Goal: Information Seeking & Learning: Learn about a topic

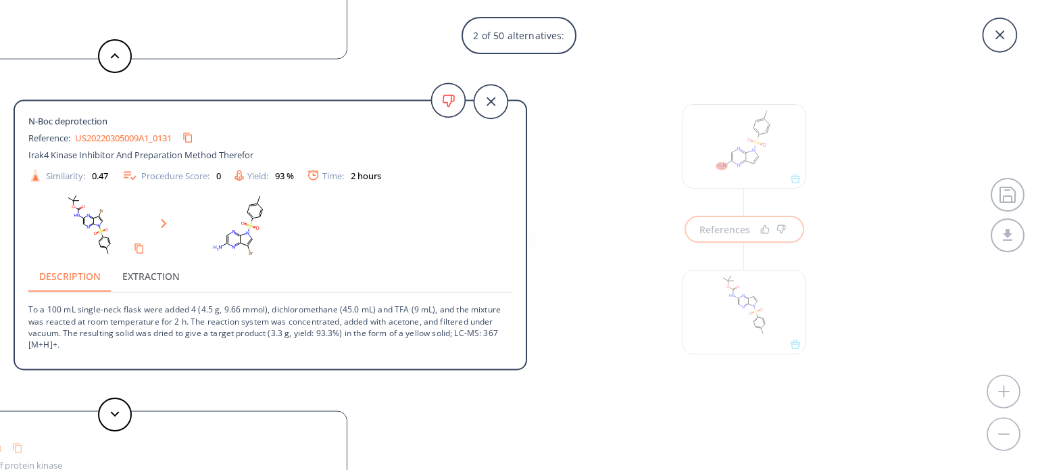
scroll to position [30, 0]
click at [1005, 39] on icon at bounding box center [1000, 35] width 34 height 34
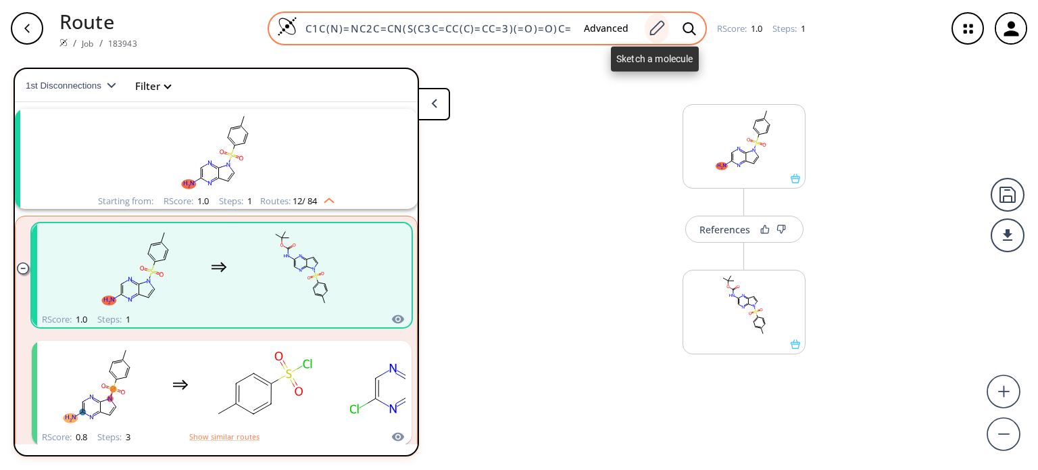
click at [656, 33] on icon at bounding box center [657, 29] width 18 height 18
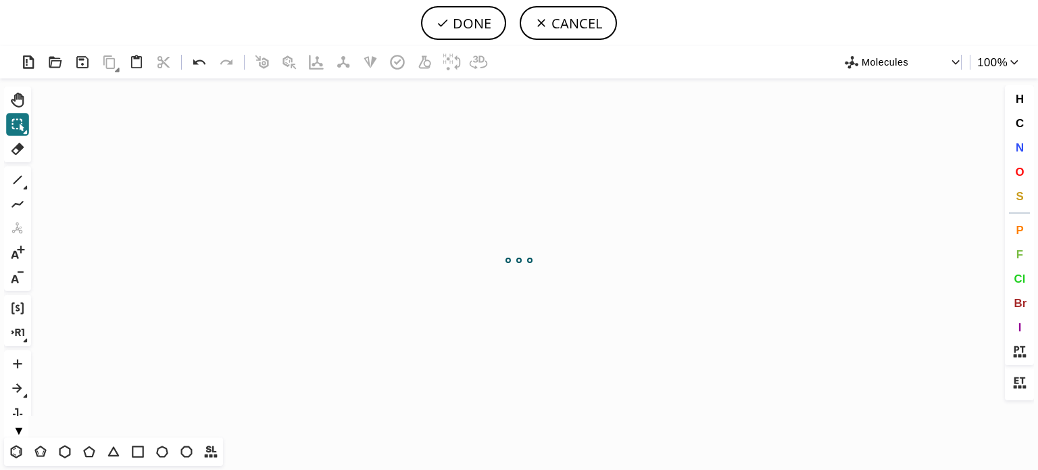
scroll to position [0, 0]
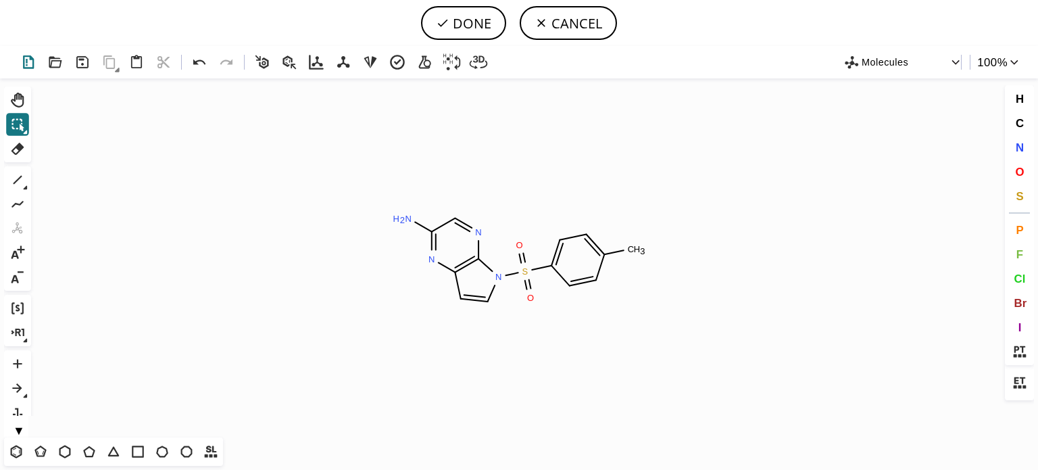
click at [32, 63] on icon at bounding box center [29, 63] width 20 height 20
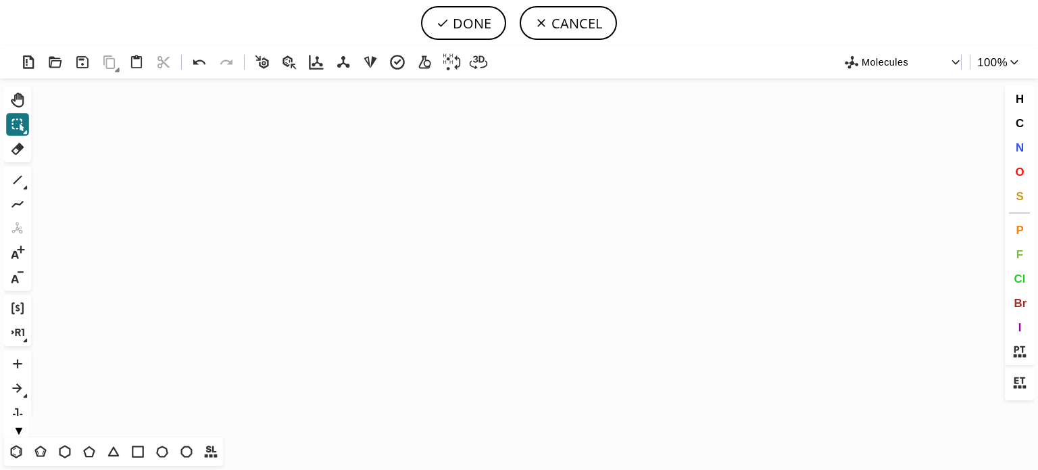
drag, startPoint x: 16, startPoint y: 450, endPoint x: 37, endPoint y: 409, distance: 45.9
click at [16, 449] on icon at bounding box center [16, 452] width 18 height 18
click at [218, 278] on icon "Created with [PERSON_NAME] 2.3.0" at bounding box center [519, 257] width 965 height 359
click at [14, 202] on icon at bounding box center [18, 204] width 18 height 18
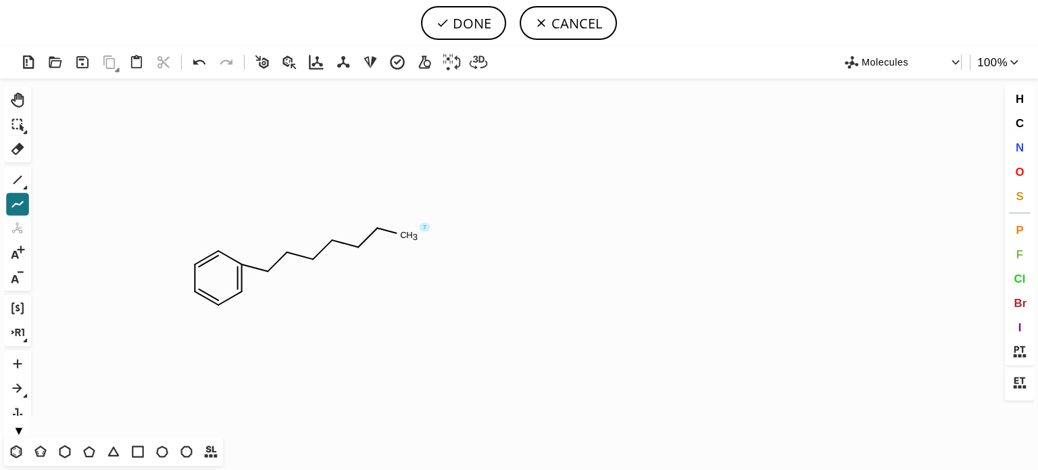
drag, startPoint x: 242, startPoint y: 263, endPoint x: 411, endPoint y: 232, distance: 171.8
drag, startPoint x: 1022, startPoint y: 150, endPoint x: 773, endPoint y: 168, distance: 249.4
click at [1022, 149] on span "N" at bounding box center [1019, 147] width 8 height 13
click at [293, 258] on tspan "N" at bounding box center [292, 258] width 7 height 10
click at [286, 256] on tspan "N" at bounding box center [286, 256] width 7 height 10
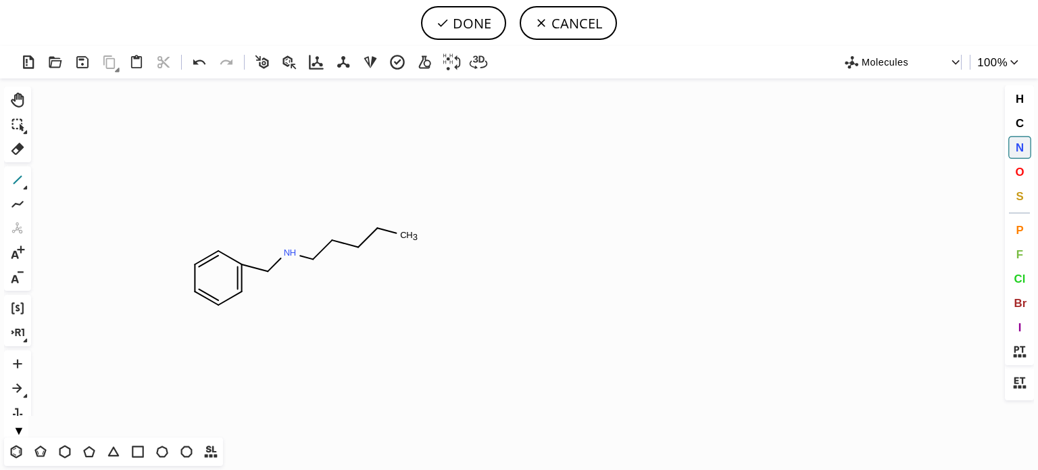
click at [21, 180] on icon at bounding box center [18, 180] width 18 height 18
click at [19, 149] on icon at bounding box center [17, 149] width 13 height 12
click at [405, 239] on tspan "C" at bounding box center [403, 235] width 7 height 10
click at [22, 178] on icon at bounding box center [18, 180] width 18 height 18
drag, startPoint x: 16, startPoint y: 449, endPoint x: 227, endPoint y: 356, distance: 230.6
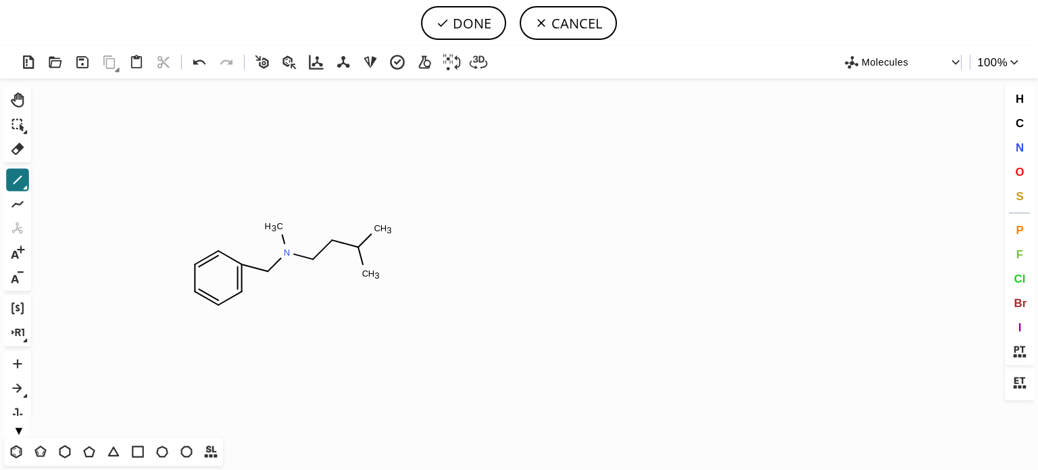
click at [22, 449] on icon at bounding box center [16, 452] width 18 height 18
click at [1018, 170] on span "O" at bounding box center [1019, 171] width 9 height 13
click at [368, 278] on tspan "O" at bounding box center [368, 278] width 7 height 10
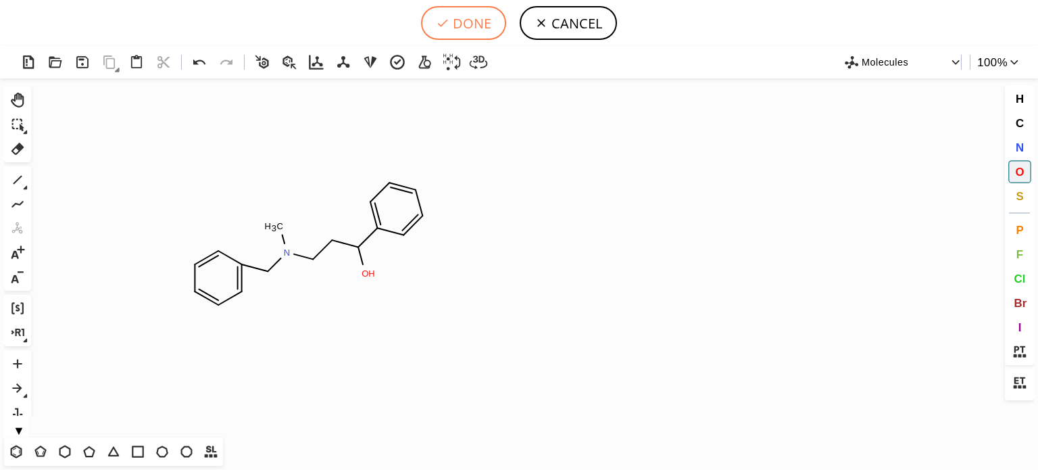
click at [487, 20] on button "DONE" at bounding box center [463, 23] width 85 height 34
type input "C1C=CC=C(CN(C)CCC(O)C2C=CC=CC=2)C=1"
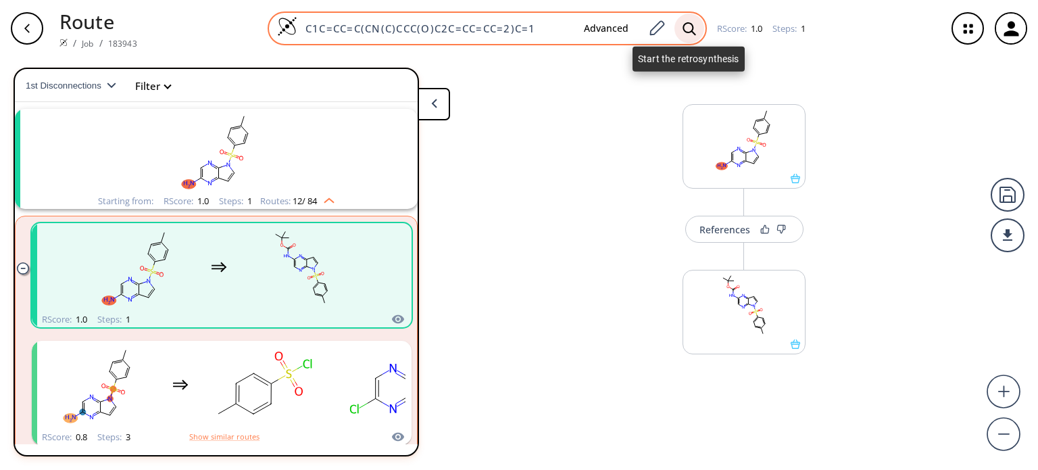
click at [692, 29] on icon at bounding box center [690, 29] width 14 height 14
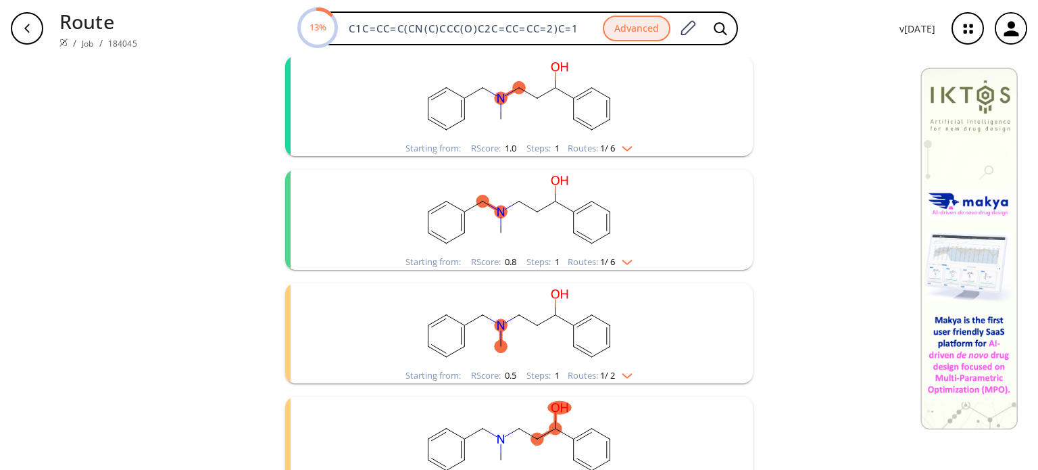
scroll to position [203, 0]
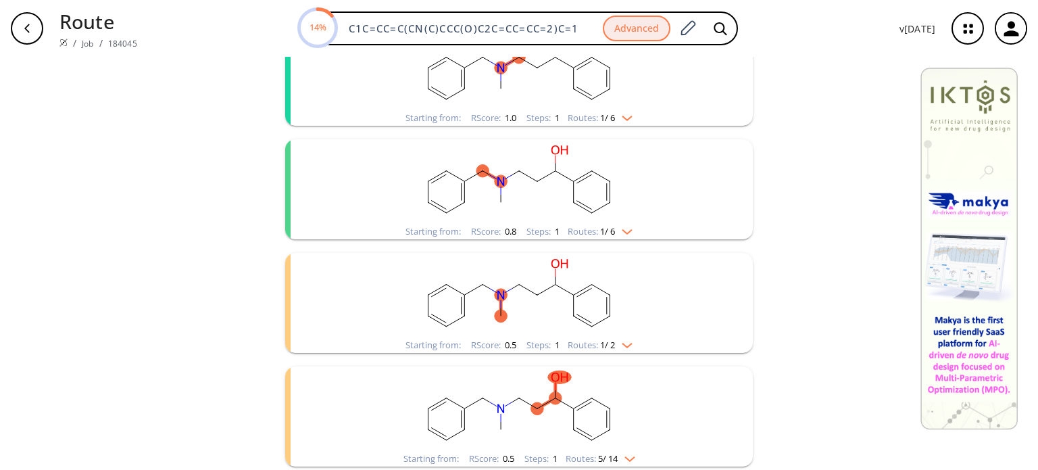
click at [627, 338] on img "clusters" at bounding box center [624, 342] width 18 height 11
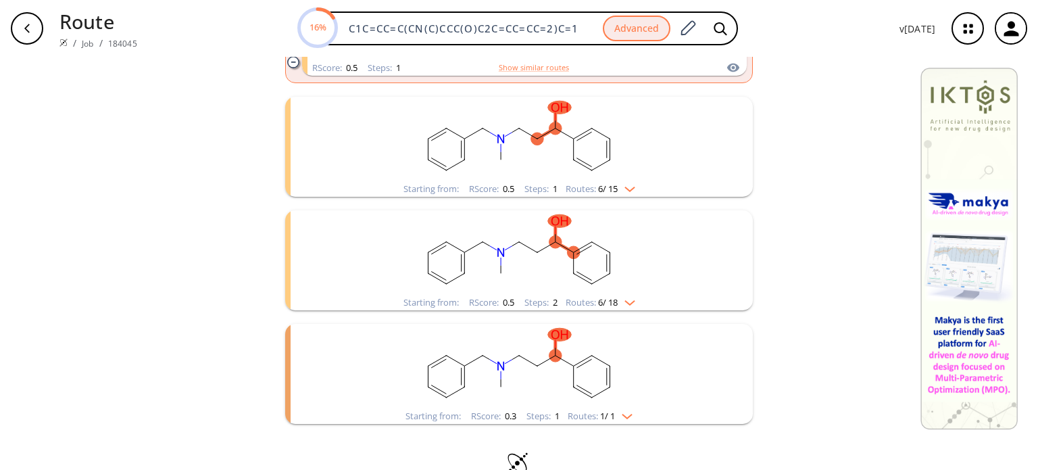
scroll to position [627, 0]
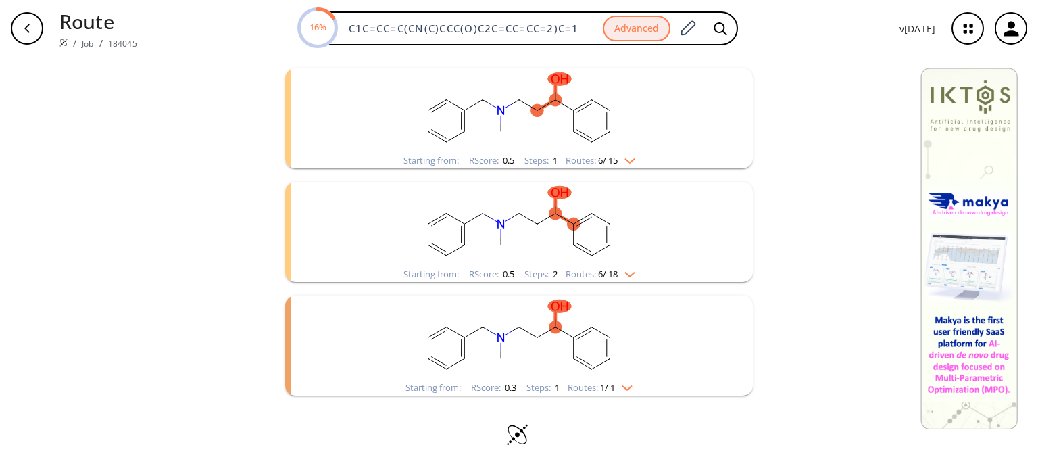
click at [625, 389] on img "clusters" at bounding box center [624, 385] width 18 height 11
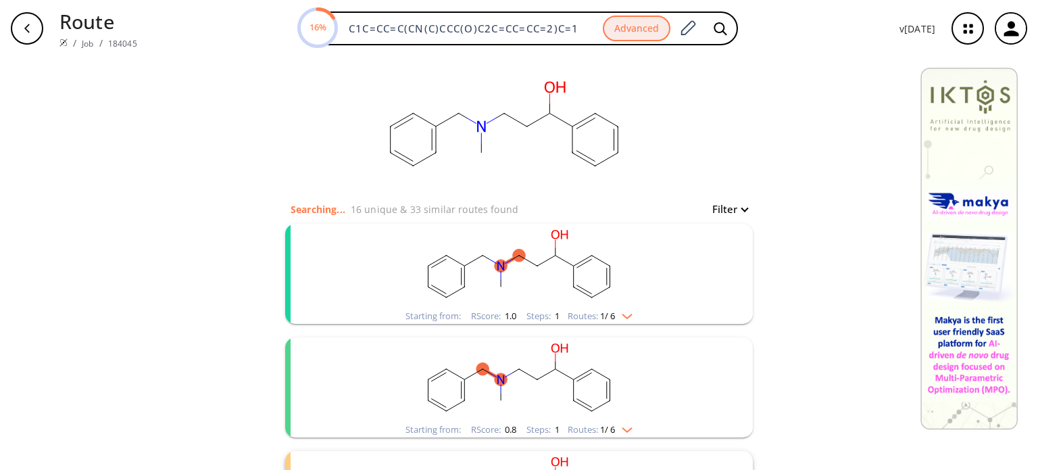
scroll to position [0, 0]
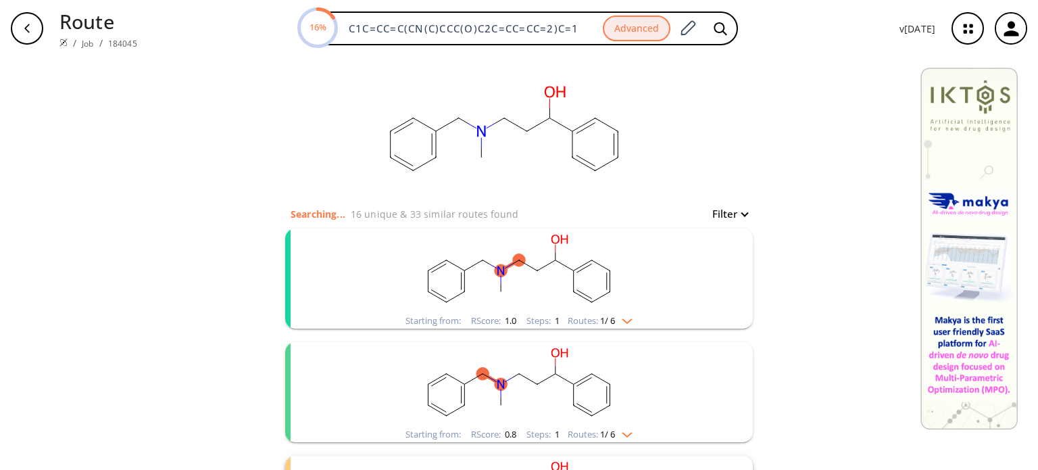
click at [632, 314] on div "Starting from: RScore : 1.0 Steps : 1 Routes: 1 / 6" at bounding box center [518, 321] width 247 height 16
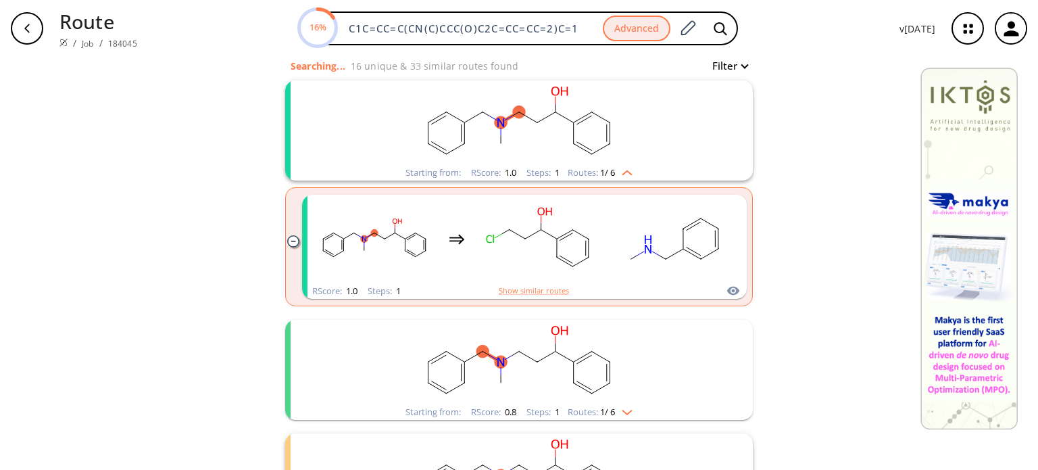
scroll to position [203, 0]
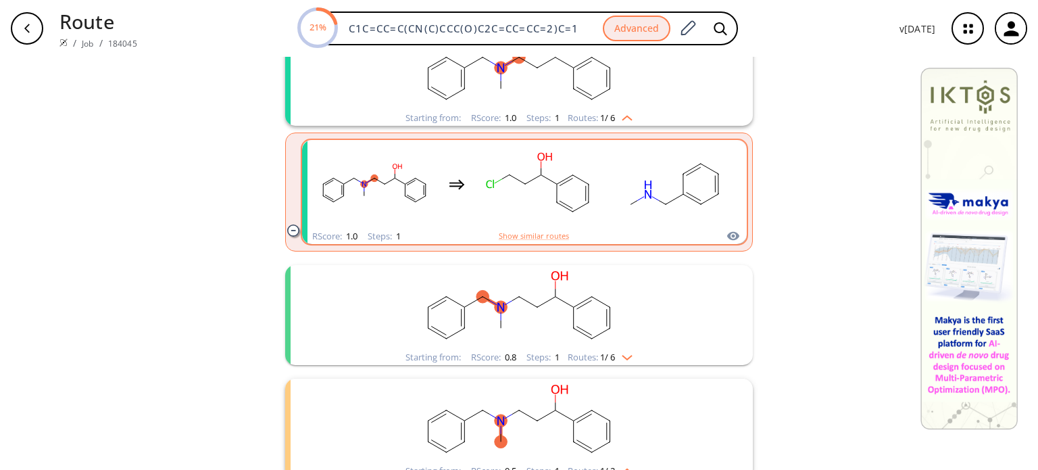
click at [604, 175] on div "clusters" at bounding box center [525, 184] width 422 height 89
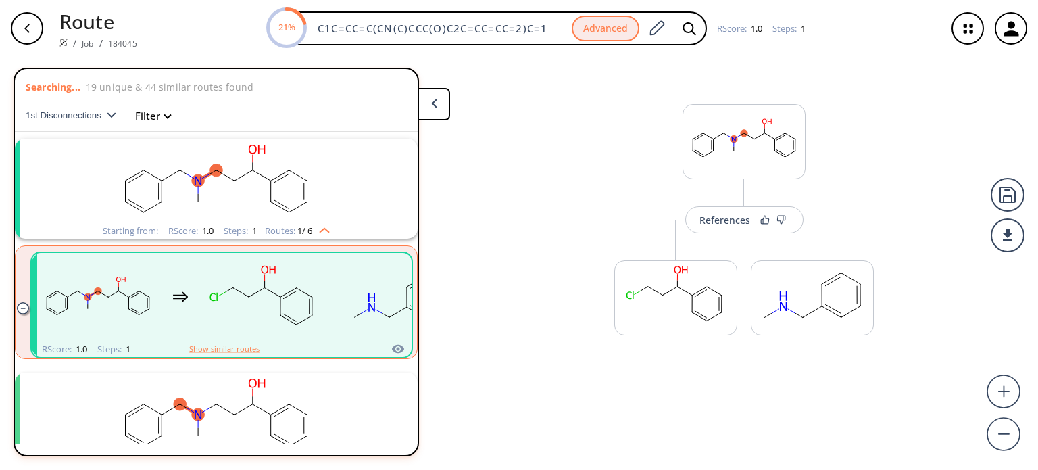
scroll to position [30, 0]
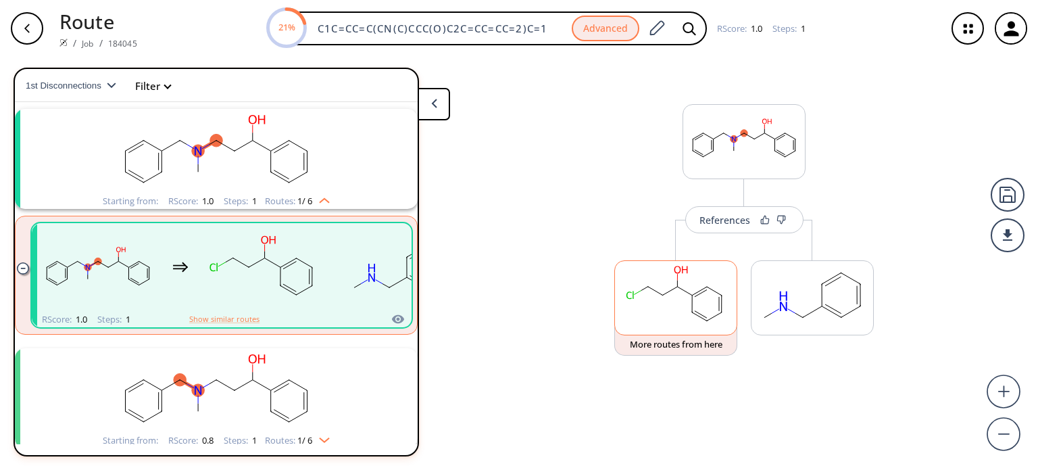
click at [687, 288] on rect at bounding box center [676, 295] width 122 height 69
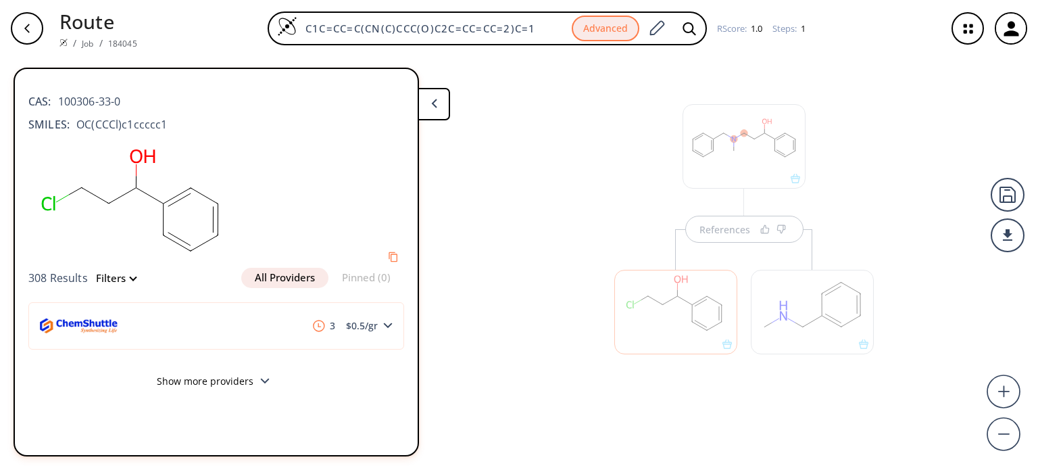
click at [170, 107] on div "CAS: 100306-33-0" at bounding box center [216, 95] width 376 height 30
drag, startPoint x: 125, startPoint y: 103, endPoint x: 59, endPoint y: 97, distance: 65.9
click at [59, 97] on div "CAS: 100306-33-0" at bounding box center [216, 95] width 376 height 30
copy span "100306-33-0"
click at [801, 298] on div at bounding box center [812, 312] width 123 height 84
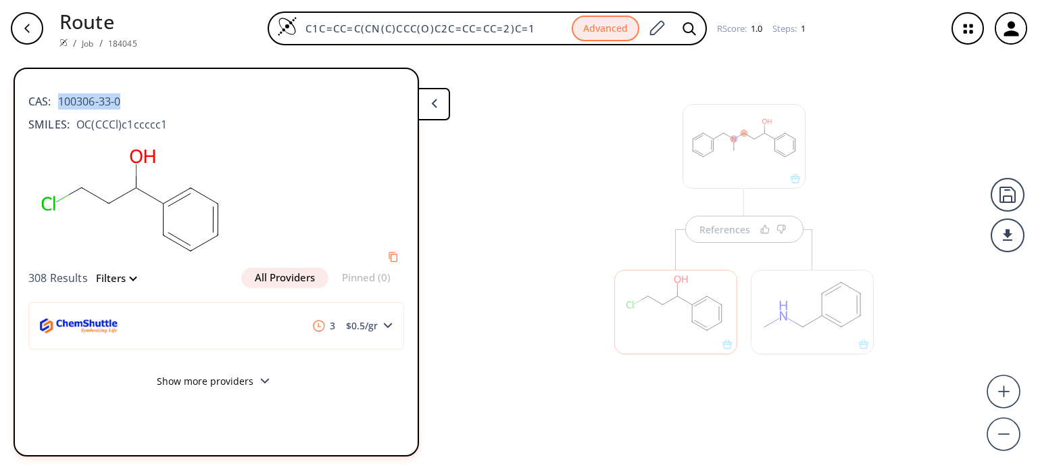
scroll to position [30, 0]
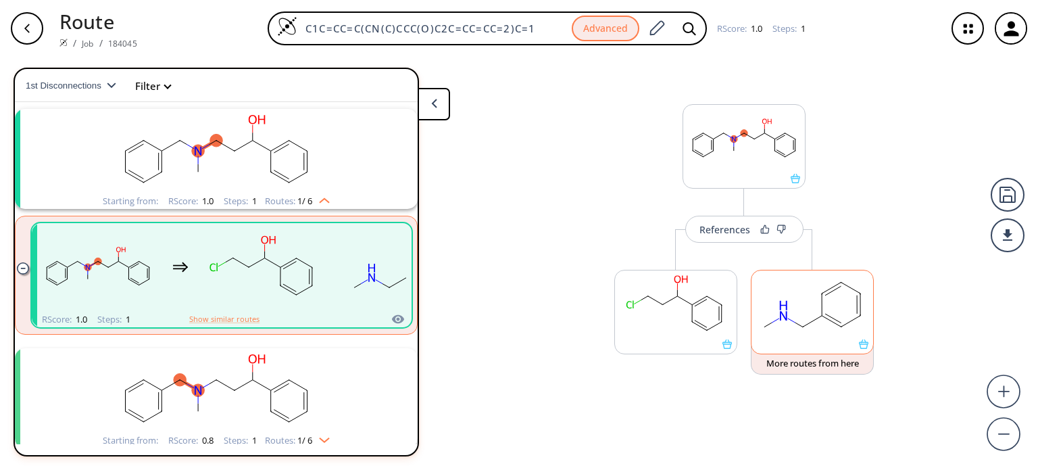
click at [814, 313] on rect at bounding box center [813, 304] width 122 height 69
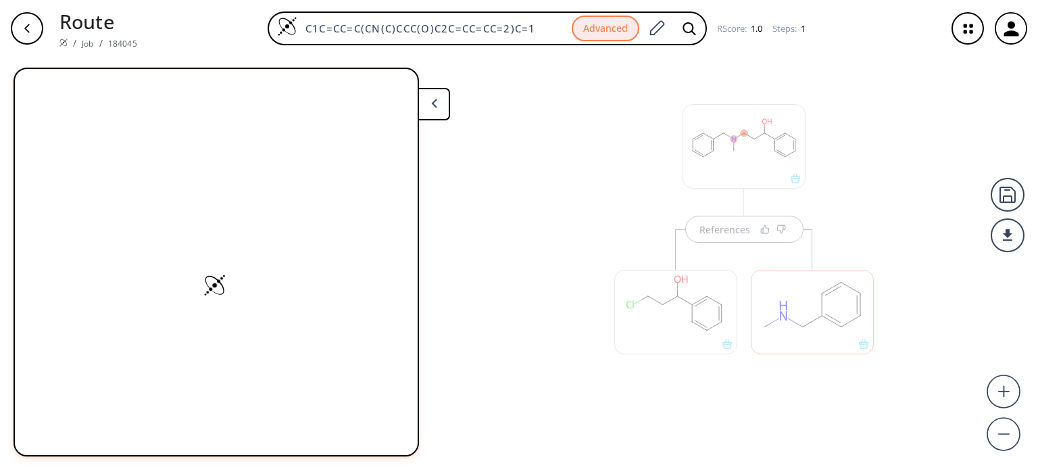
scroll to position [0, 0]
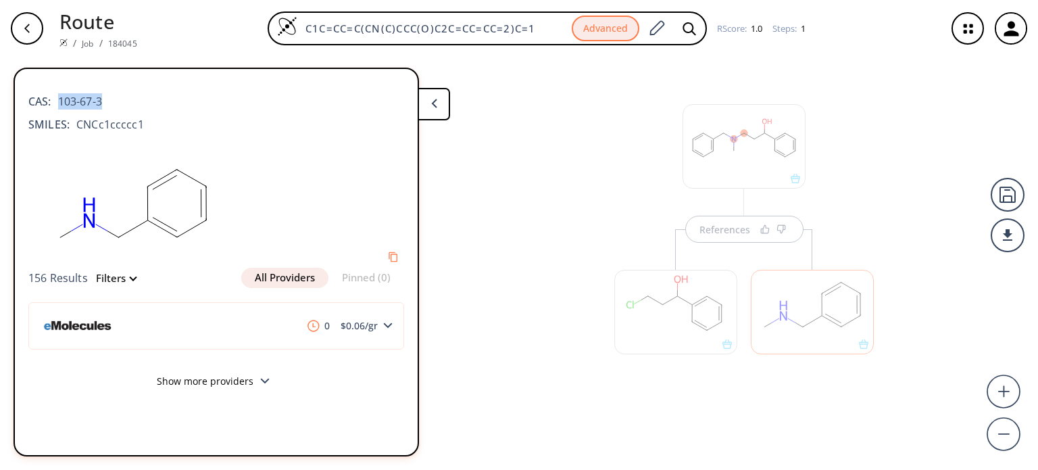
drag, startPoint x: 103, startPoint y: 101, endPoint x: 78, endPoint y: 143, distance: 48.2
click at [60, 102] on span "103-67-3" at bounding box center [76, 101] width 51 height 16
copy span "103-67-3"
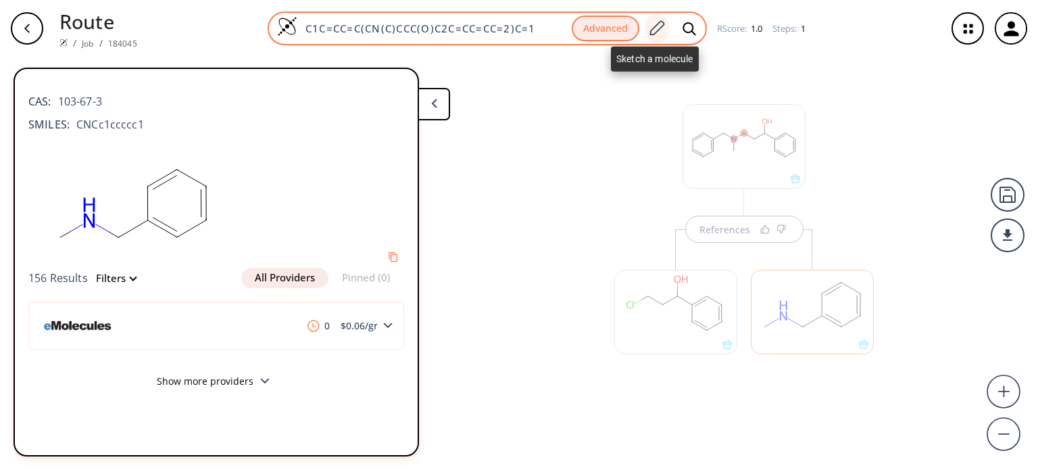
click at [657, 31] on icon at bounding box center [657, 29] width 18 height 18
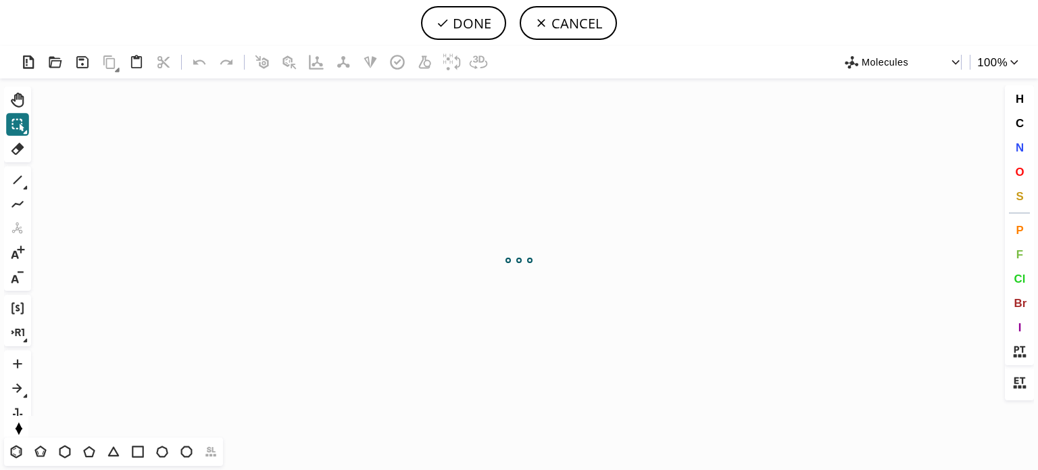
click at [657, 30] on header "DONE CANCEL" at bounding box center [519, 23] width 1038 height 46
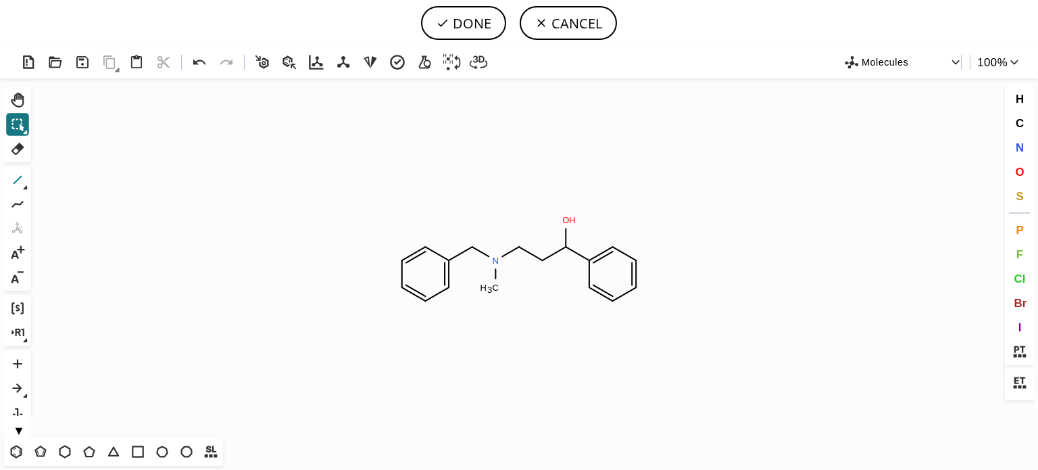
click at [18, 178] on icon at bounding box center [18, 180] width 9 height 9
click at [1013, 116] on button "C" at bounding box center [1020, 123] width 23 height 23
click at [496, 264] on tspan "C" at bounding box center [496, 265] width 7 height 10
click at [16, 153] on icon at bounding box center [18, 149] width 18 height 18
click at [564, 249] on circle at bounding box center [566, 247] width 18 height 18
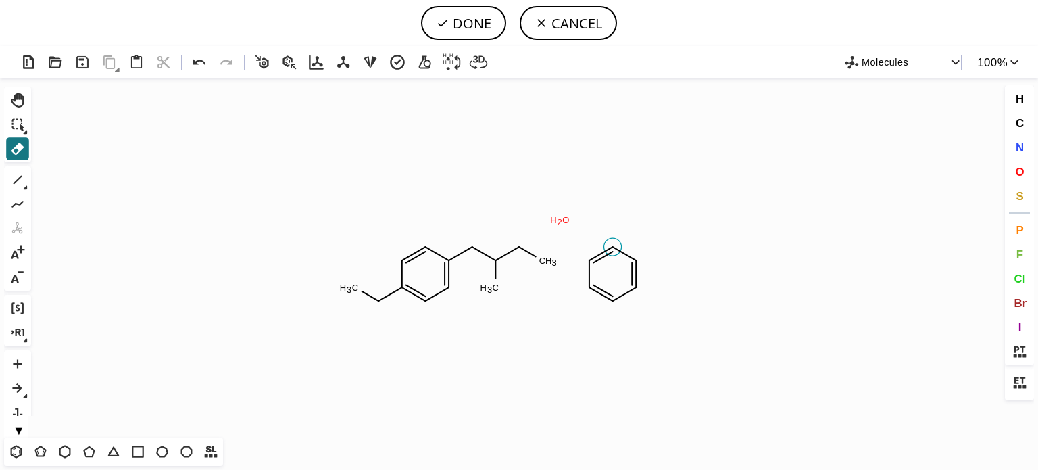
drag, startPoint x: 610, startPoint y: 254, endPoint x: 566, endPoint y: 245, distance: 44.8
click at [614, 251] on circle at bounding box center [613, 247] width 18 height 18
click at [560, 224] on tspan "2" at bounding box center [560, 222] width 5 height 10
click at [591, 287] on circle at bounding box center [590, 287] width 18 height 18
click at [627, 287] on icon at bounding box center [628, 292] width 26 height 22
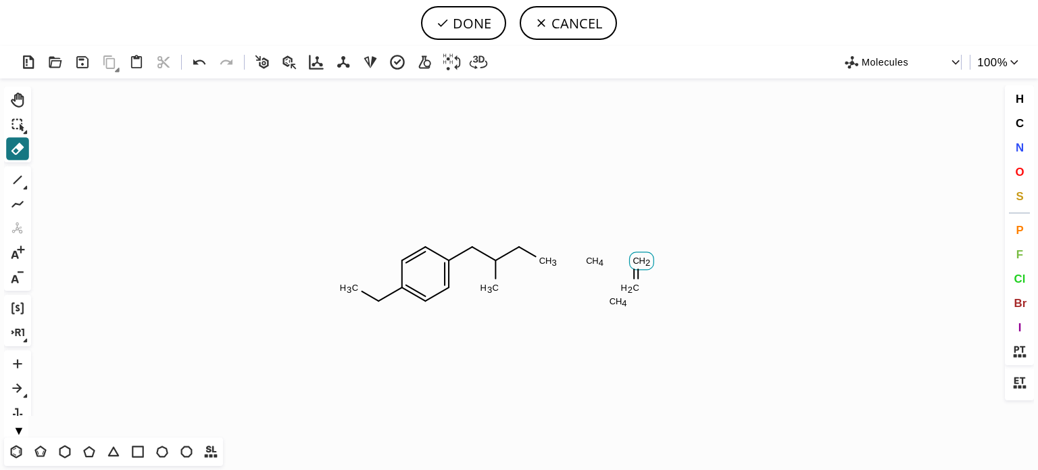
click at [631, 261] on rect at bounding box center [641, 261] width 24 height 18
click at [612, 301] on tspan "C" at bounding box center [613, 301] width 7 height 10
drag, startPoint x: 638, startPoint y: 286, endPoint x: 609, endPoint y: 275, distance: 31.0
click at [638, 285] on tspan "C" at bounding box center [636, 288] width 7 height 10
click at [604, 264] on icon "Created with [PERSON_NAME] 2.3.0 C H 3 C H 3 C H 3 C H 4 C" at bounding box center [519, 257] width 965 height 359
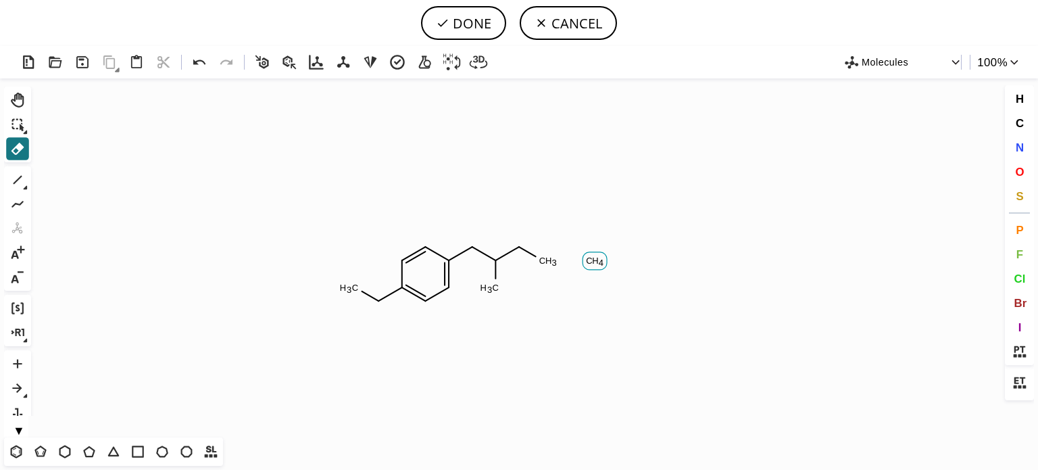
click at [597, 259] on tspan "H" at bounding box center [595, 261] width 7 height 10
click at [1015, 145] on span "N" at bounding box center [1019, 147] width 8 height 13
click at [525, 251] on tspan "N" at bounding box center [524, 251] width 7 height 10
click at [16, 182] on icon at bounding box center [18, 180] width 9 height 9
click at [539, 269] on icon "Created with [PERSON_NAME] 2.3.0 N H C H 3 C H 3 C H 3 N" at bounding box center [519, 257] width 965 height 359
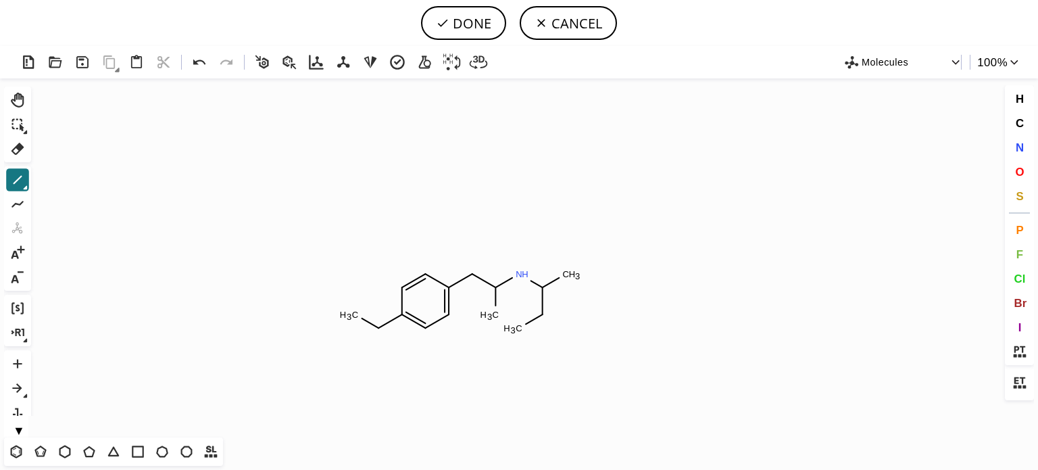
drag, startPoint x: 549, startPoint y: 318, endPoint x: 429, endPoint y: 304, distance: 121.2
click at [14, 151] on icon at bounding box center [18, 149] width 18 height 18
click at [518, 333] on rect at bounding box center [512, 329] width 25 height 18
click at [16, 184] on icon at bounding box center [18, 180] width 18 height 18
drag, startPoint x: 562, startPoint y: 328, endPoint x: 562, endPoint y: 351, distance: 23.0
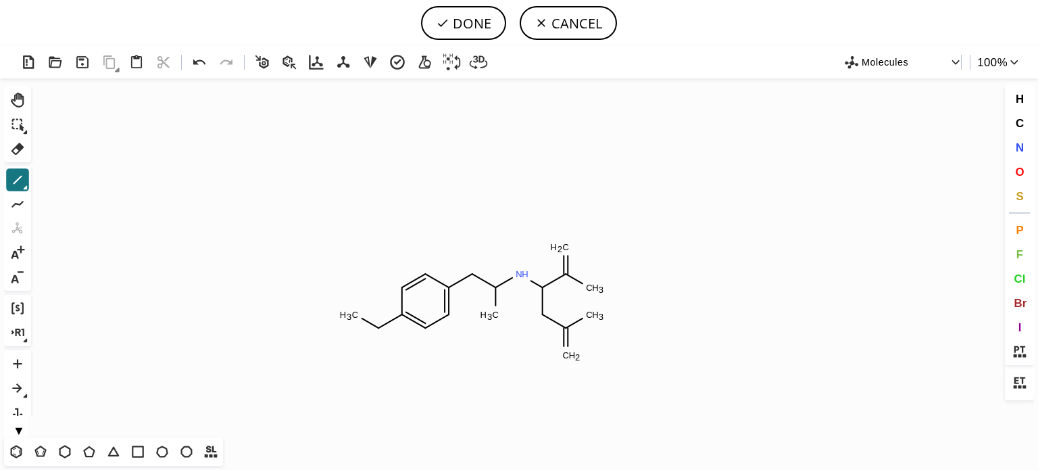
drag, startPoint x: 1022, startPoint y: 172, endPoint x: 1002, endPoint y: 163, distance: 21.5
click at [1019, 170] on span "O" at bounding box center [1019, 171] width 9 height 13
drag, startPoint x: 568, startPoint y: 245, endPoint x: 575, endPoint y: 251, distance: 8.7
click at [568, 244] on tspan "O" at bounding box center [568, 246] width 7 height 10
drag, startPoint x: 598, startPoint y: 291, endPoint x: 598, endPoint y: 308, distance: 16.2
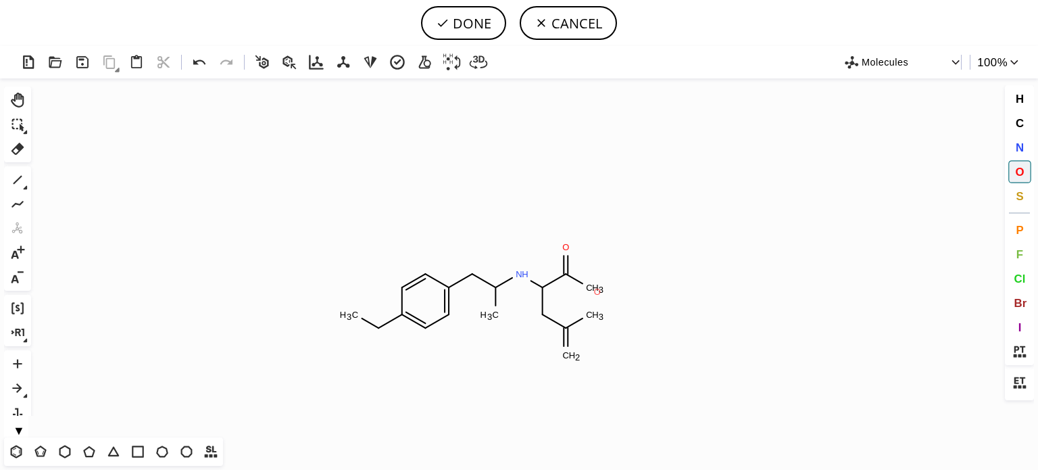
click at [598, 291] on tspan "O" at bounding box center [597, 292] width 7 height 10
drag, startPoint x: 595, startPoint y: 318, endPoint x: 581, endPoint y: 343, distance: 28.2
click at [595, 318] on tspan "O" at bounding box center [594, 319] width 7 height 10
click at [575, 350] on tspan "O" at bounding box center [574, 350] width 7 height 10
drag, startPoint x: 381, startPoint y: 331, endPoint x: 456, endPoint y: 427, distance: 120.9
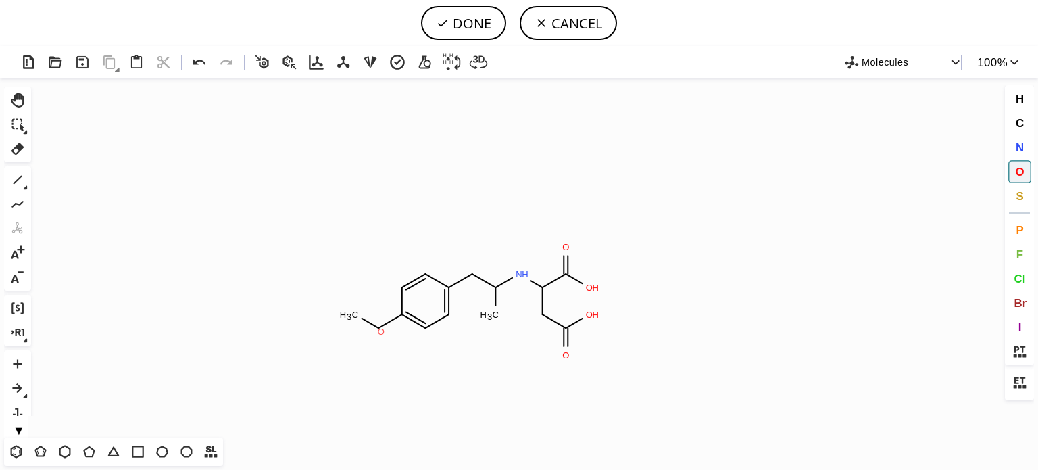
click at [381, 332] on tspan "O" at bounding box center [381, 331] width 7 height 10
click at [479, 22] on button "DONE" at bounding box center [463, 23] width 85 height 34
type input "C1=CC(CC(NC(CC(O)=O)C(=O)O)C)=CC=C1OC"
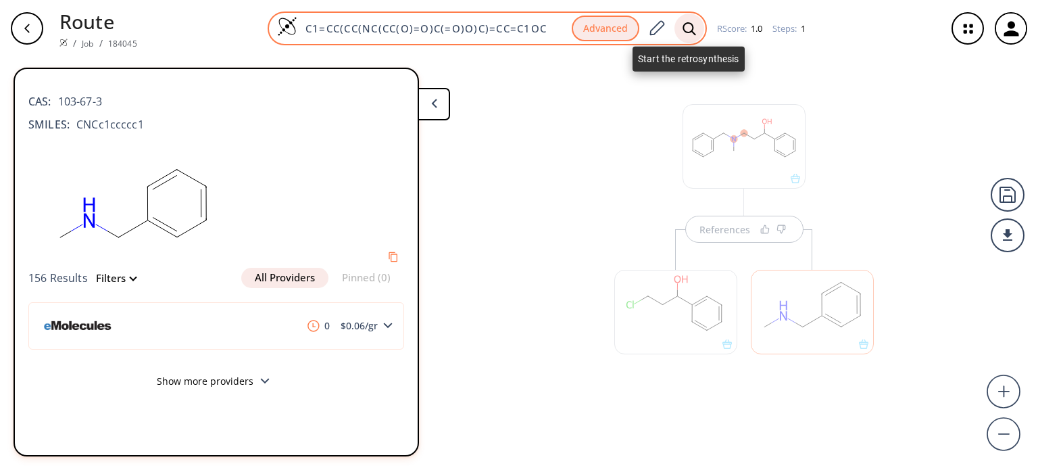
click at [684, 26] on icon at bounding box center [690, 29] width 14 height 14
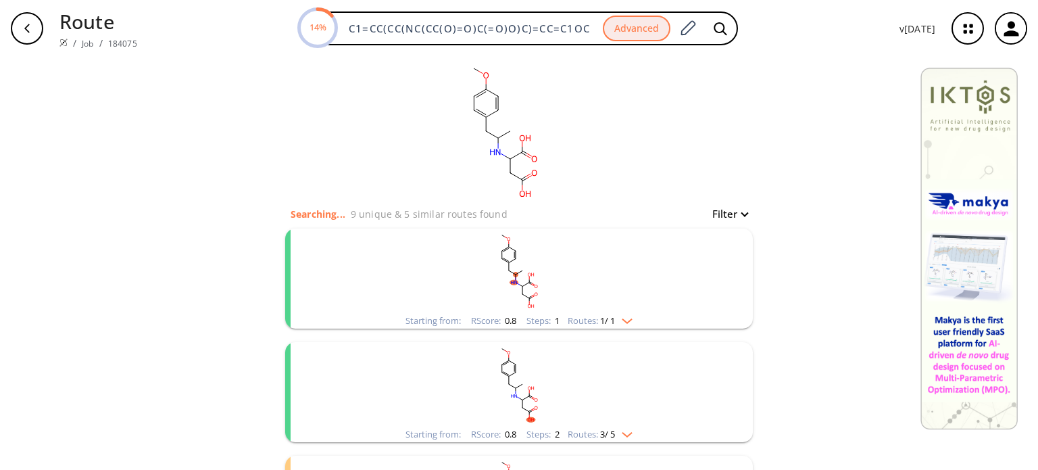
click at [627, 315] on img "clusters" at bounding box center [624, 318] width 18 height 11
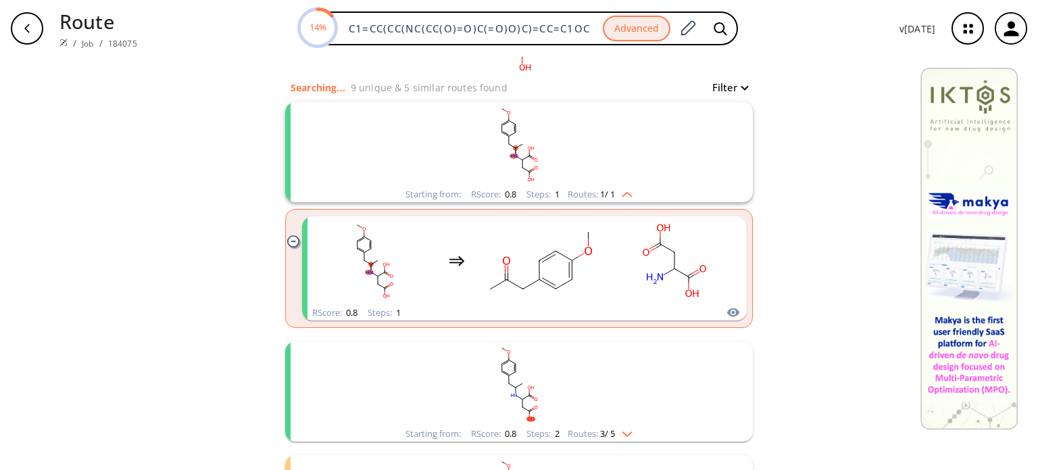
scroll to position [135, 0]
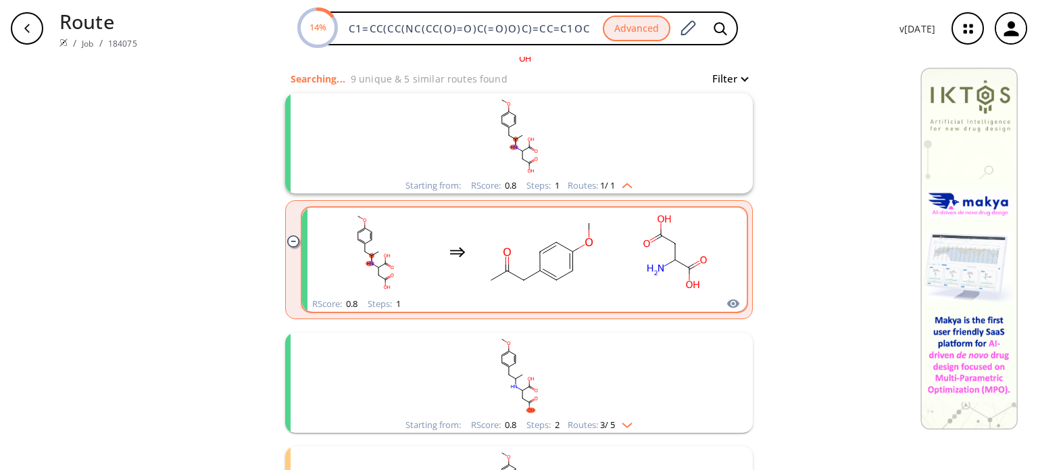
click at [617, 268] on rect "clusters" at bounding box center [675, 252] width 122 height 84
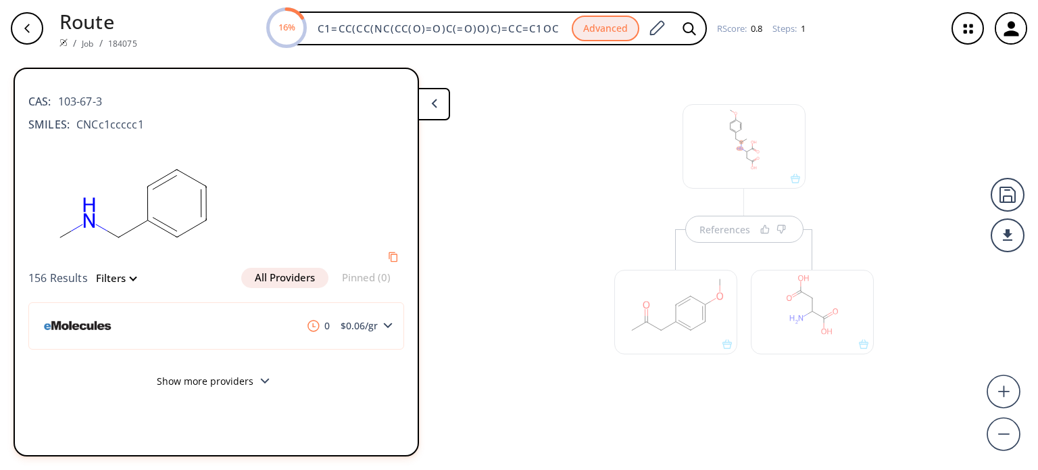
click at [787, 291] on div at bounding box center [812, 312] width 123 height 84
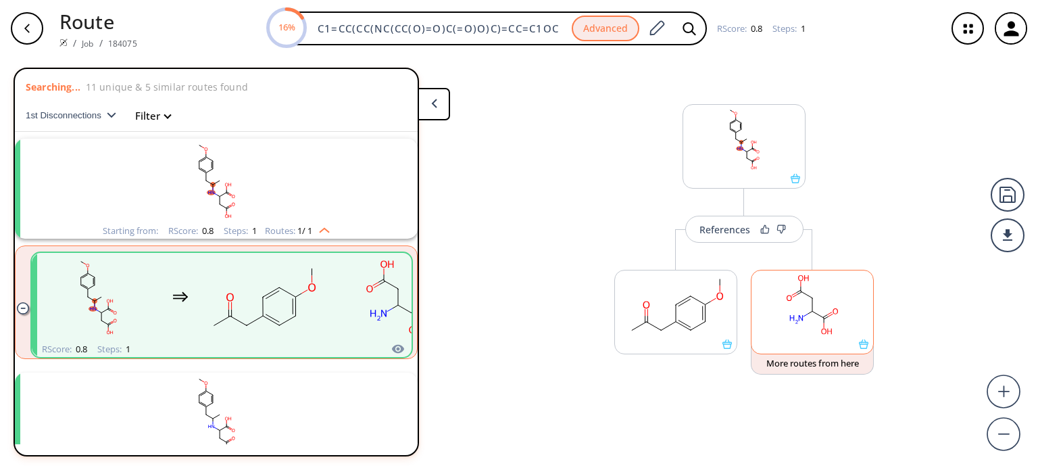
scroll to position [30, 0]
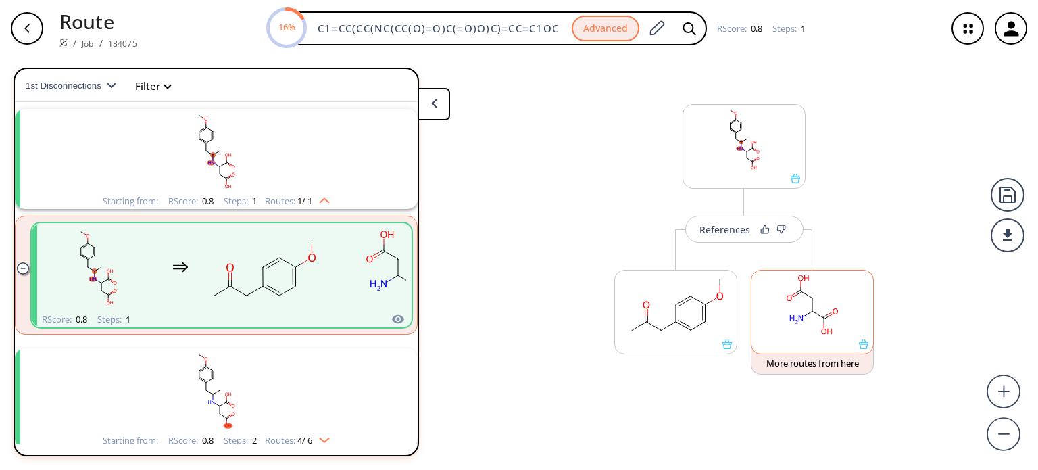
click at [804, 314] on rect at bounding box center [813, 304] width 122 height 69
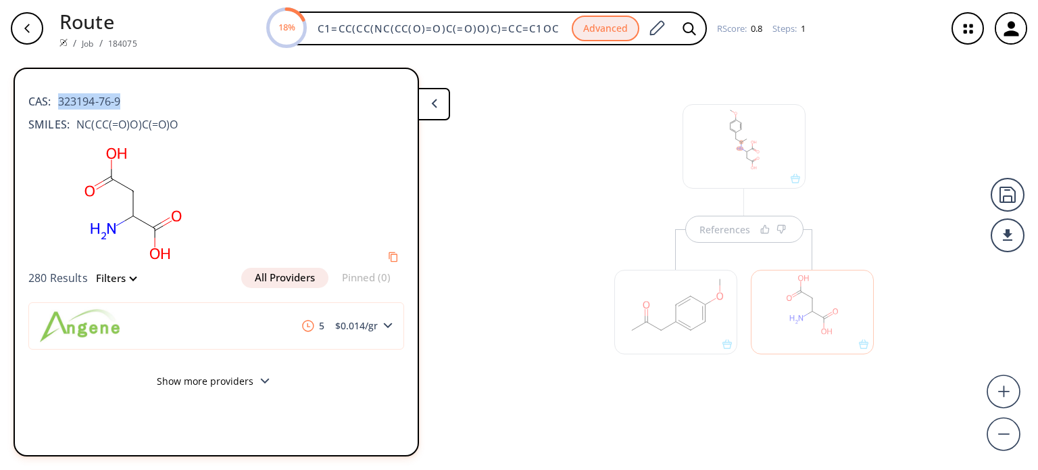
drag, startPoint x: 130, startPoint y: 105, endPoint x: 51, endPoint y: 103, distance: 79.1
click at [53, 101] on div "CAS: 323194-76-9" at bounding box center [216, 95] width 376 height 30
copy span "323194-76-9"
click at [669, 322] on div at bounding box center [675, 312] width 123 height 84
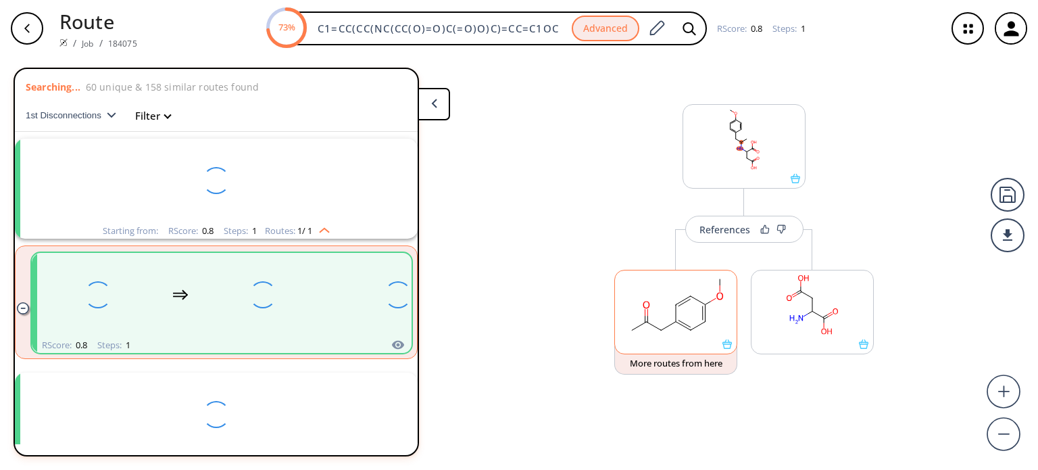
scroll to position [30, 0]
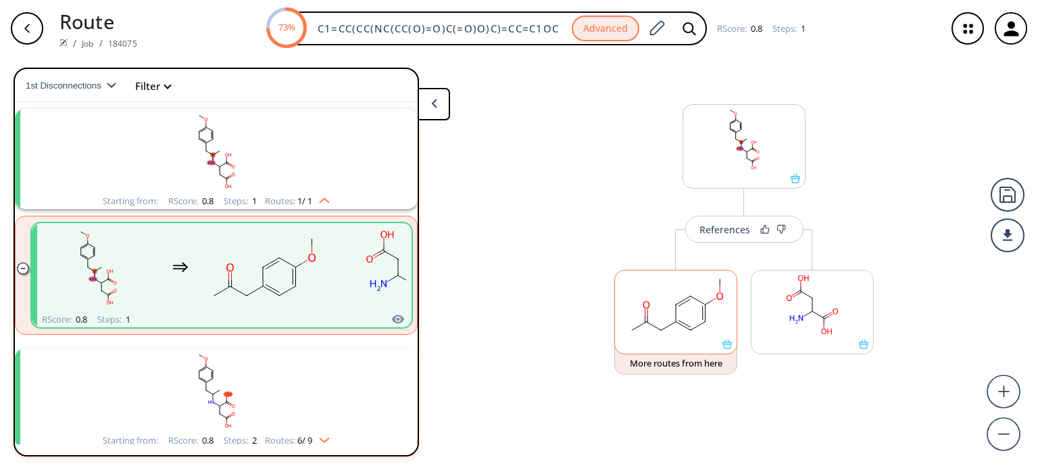
click at [669, 322] on rect at bounding box center [676, 304] width 122 height 69
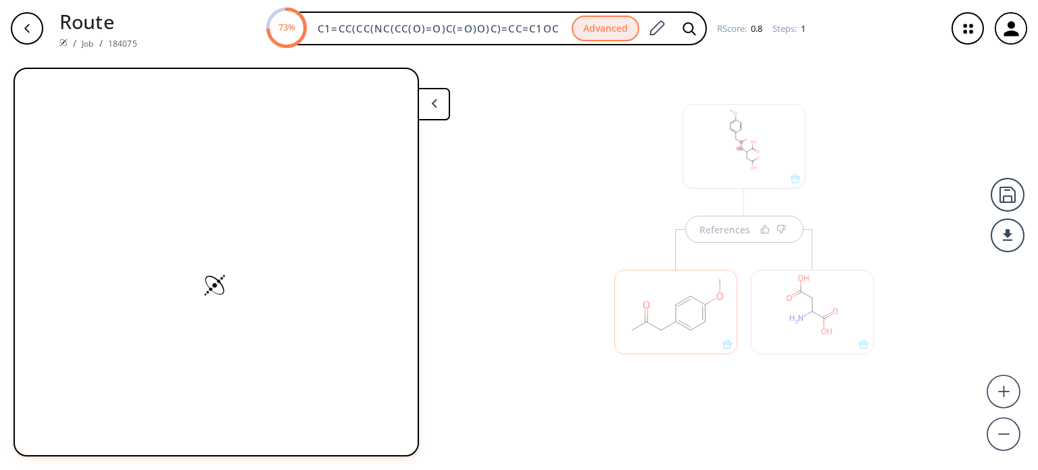
scroll to position [0, 0]
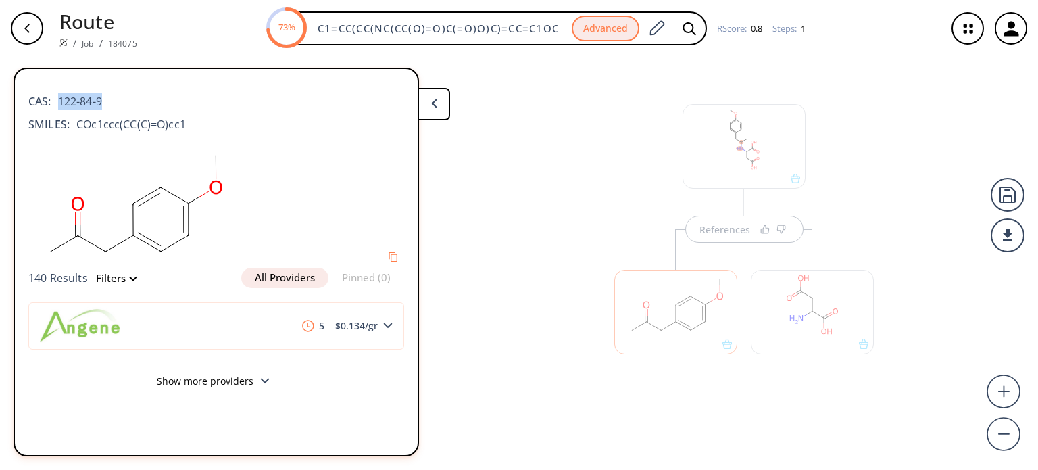
drag, startPoint x: 116, startPoint y: 101, endPoint x: 89, endPoint y: 128, distance: 39.2
click at [57, 103] on div "CAS: 122-84-9" at bounding box center [216, 95] width 376 height 30
copy span "122-84-9"
click at [735, 164] on div at bounding box center [744, 146] width 123 height 84
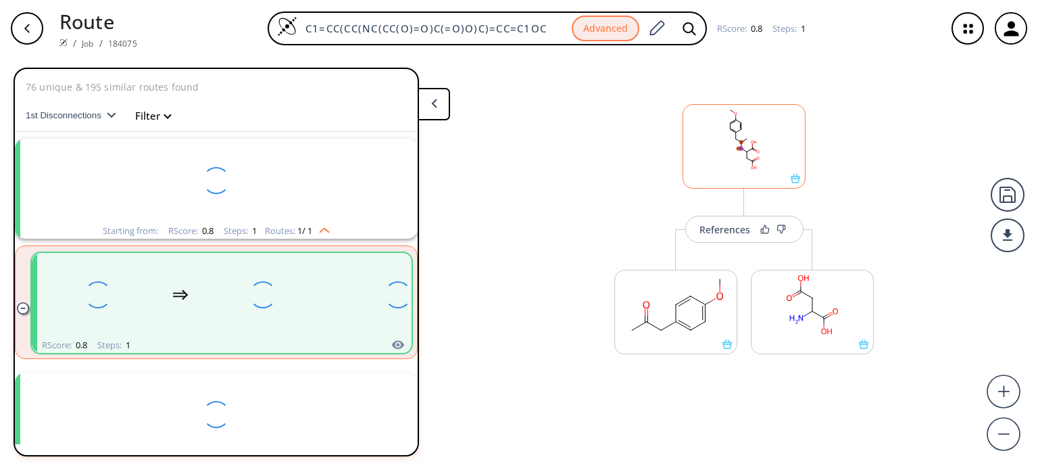
scroll to position [30, 0]
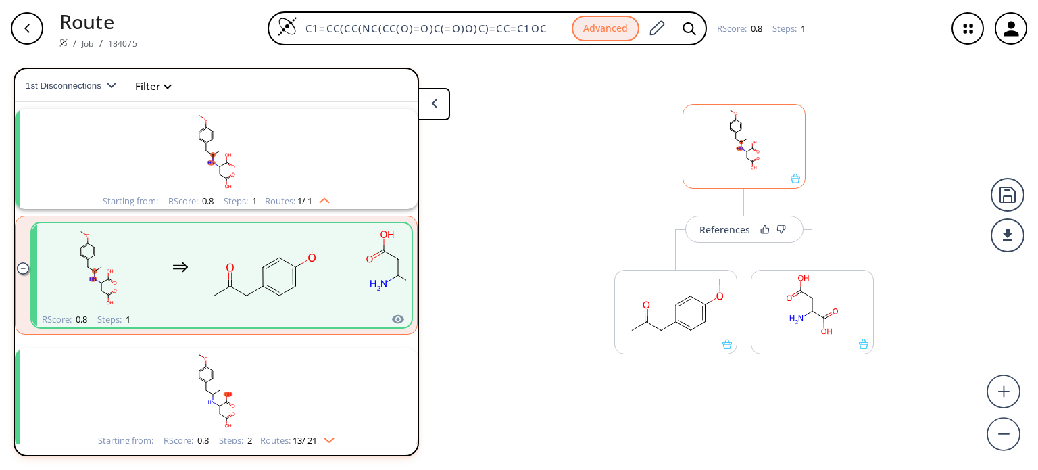
click at [735, 164] on rect at bounding box center [744, 139] width 122 height 69
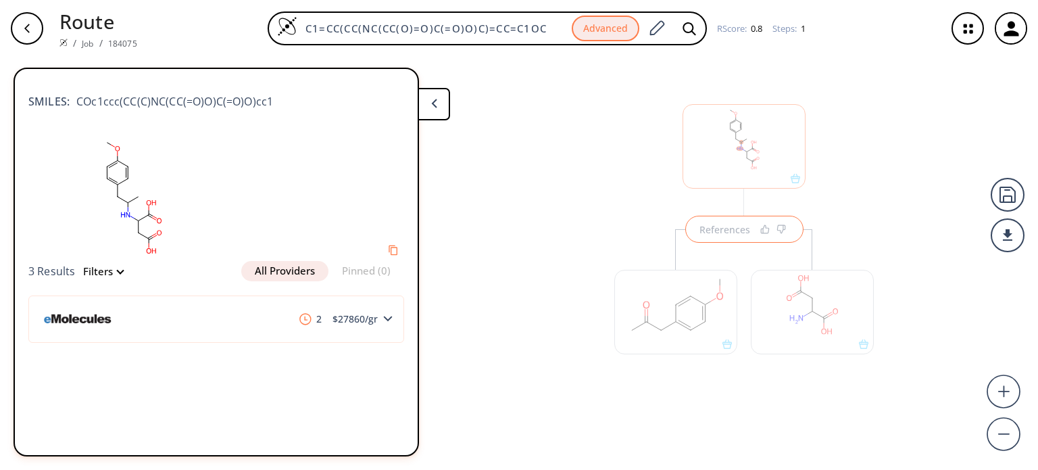
click at [724, 229] on div at bounding box center [676, 305] width 137 height 152
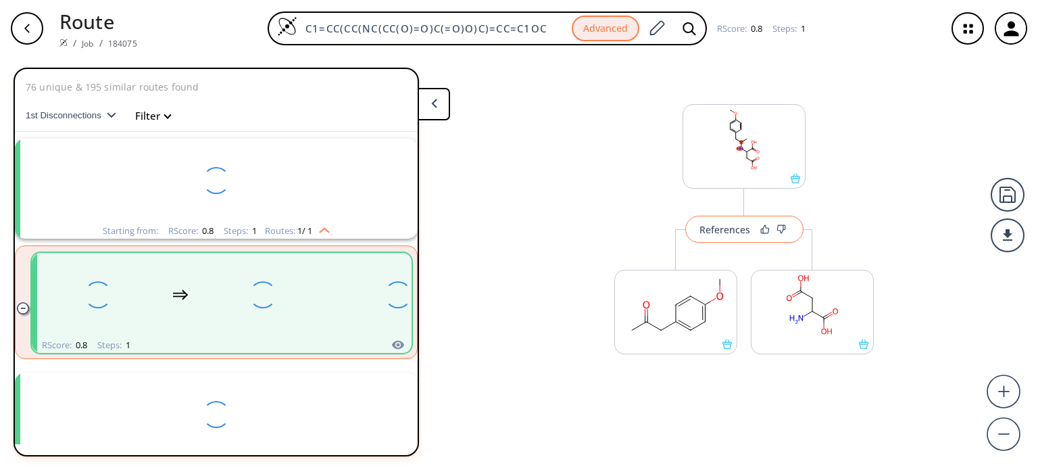
scroll to position [30, 0]
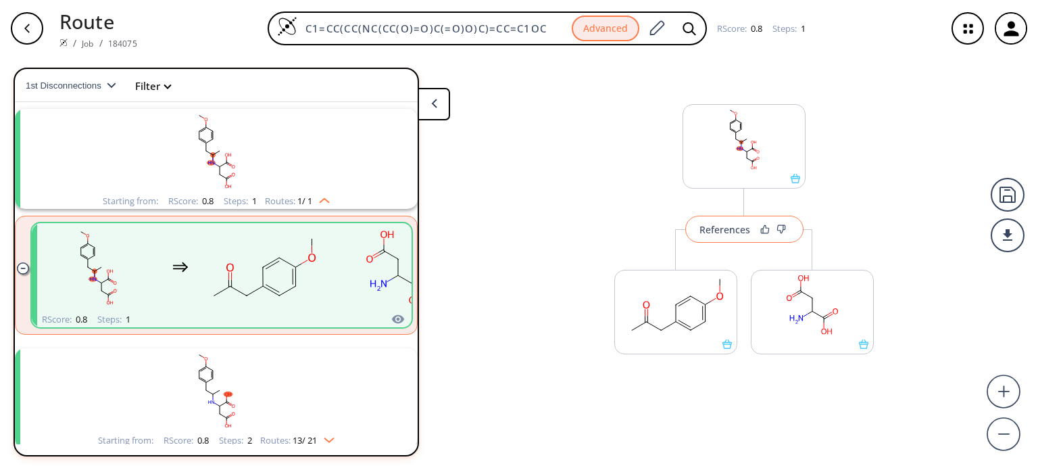
click at [724, 229] on div "References" at bounding box center [725, 229] width 51 height 9
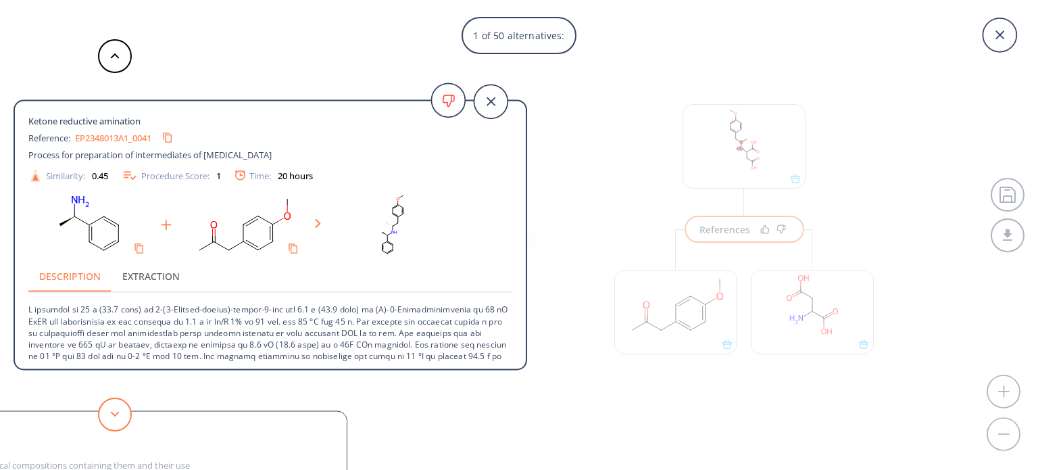
click at [121, 412] on button at bounding box center [115, 414] width 34 height 34
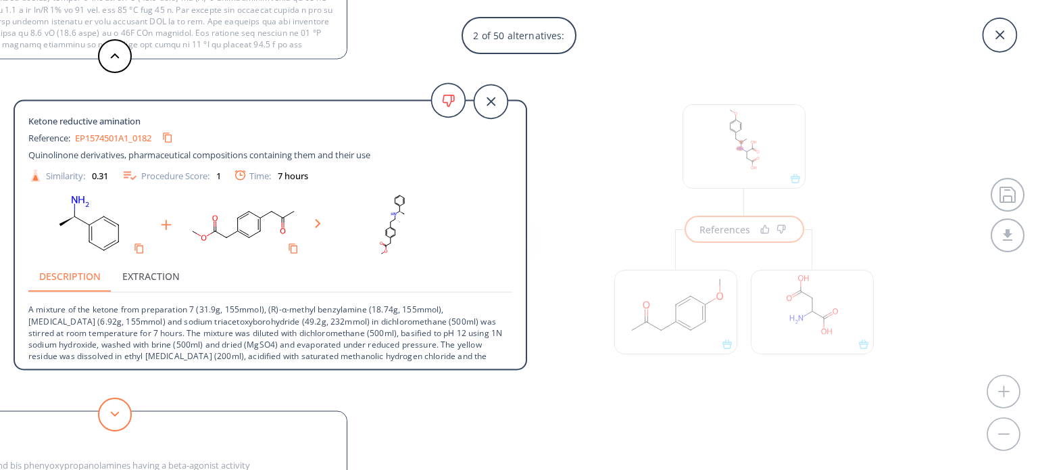
click at [121, 412] on button at bounding box center [115, 414] width 34 height 34
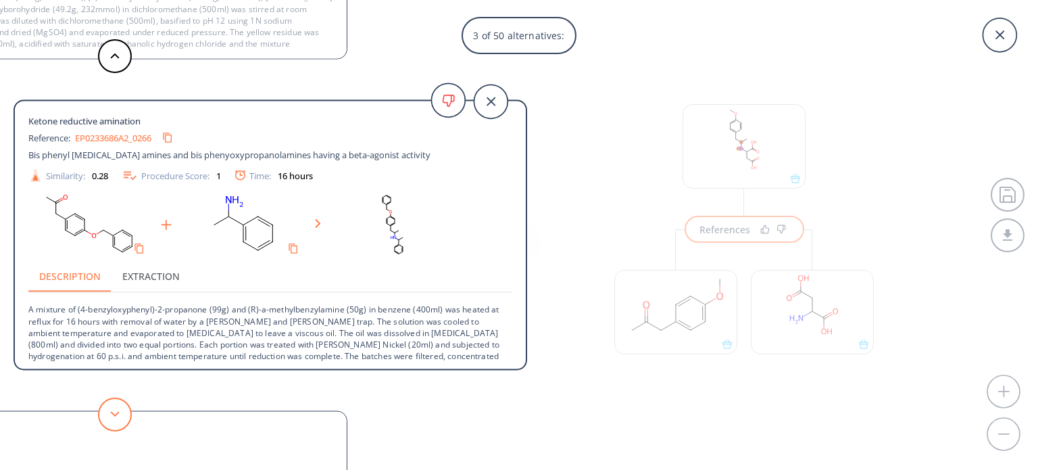
click at [121, 412] on button at bounding box center [115, 414] width 34 height 34
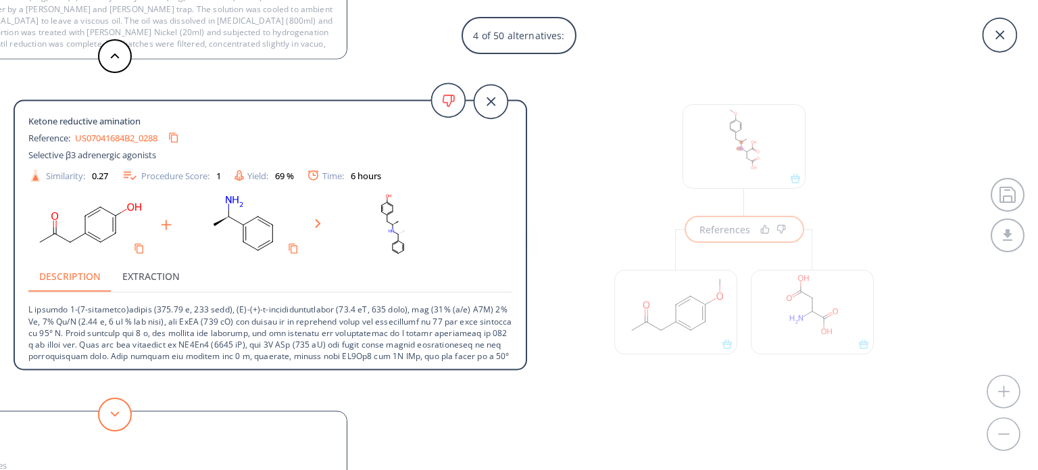
click at [121, 412] on button at bounding box center [115, 414] width 34 height 34
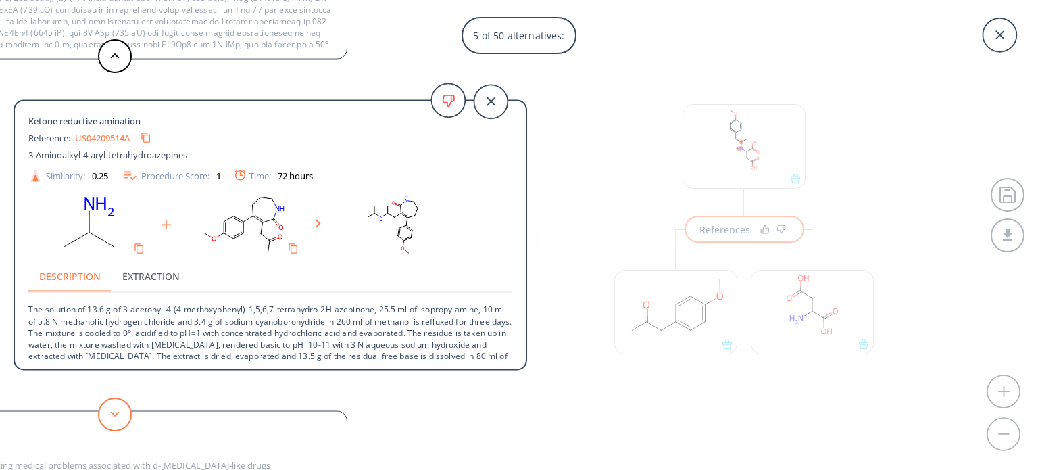
click at [121, 412] on button at bounding box center [115, 414] width 34 height 34
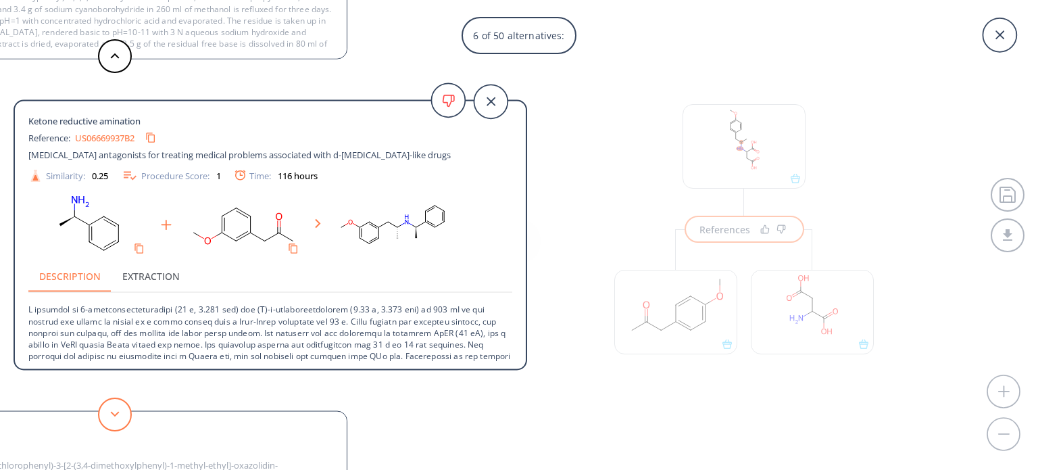
click at [121, 412] on button at bounding box center [115, 414] width 34 height 34
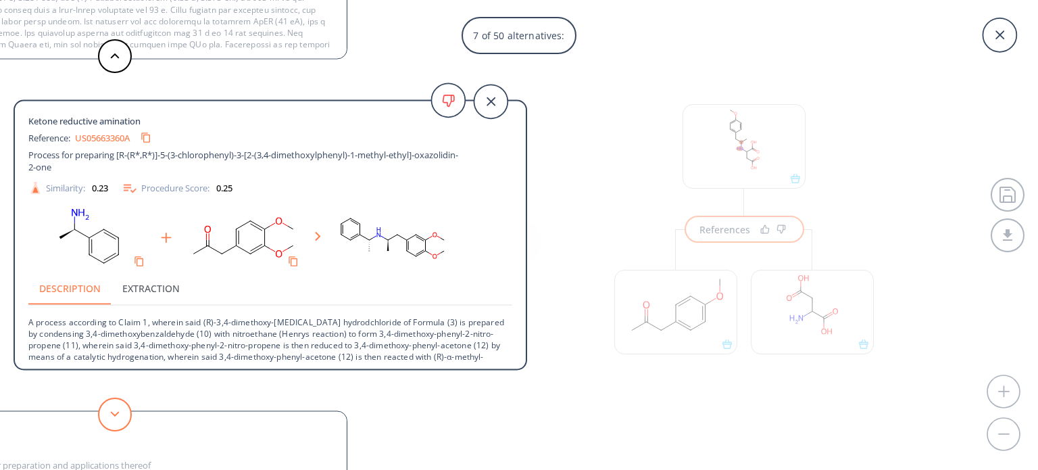
click at [121, 412] on button at bounding box center [115, 414] width 34 height 34
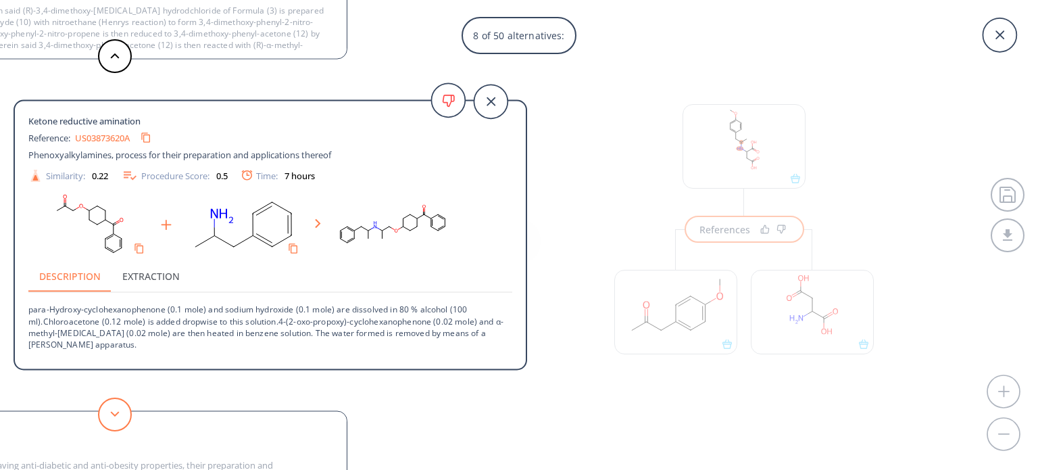
click at [124, 411] on button at bounding box center [115, 414] width 34 height 34
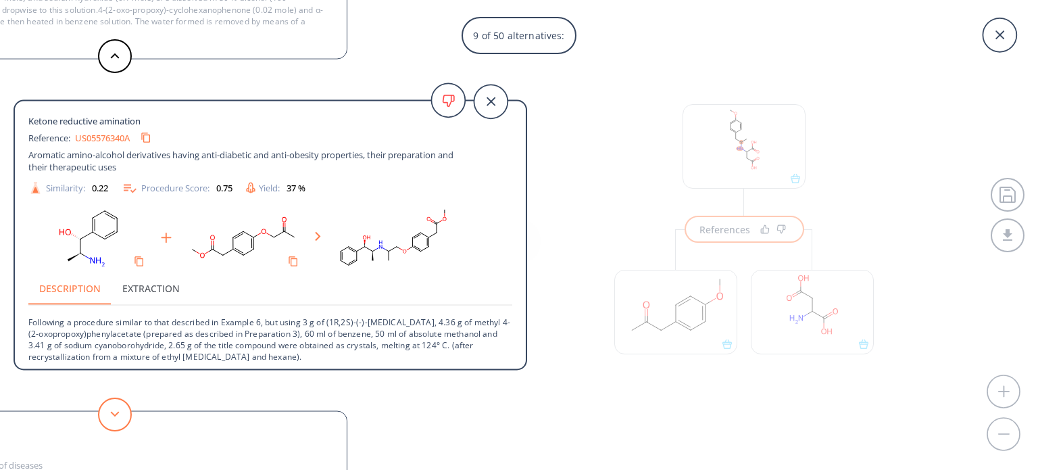
click at [112, 414] on icon at bounding box center [114, 414] width 9 height 6
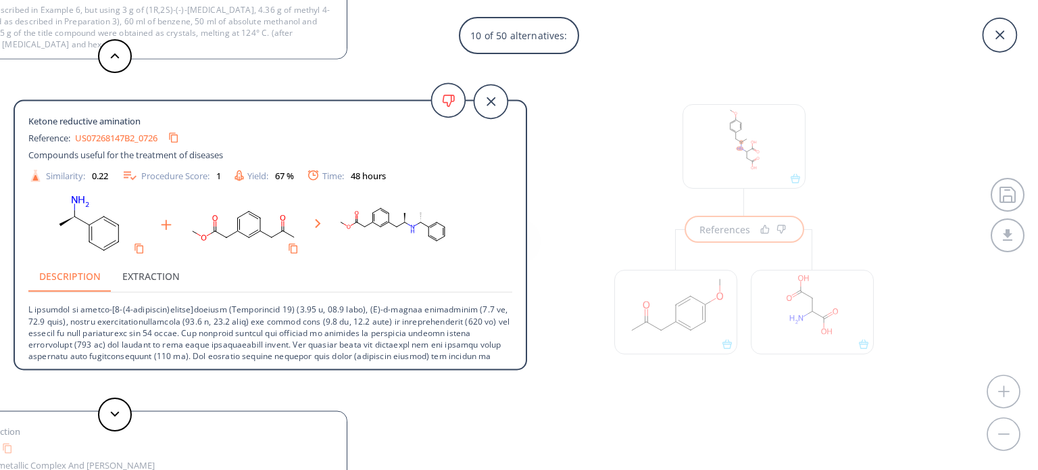
scroll to position [48, 0]
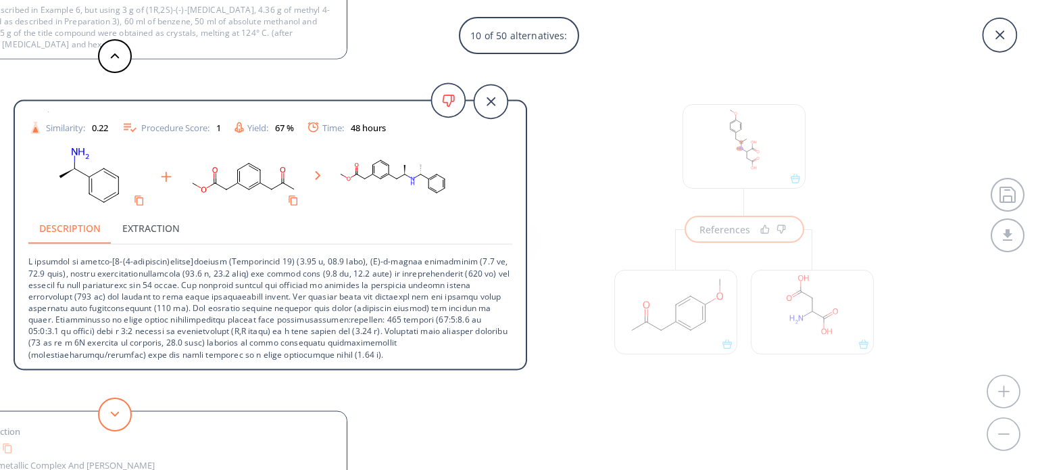
click at [121, 413] on button at bounding box center [115, 414] width 34 height 34
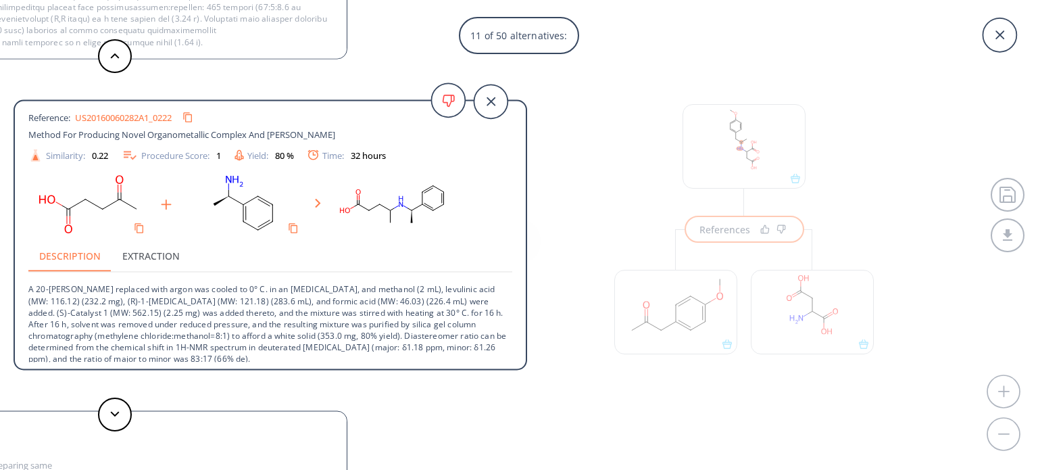
scroll to position [24, 0]
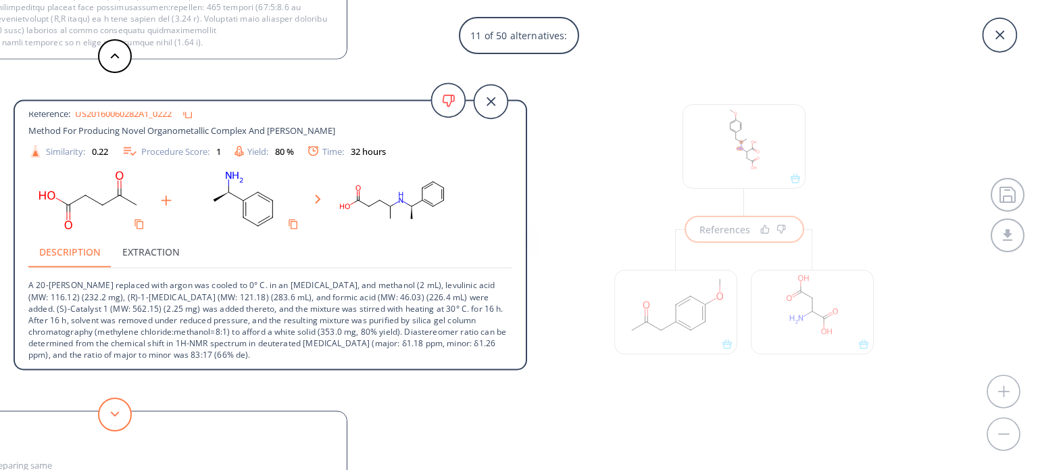
click at [107, 410] on button at bounding box center [115, 414] width 34 height 34
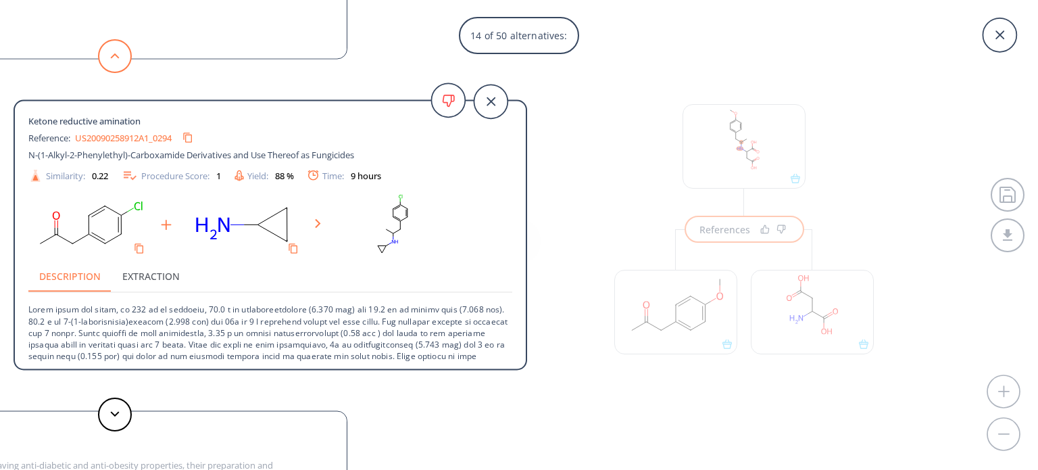
click at [111, 49] on button at bounding box center [115, 56] width 34 height 34
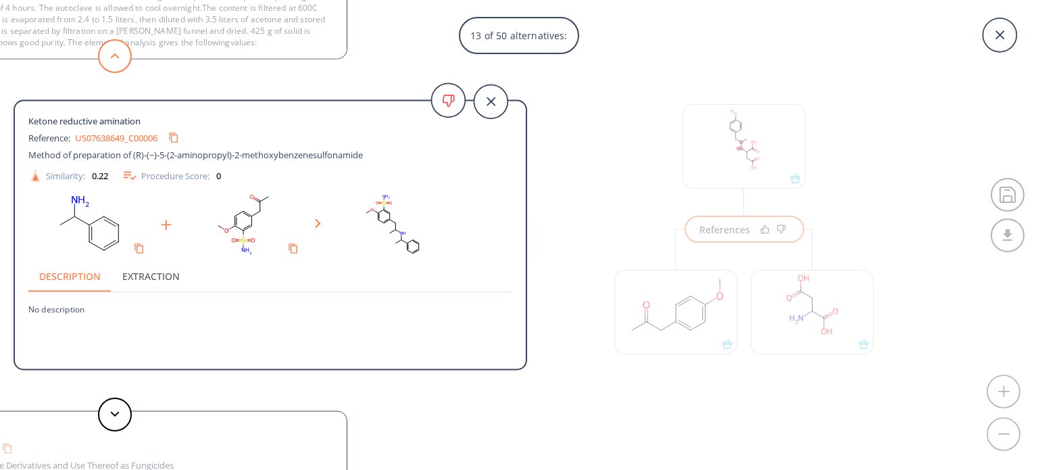
click at [111, 49] on button at bounding box center [115, 56] width 34 height 34
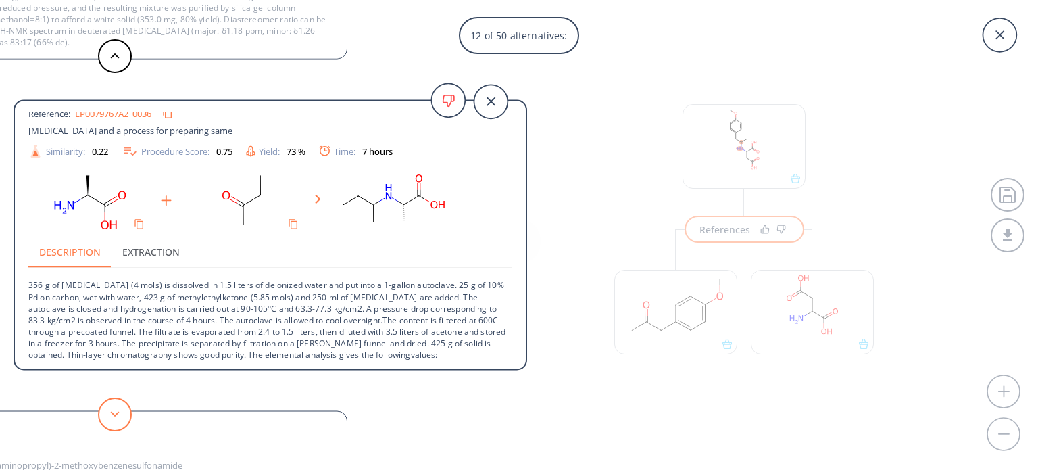
click at [123, 405] on button at bounding box center [115, 414] width 34 height 34
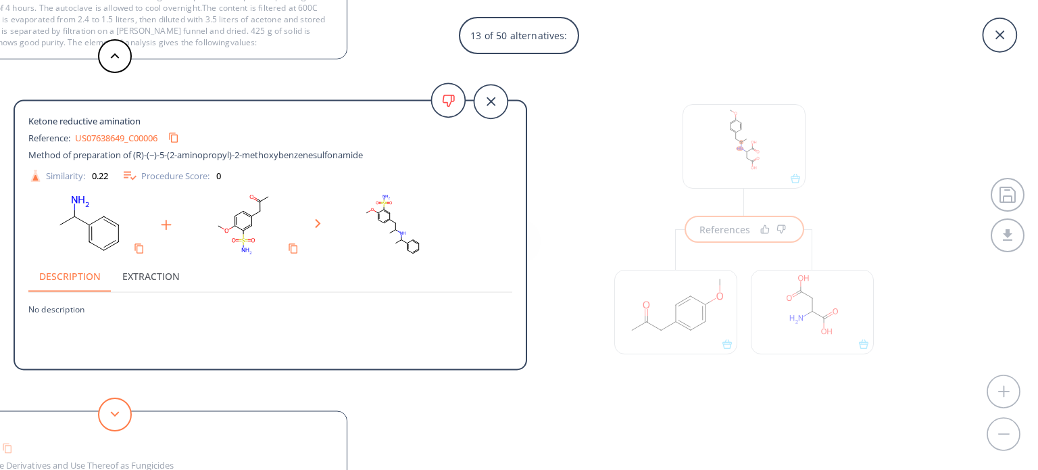
click at [123, 405] on button at bounding box center [115, 414] width 34 height 34
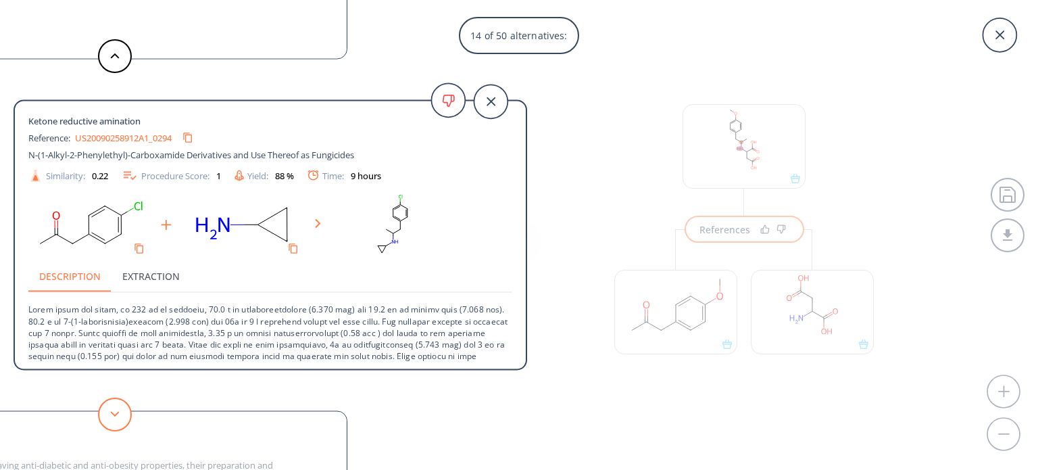
click at [123, 405] on button at bounding box center [115, 414] width 34 height 34
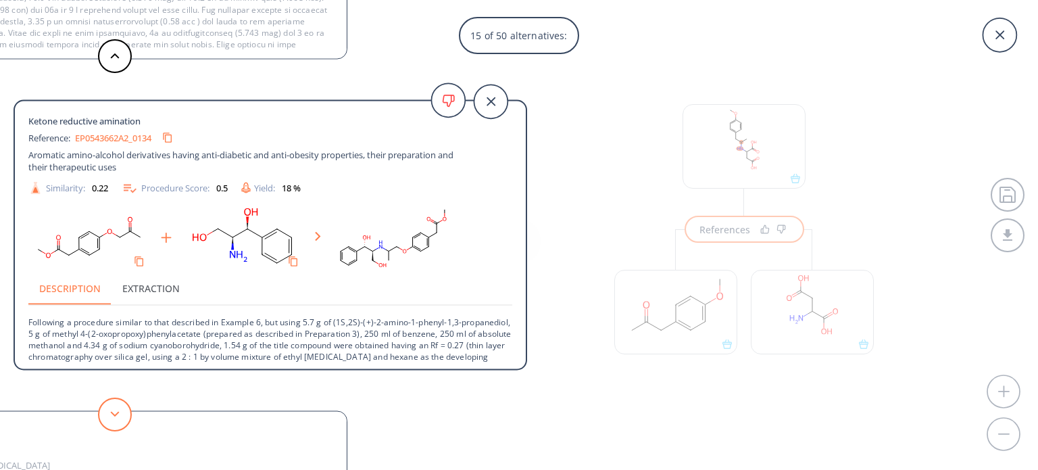
click at [123, 405] on button at bounding box center [115, 414] width 34 height 34
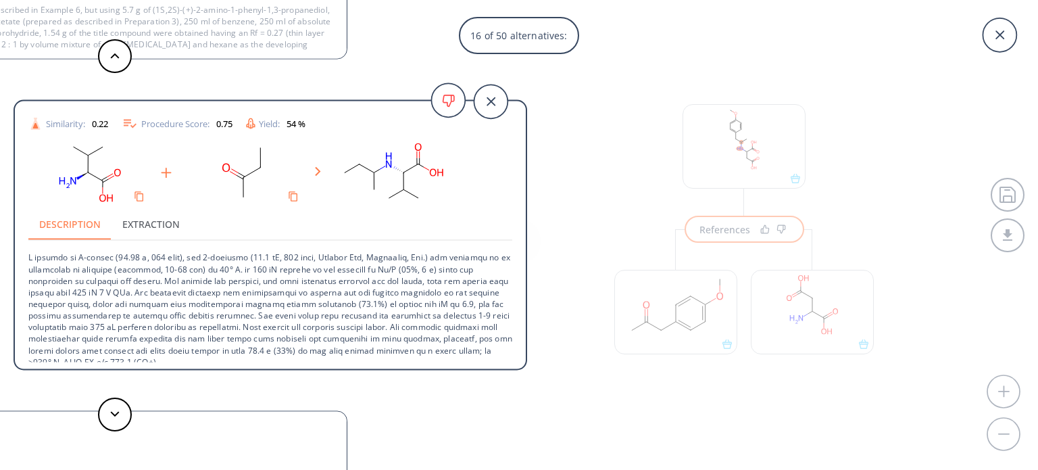
scroll to position [59, 0]
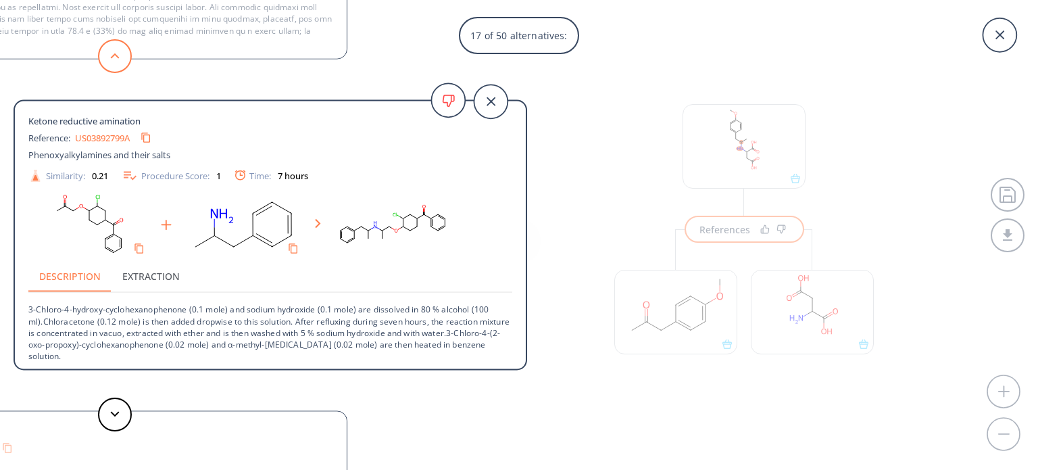
click at [115, 55] on icon at bounding box center [114, 56] width 9 height 6
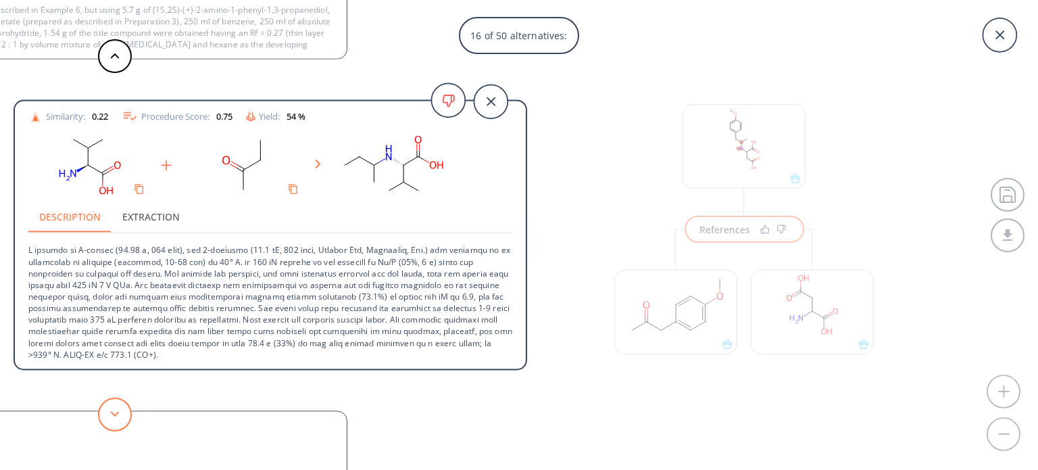
click at [121, 418] on button at bounding box center [115, 414] width 34 height 34
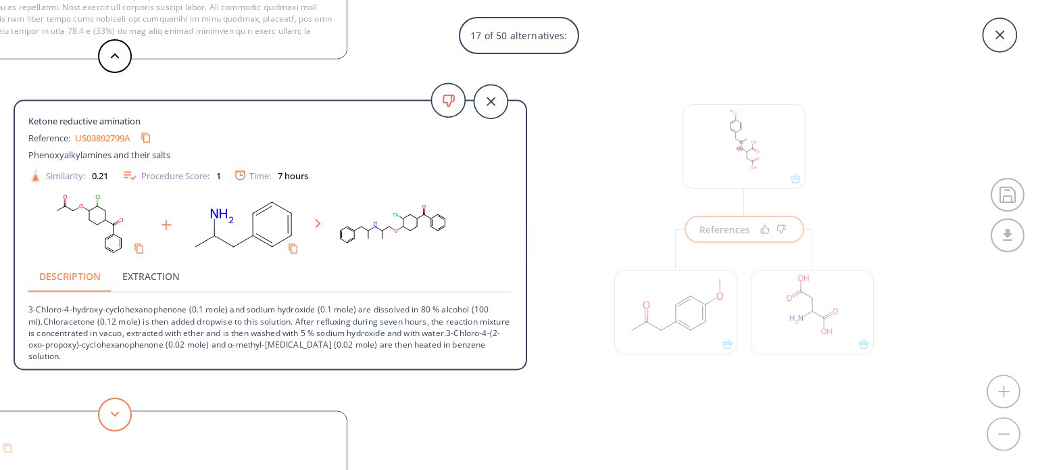
click at [124, 412] on button at bounding box center [115, 414] width 34 height 34
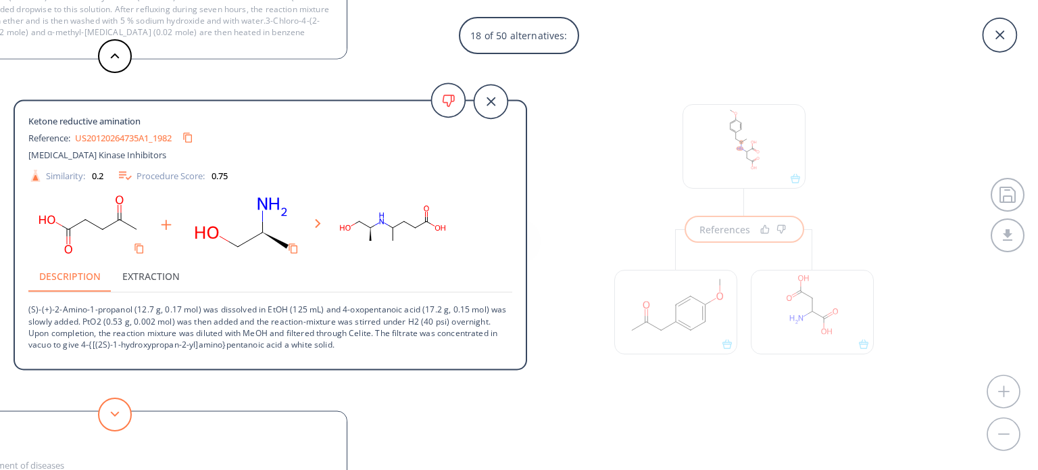
click at [124, 412] on button at bounding box center [115, 414] width 34 height 34
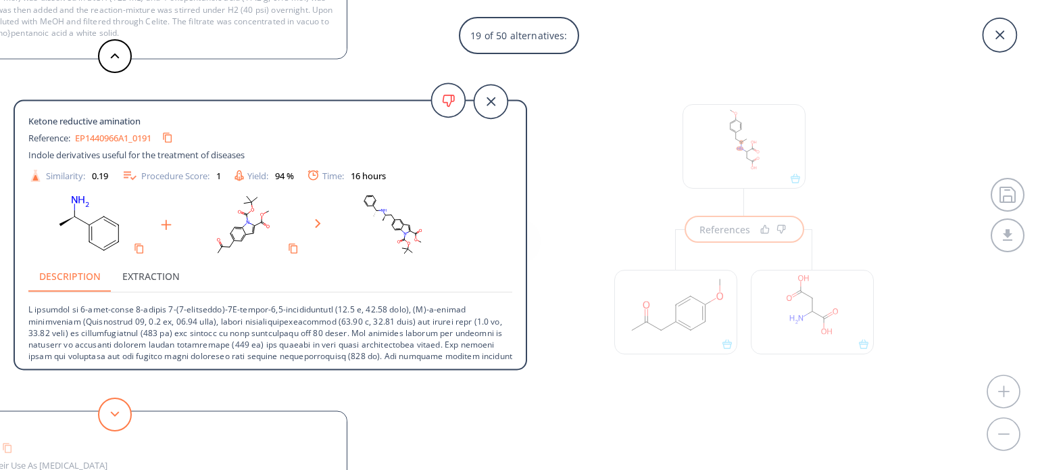
click at [124, 412] on button at bounding box center [115, 414] width 34 height 34
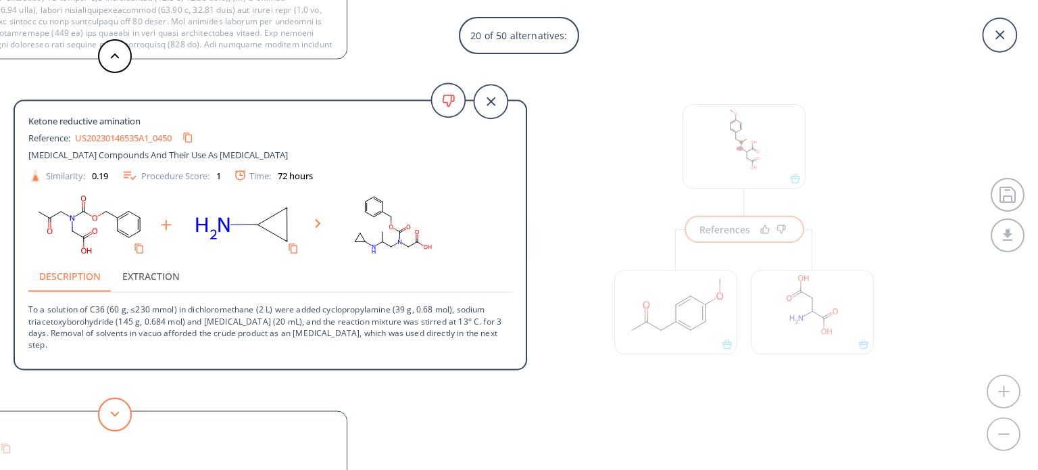
click at [103, 410] on button at bounding box center [115, 414] width 34 height 34
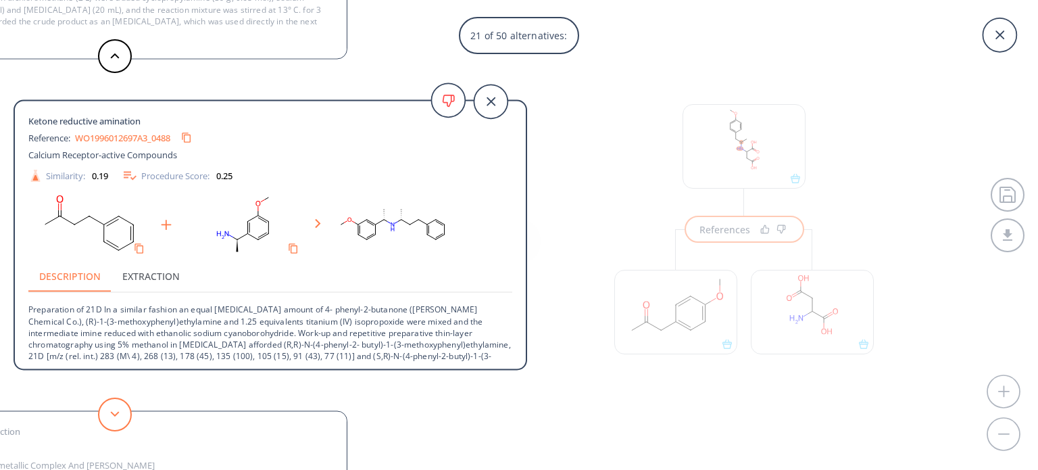
click at [103, 410] on button at bounding box center [115, 414] width 34 height 34
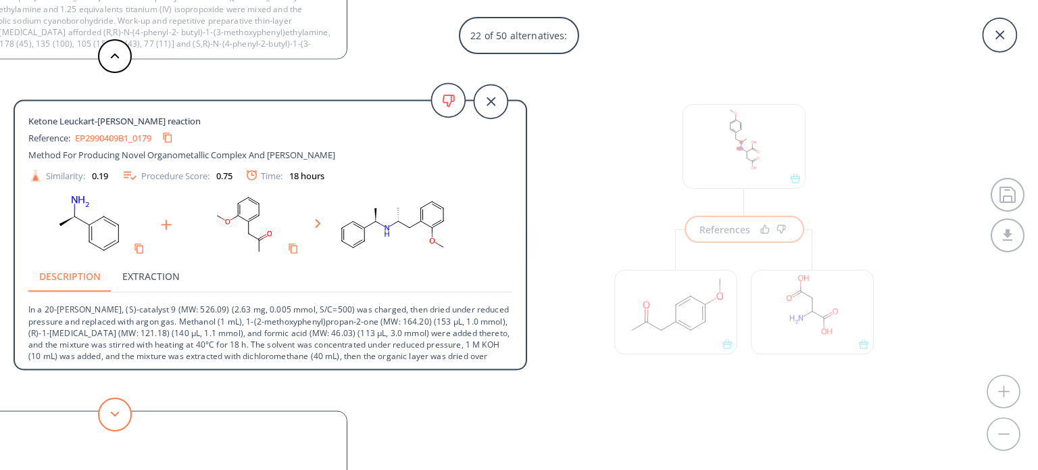
click at [103, 410] on button at bounding box center [115, 414] width 34 height 34
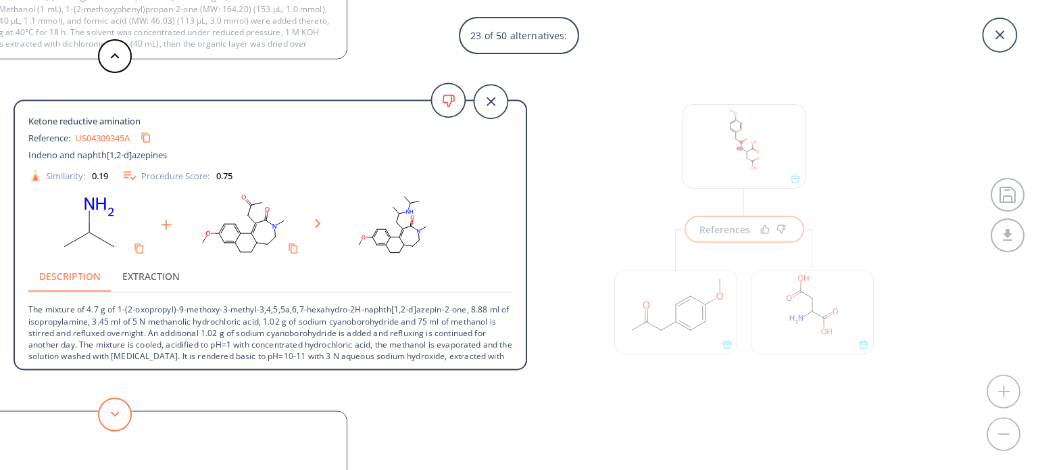
click at [103, 410] on button at bounding box center [115, 414] width 34 height 34
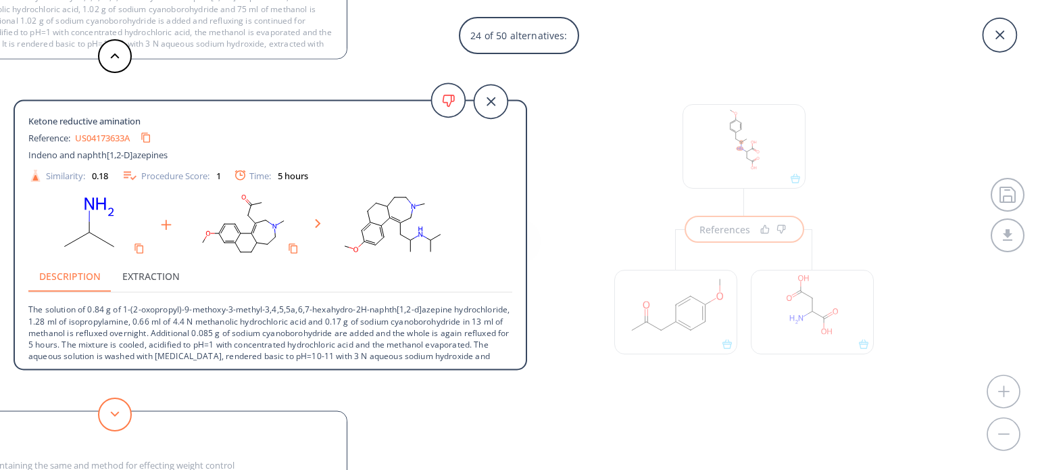
click at [103, 410] on button at bounding box center [115, 414] width 34 height 34
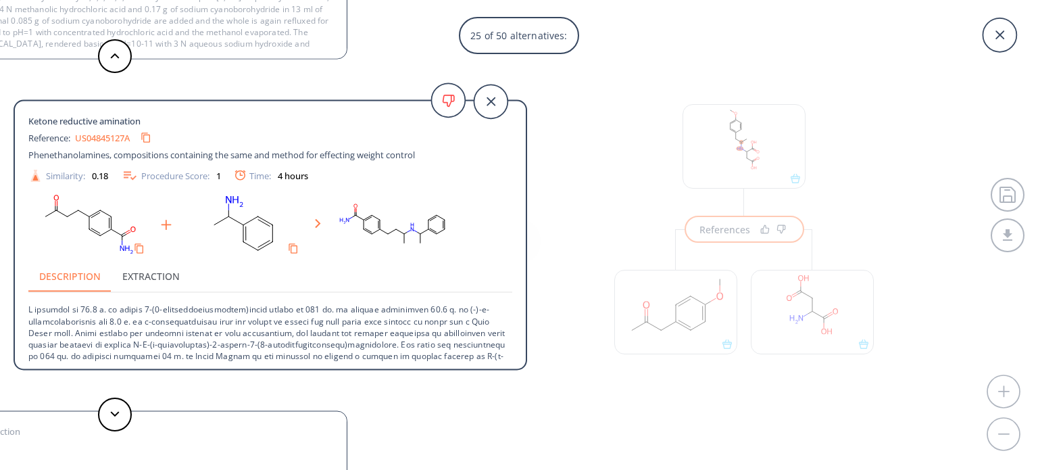
scroll to position [48, 0]
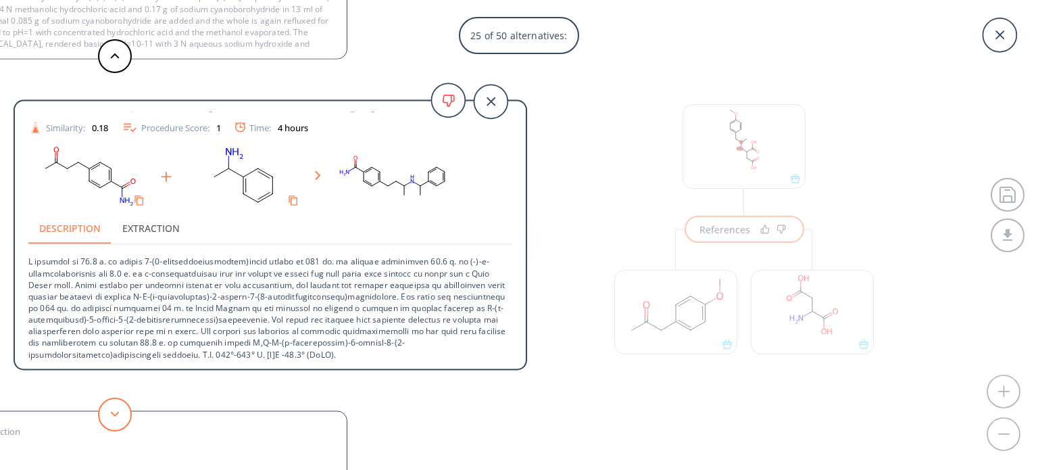
click at [116, 414] on polygon at bounding box center [115, 413] width 9 height 5
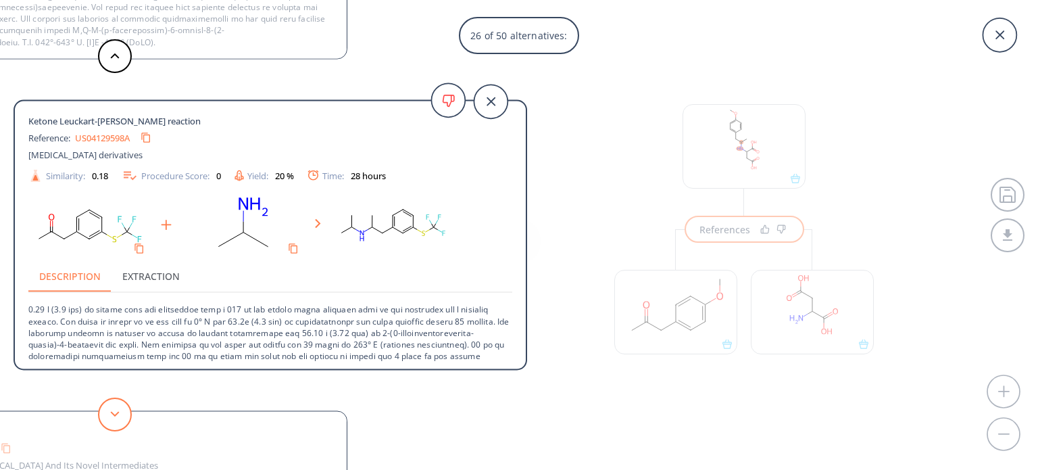
click at [116, 414] on polygon at bounding box center [115, 413] width 9 height 5
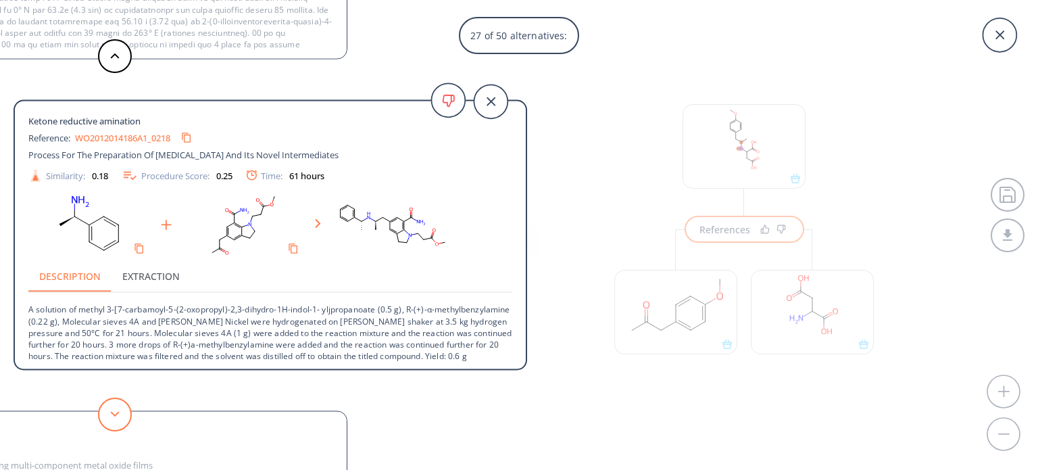
click at [116, 414] on polygon at bounding box center [115, 413] width 9 height 5
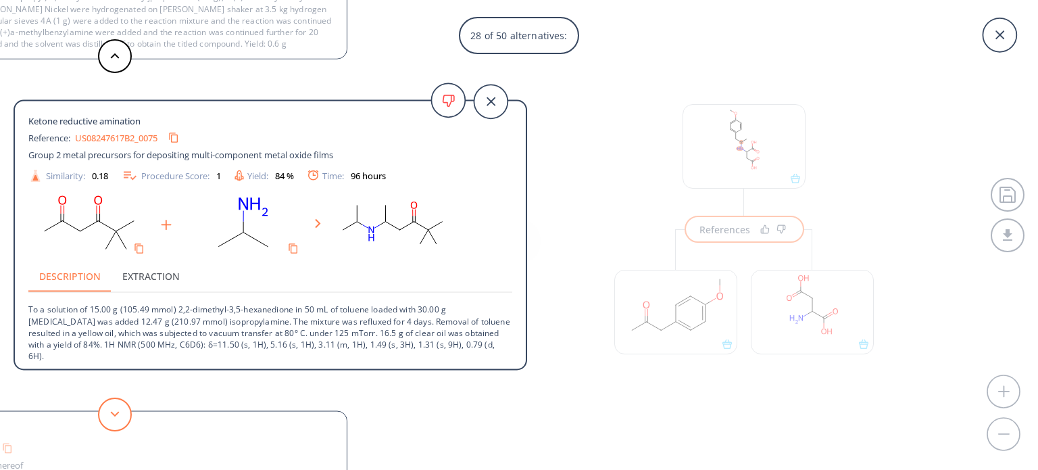
click at [116, 414] on polygon at bounding box center [115, 413] width 9 height 5
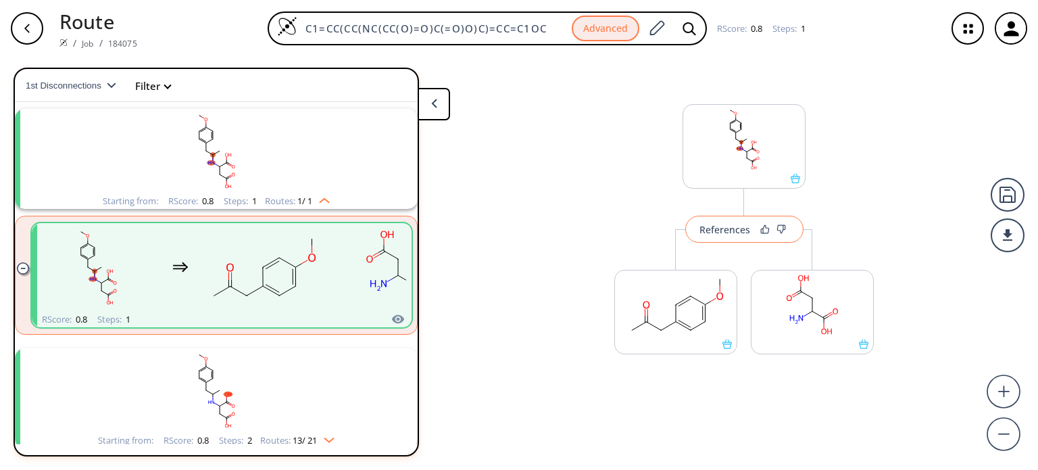
click at [698, 224] on button "References" at bounding box center [744, 229] width 118 height 27
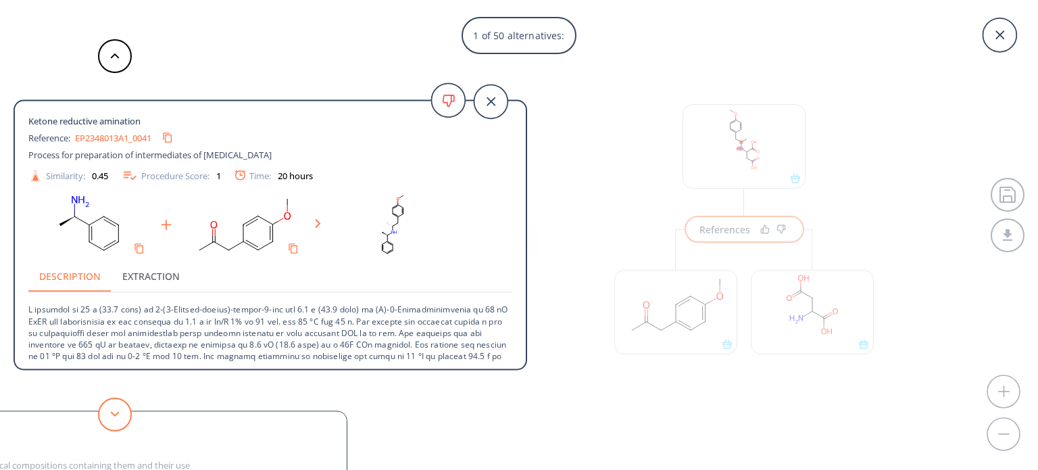
click at [114, 416] on icon at bounding box center [114, 414] width 9 height 6
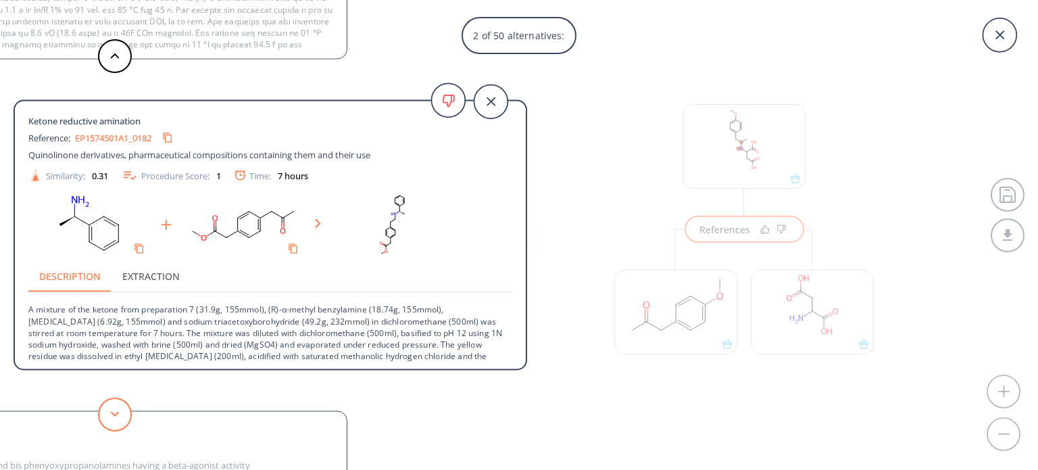
click at [114, 416] on icon at bounding box center [114, 414] width 9 height 6
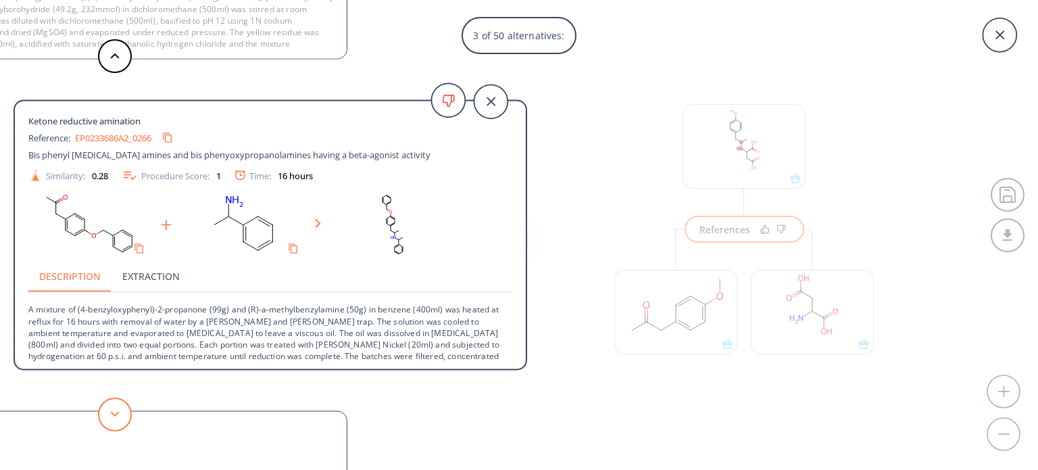
click at [114, 416] on icon at bounding box center [114, 414] width 9 height 6
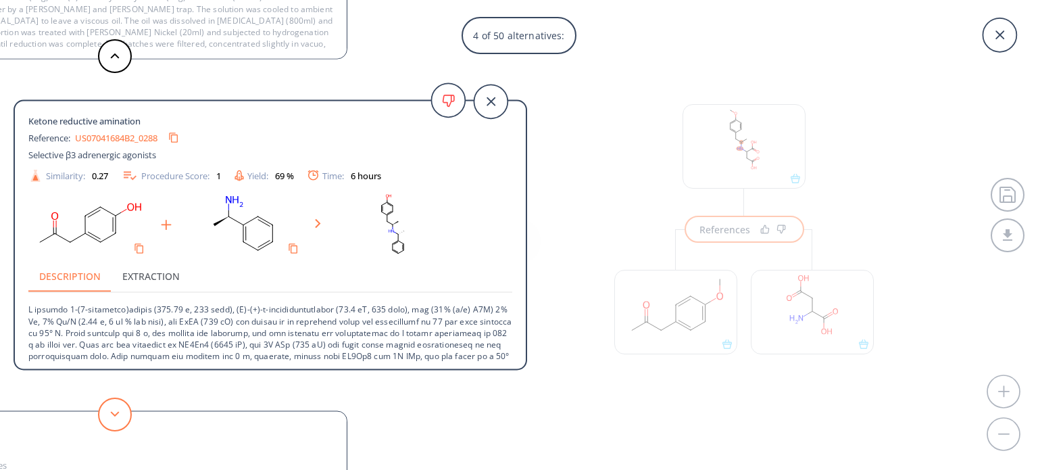
click at [114, 416] on icon at bounding box center [114, 414] width 9 height 6
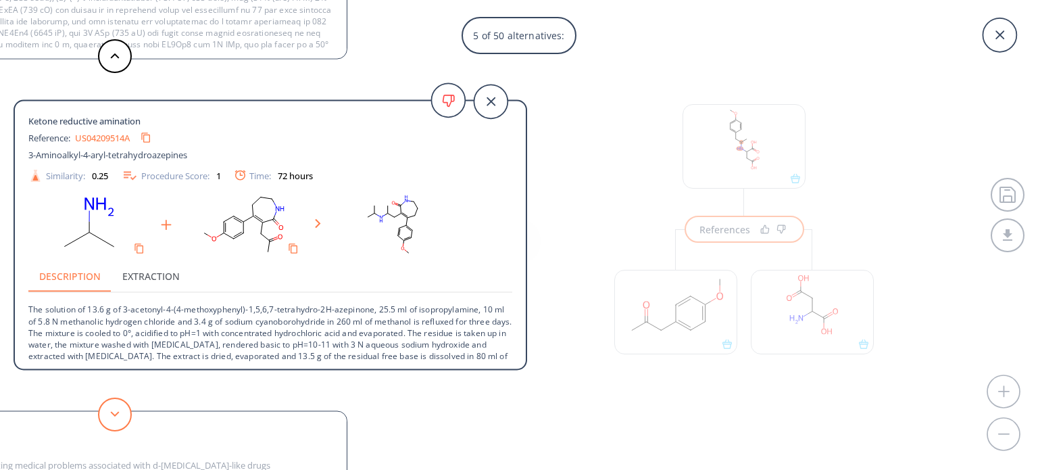
click at [114, 416] on icon at bounding box center [114, 414] width 9 height 6
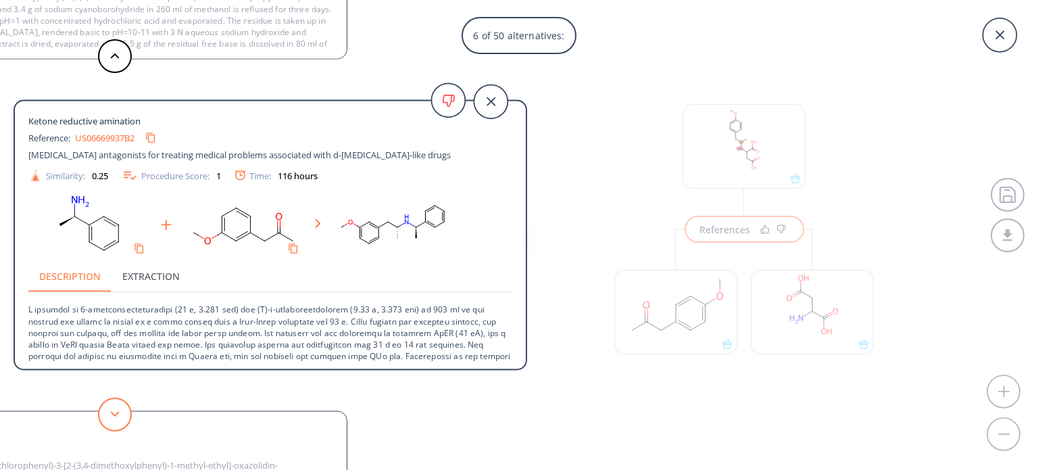
click at [114, 416] on icon at bounding box center [114, 414] width 9 height 6
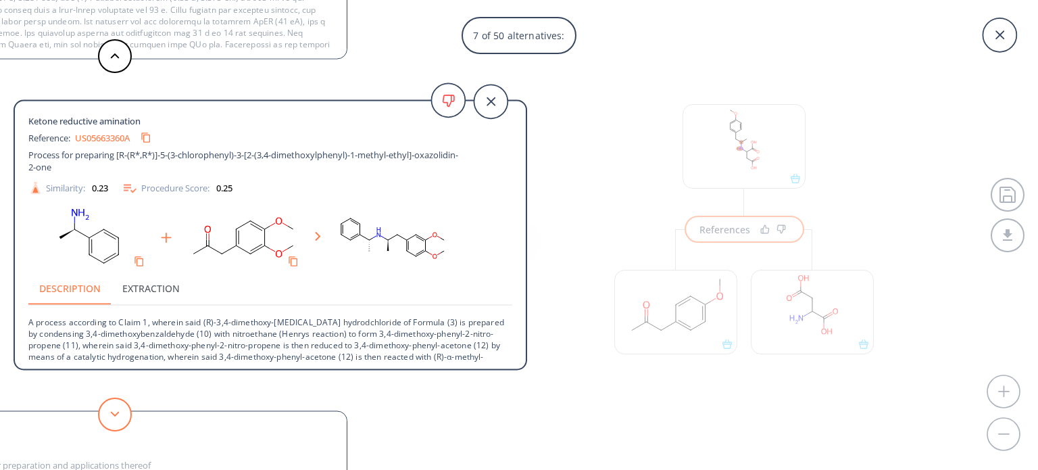
click at [114, 416] on icon at bounding box center [114, 414] width 9 height 6
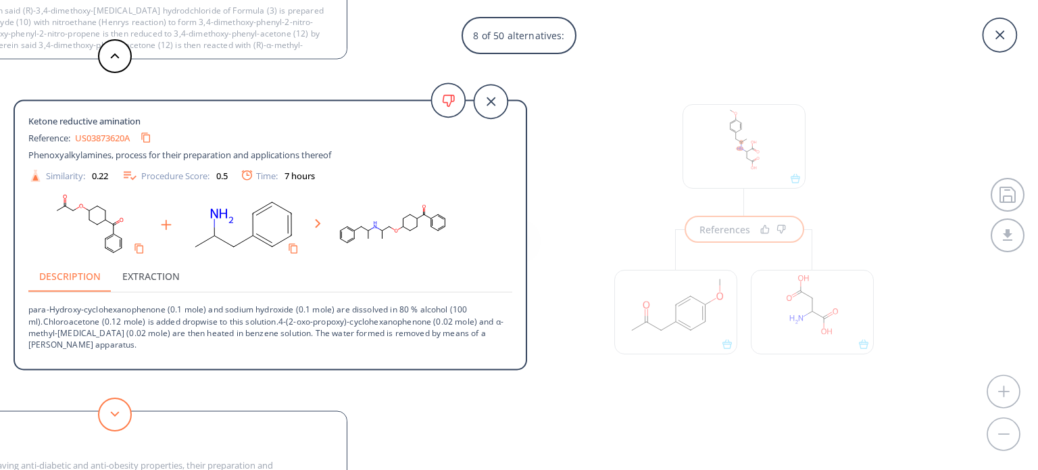
click at [114, 416] on icon at bounding box center [114, 414] width 9 height 6
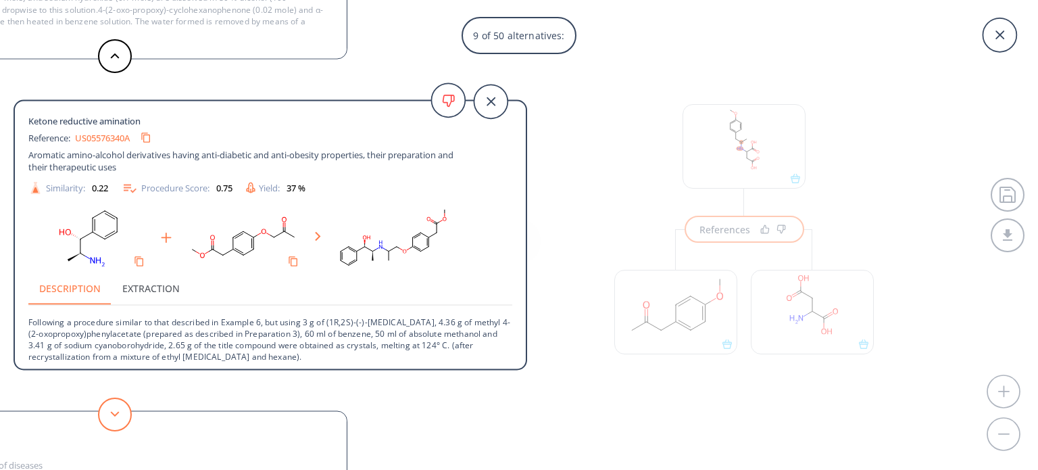
click at [114, 416] on icon at bounding box center [114, 414] width 9 height 6
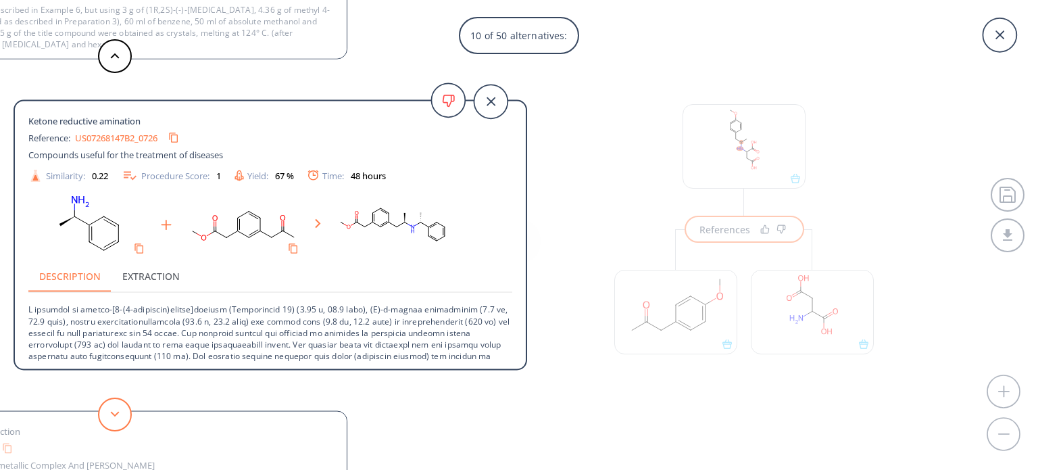
click at [114, 416] on icon at bounding box center [114, 414] width 9 height 6
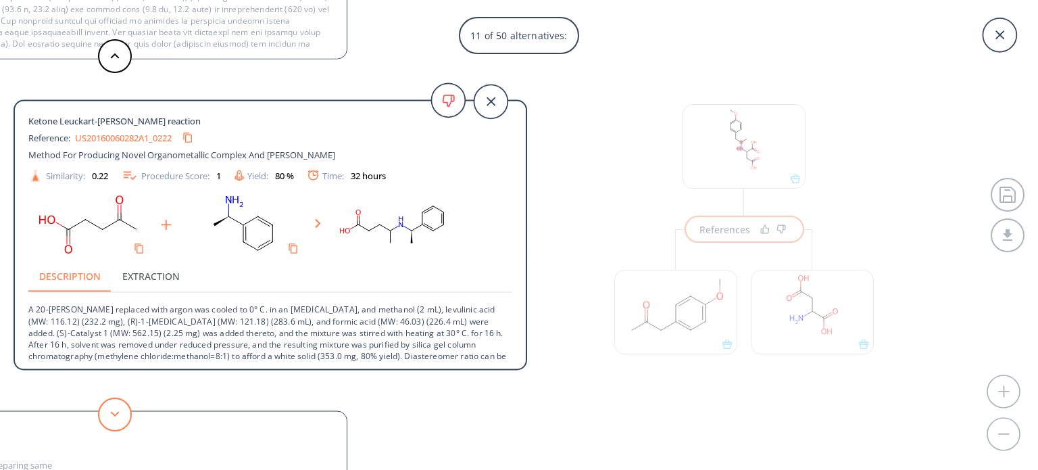
click at [114, 416] on icon at bounding box center [114, 414] width 9 height 6
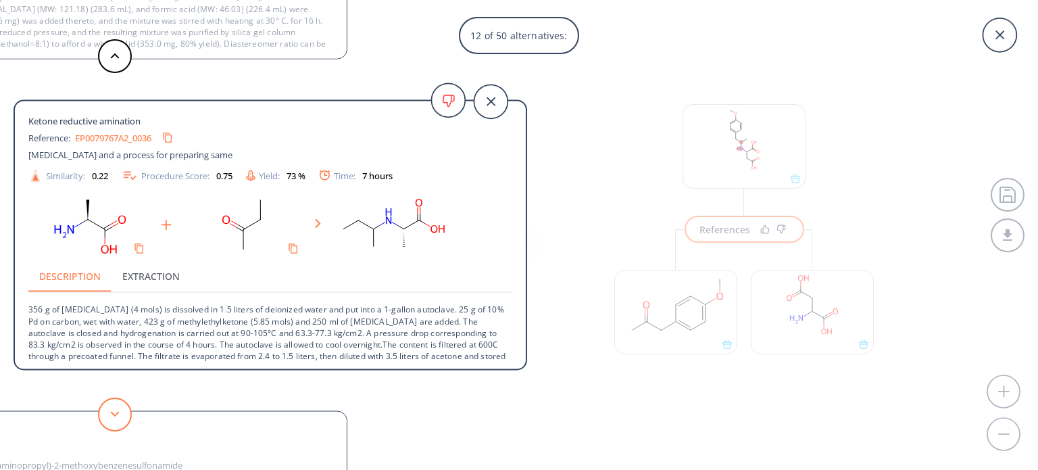
click at [114, 415] on polygon at bounding box center [115, 413] width 9 height 5
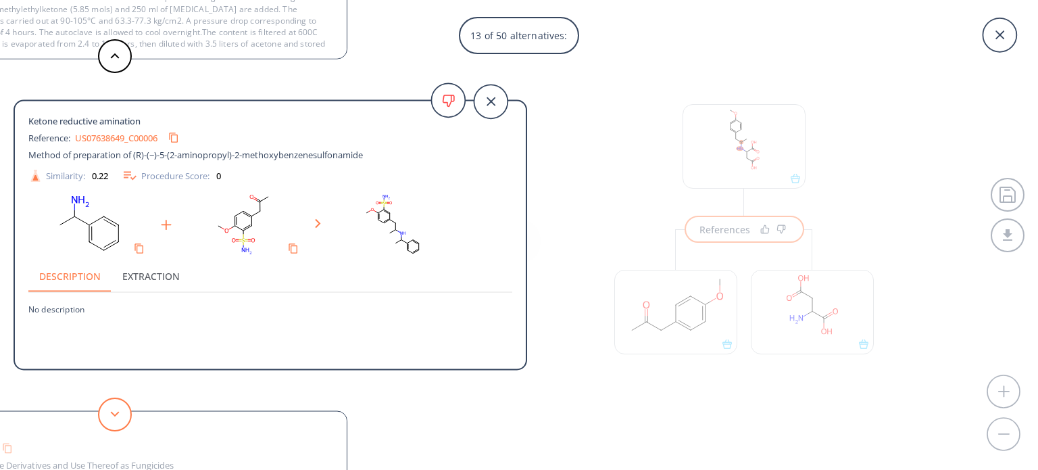
click at [106, 415] on button at bounding box center [115, 414] width 34 height 34
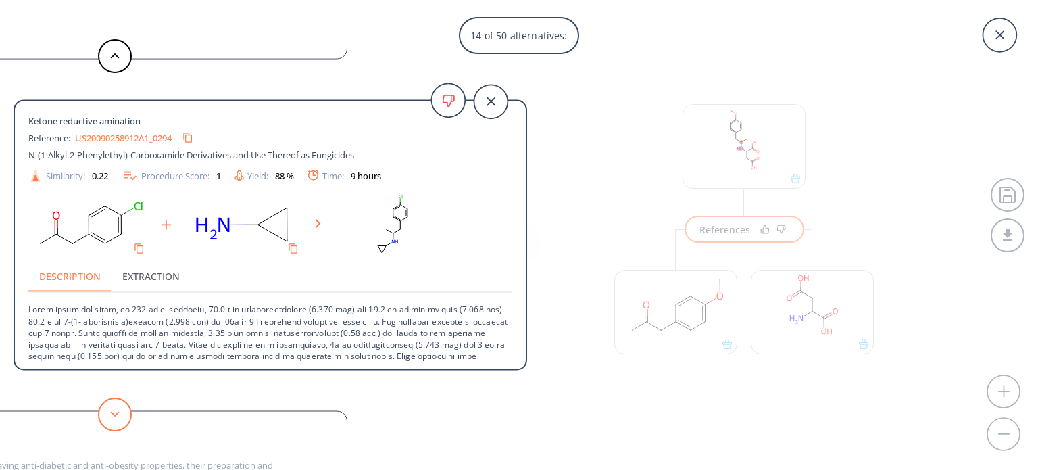
click at [106, 415] on button at bounding box center [115, 414] width 34 height 34
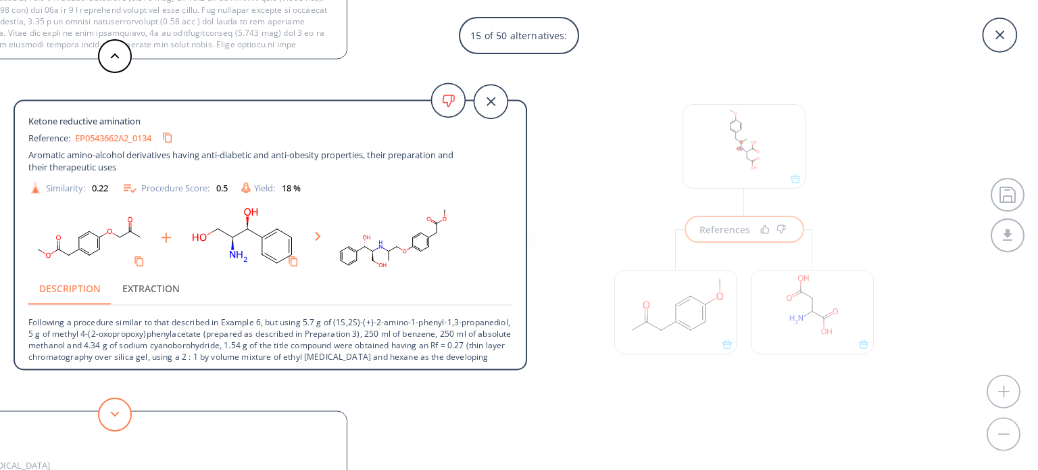
click at [106, 415] on button at bounding box center [115, 414] width 34 height 34
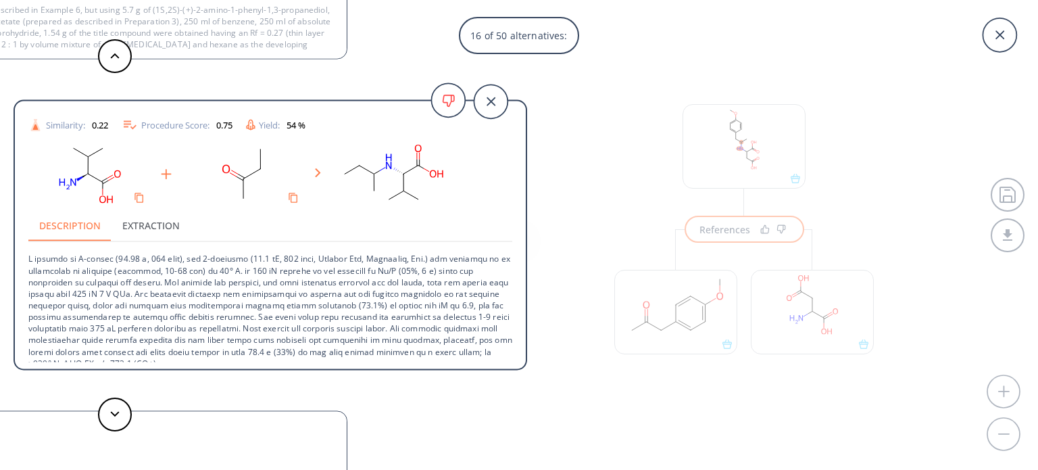
scroll to position [59, 0]
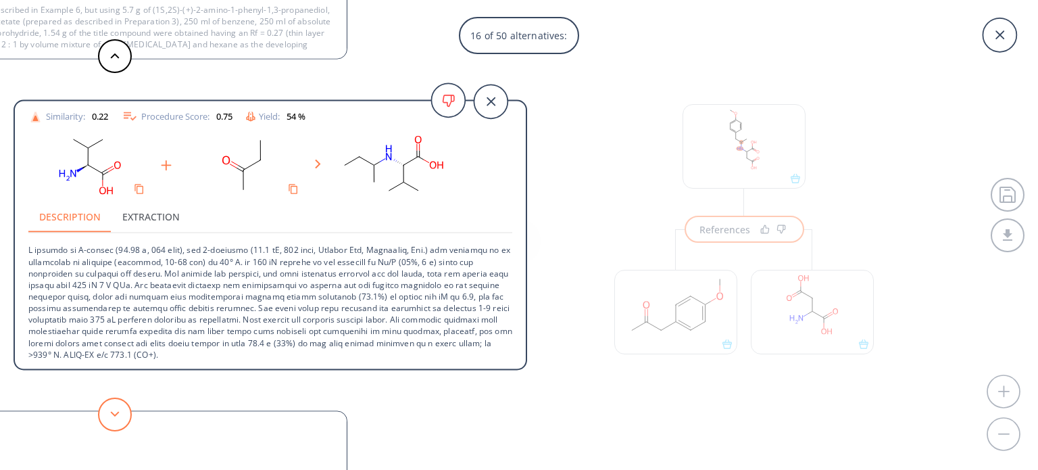
click at [124, 416] on button at bounding box center [115, 414] width 34 height 34
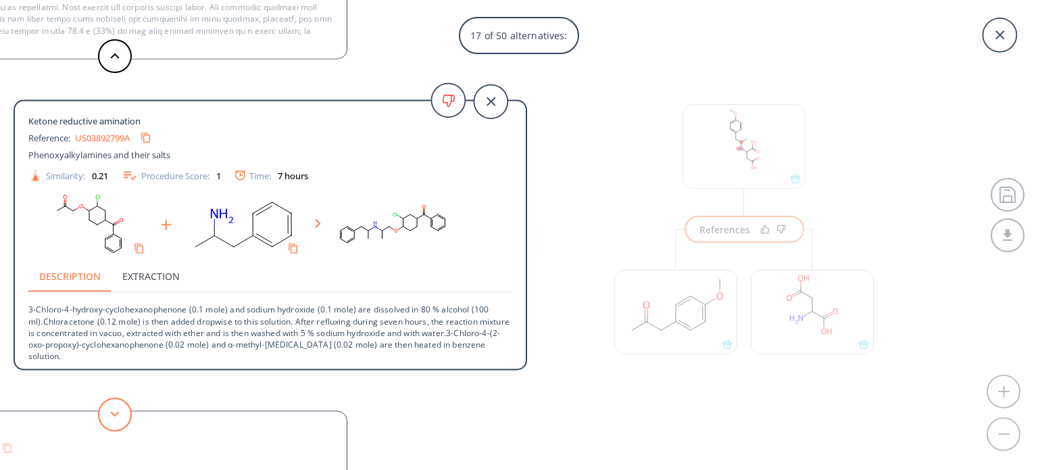
click at [116, 414] on polygon at bounding box center [115, 413] width 9 height 5
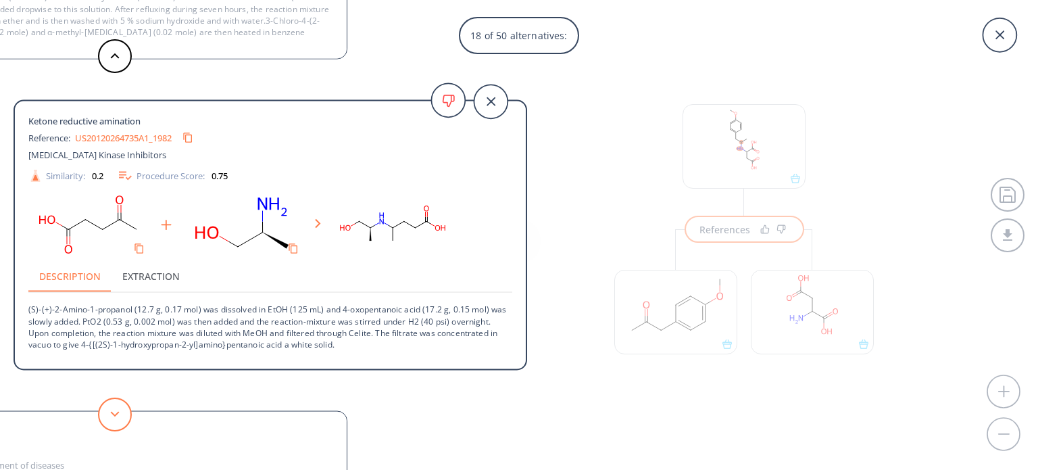
click at [116, 414] on polygon at bounding box center [115, 413] width 9 height 5
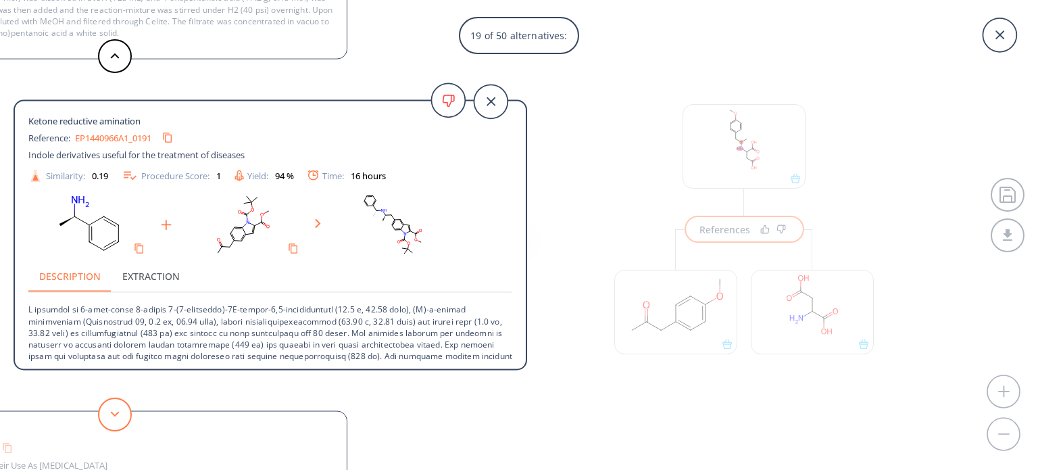
click at [116, 414] on polygon at bounding box center [115, 413] width 9 height 5
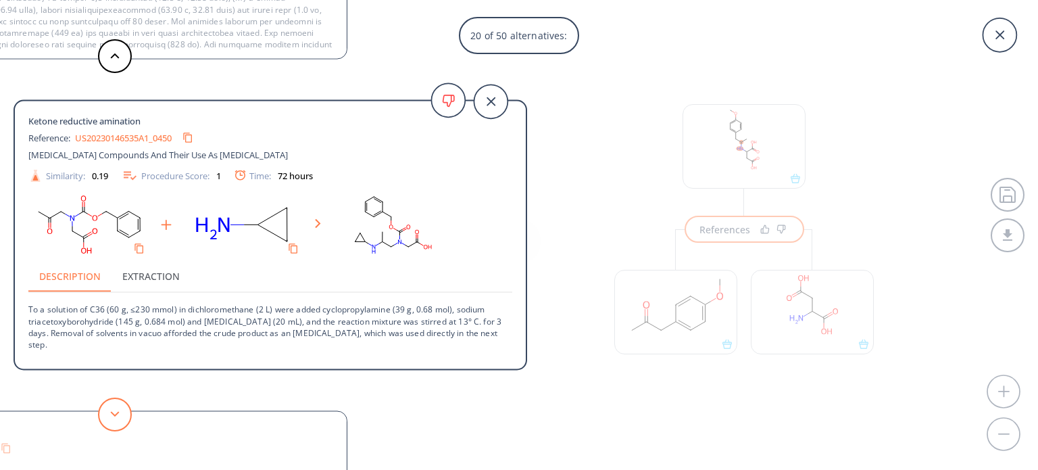
click at [116, 414] on polygon at bounding box center [115, 413] width 9 height 5
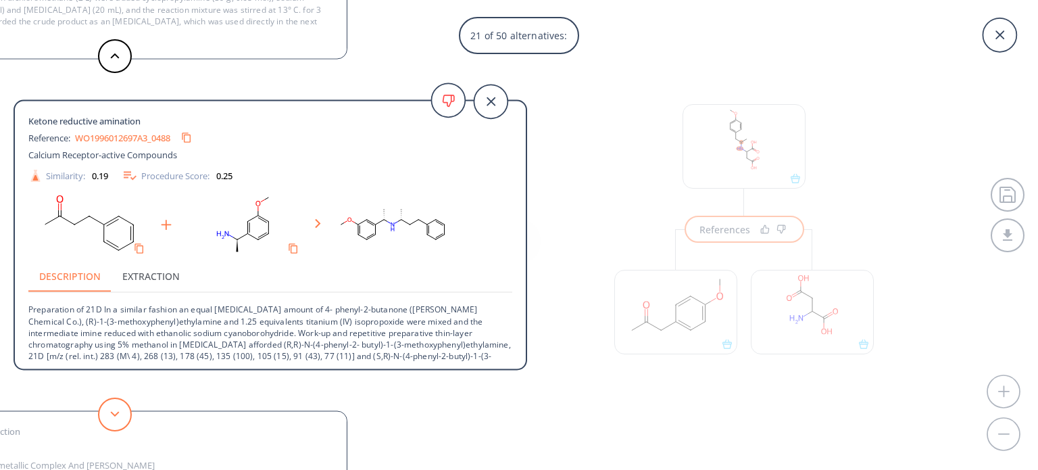
click at [116, 414] on polygon at bounding box center [115, 413] width 9 height 5
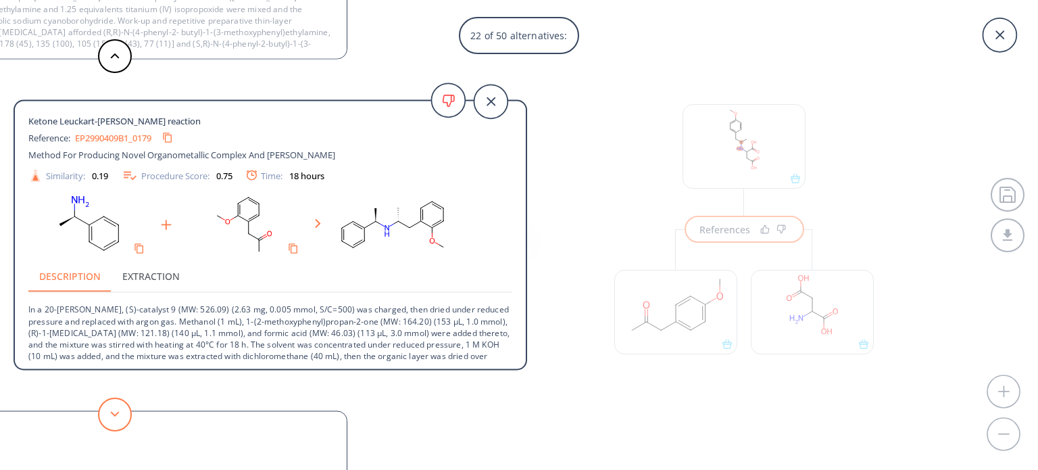
click at [116, 414] on polygon at bounding box center [115, 413] width 9 height 5
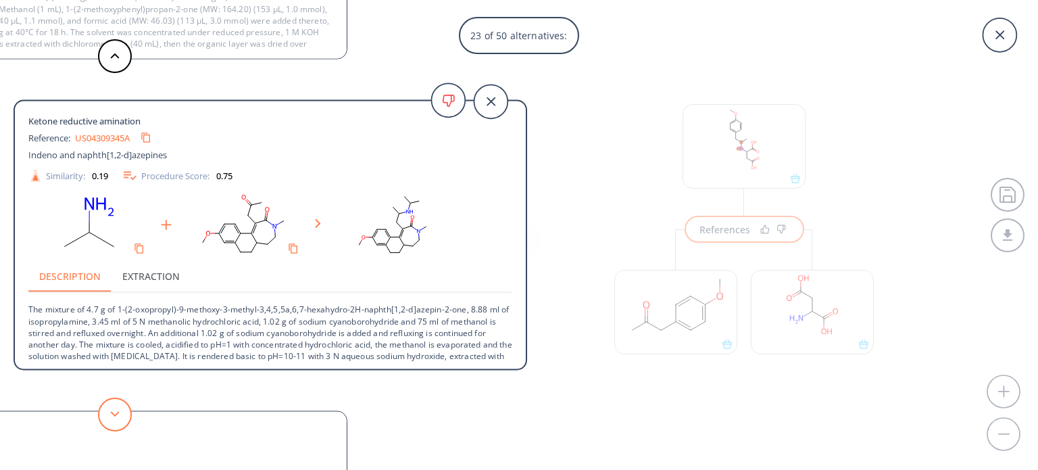
click at [116, 414] on polygon at bounding box center [115, 413] width 9 height 5
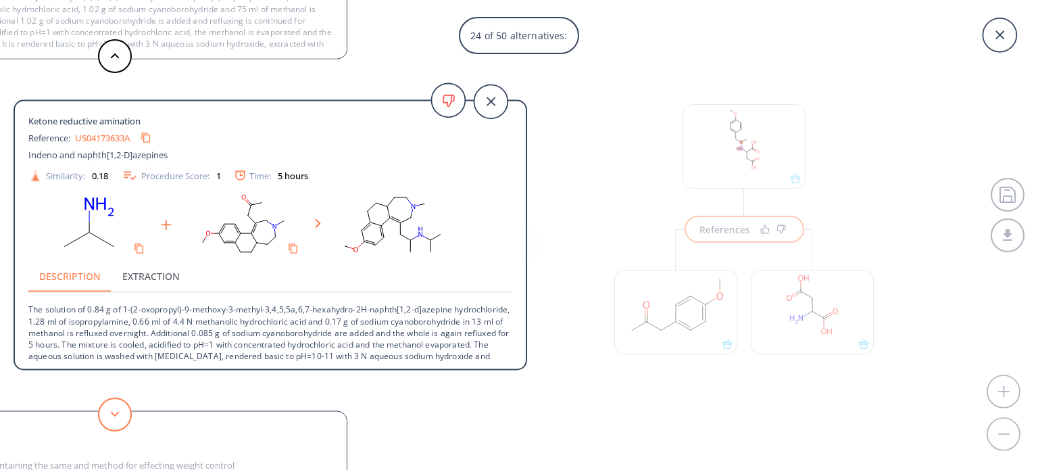
click at [116, 414] on polygon at bounding box center [115, 413] width 9 height 5
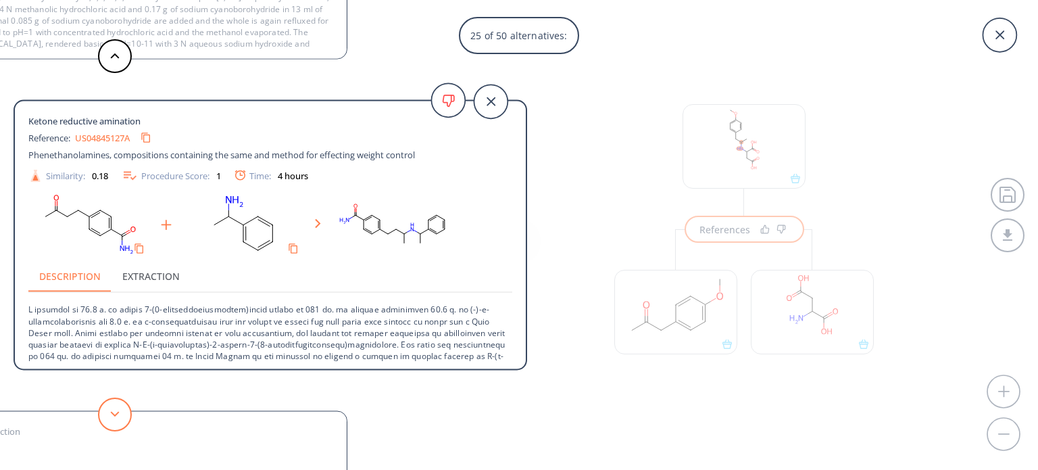
click at [116, 414] on polygon at bounding box center [115, 413] width 9 height 5
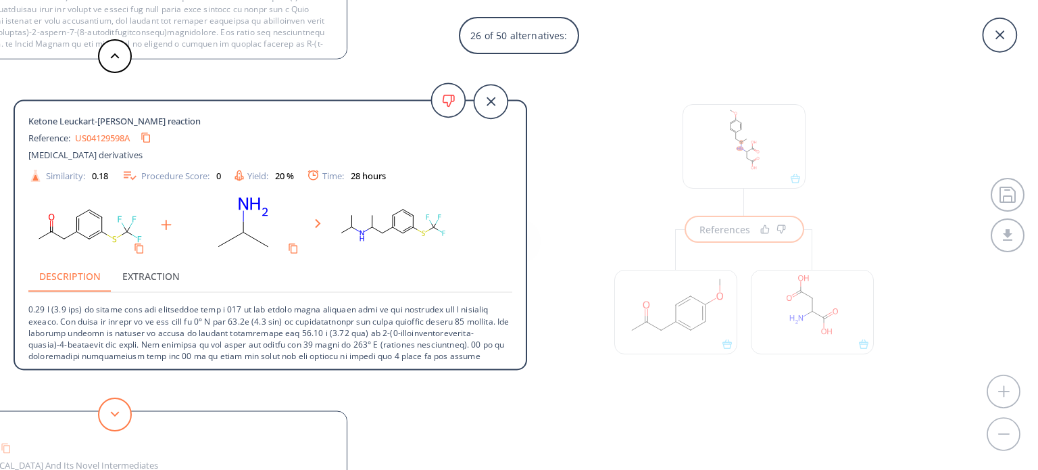
click at [116, 414] on polygon at bounding box center [115, 413] width 9 height 5
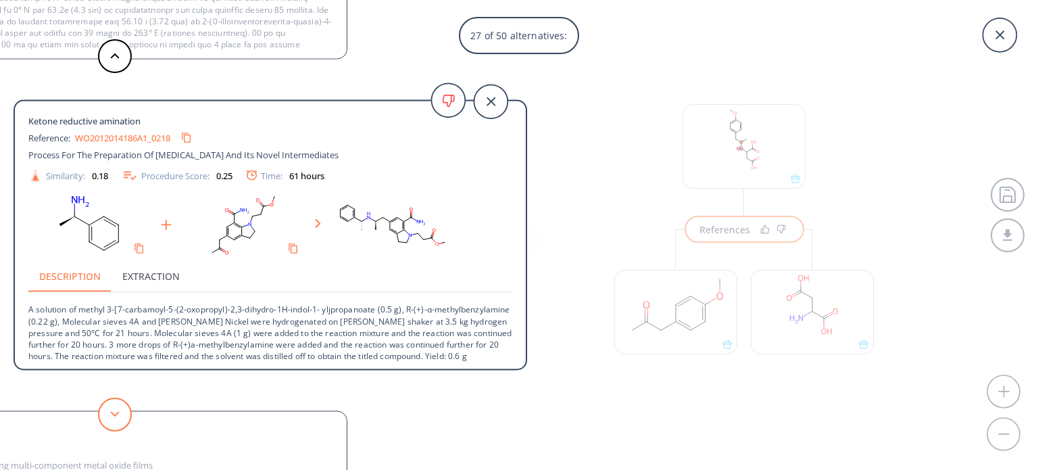
click at [116, 414] on polygon at bounding box center [115, 413] width 9 height 5
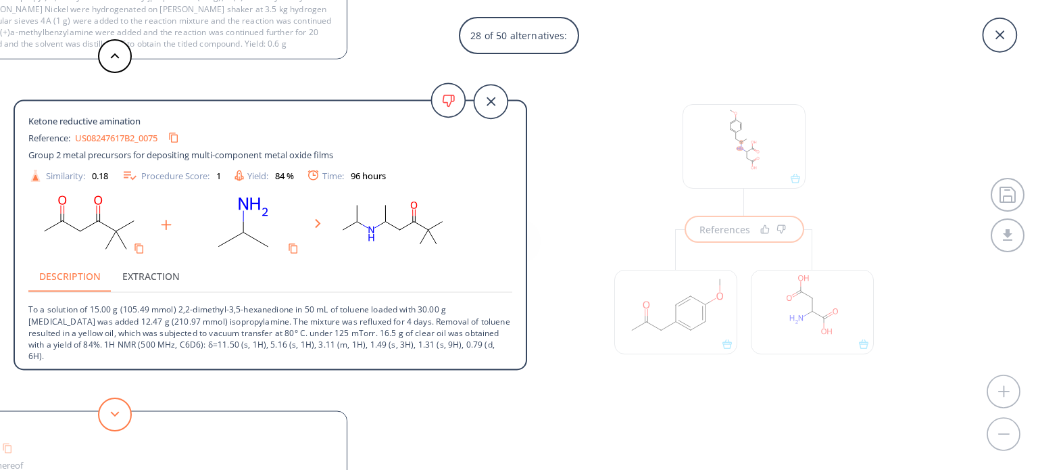
click at [116, 414] on polygon at bounding box center [115, 413] width 9 height 5
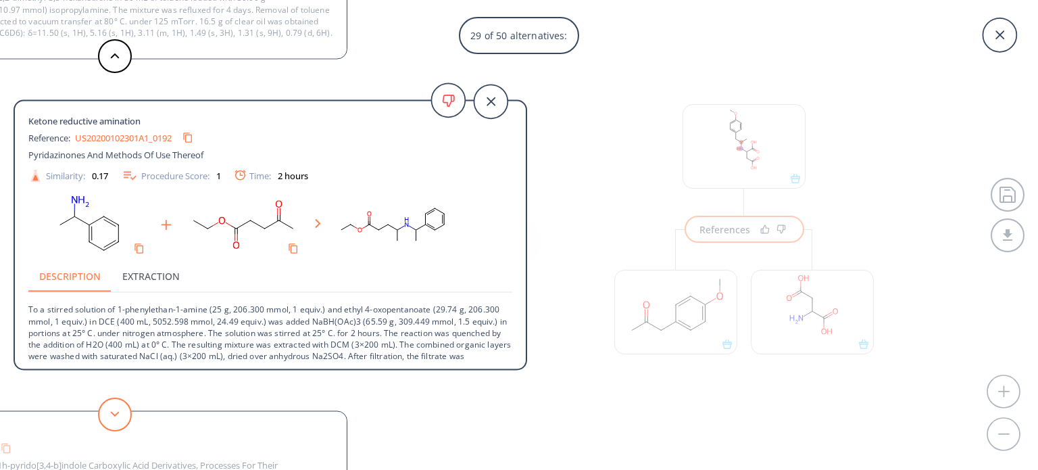
click at [116, 414] on polygon at bounding box center [115, 413] width 9 height 5
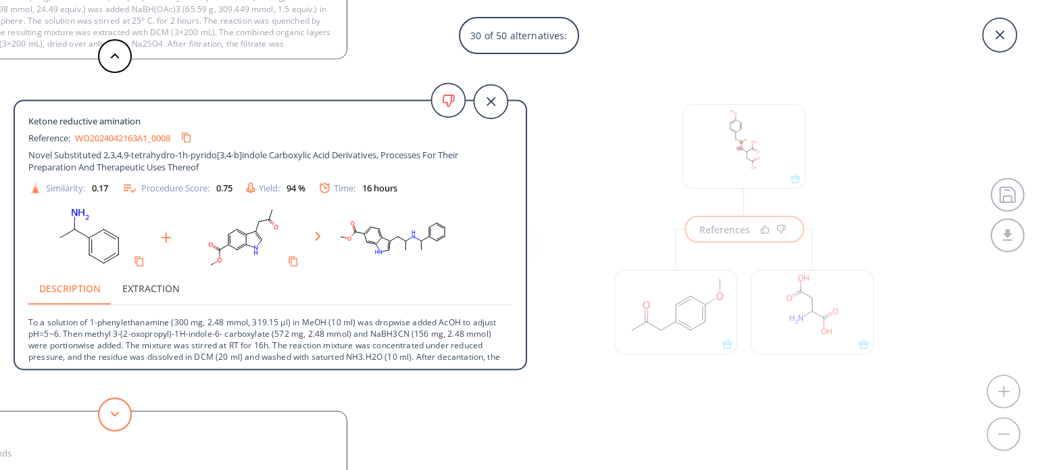
click at [116, 414] on polygon at bounding box center [115, 413] width 9 height 5
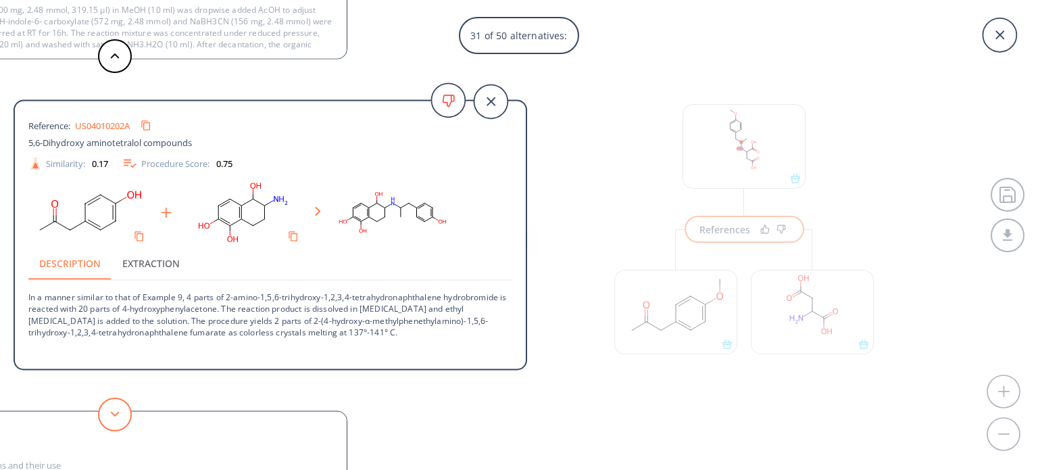
click at [116, 414] on polygon at bounding box center [115, 413] width 9 height 5
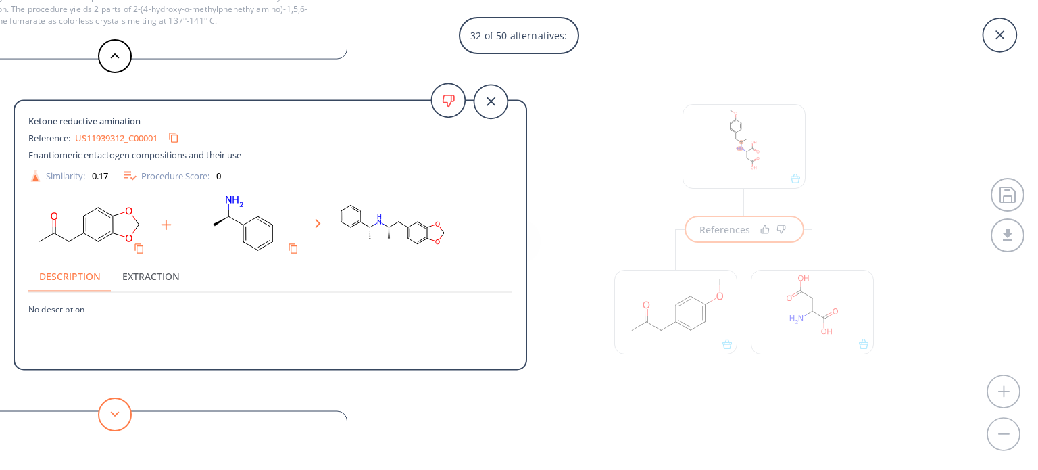
click at [114, 421] on button at bounding box center [115, 414] width 34 height 34
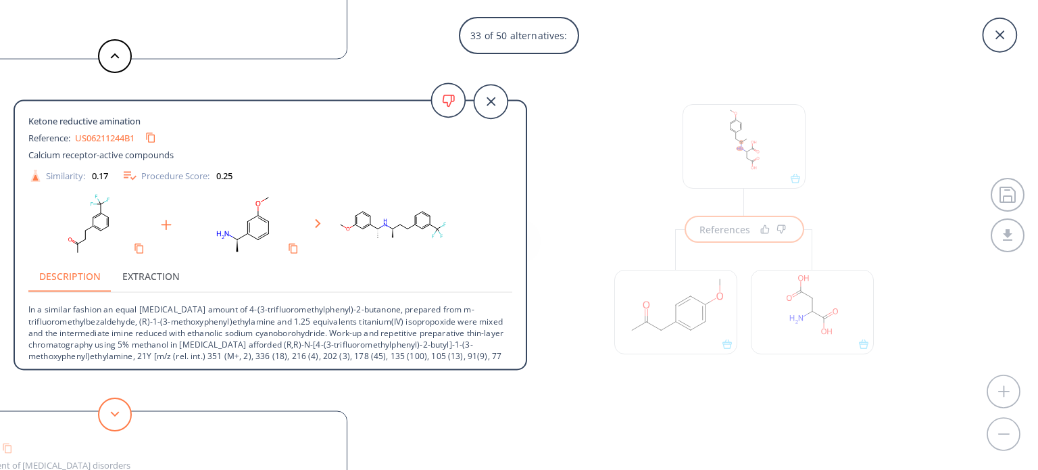
click at [114, 421] on button at bounding box center [115, 414] width 34 height 34
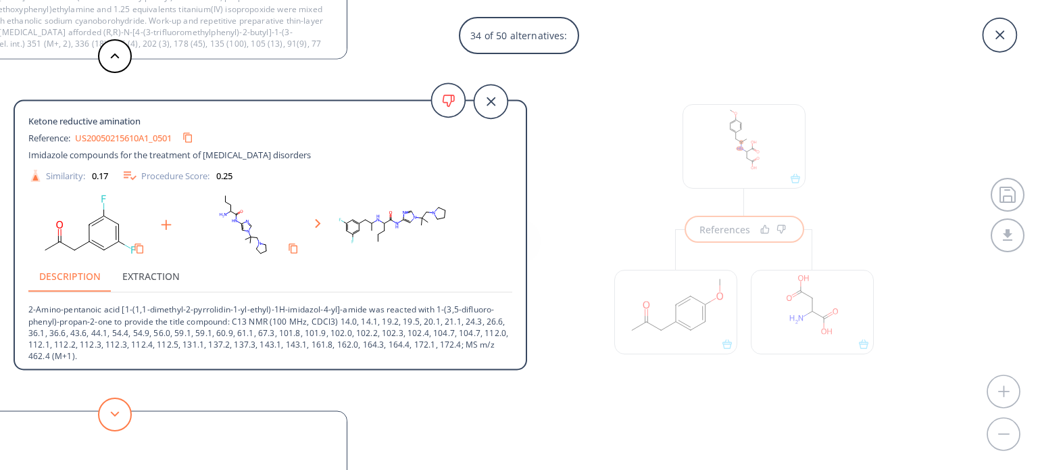
click at [114, 421] on button at bounding box center [115, 414] width 34 height 34
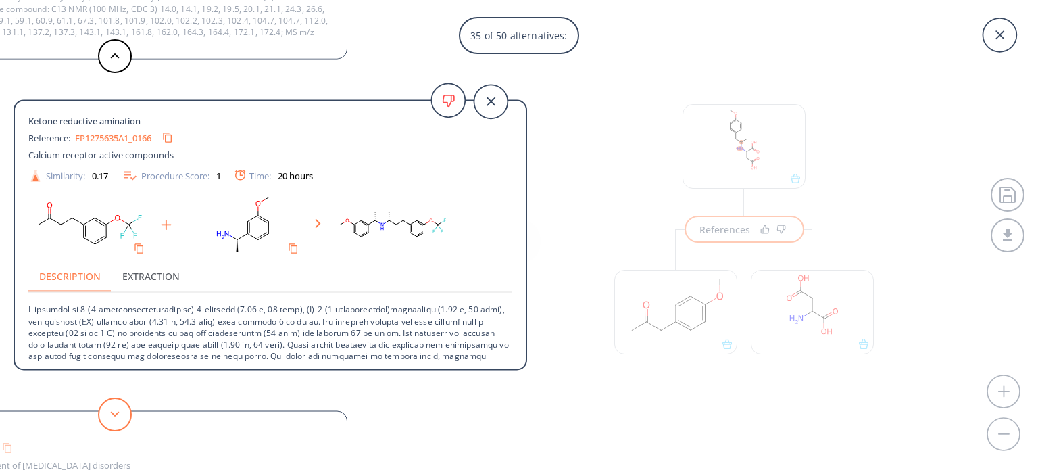
click at [114, 421] on button at bounding box center [115, 414] width 34 height 34
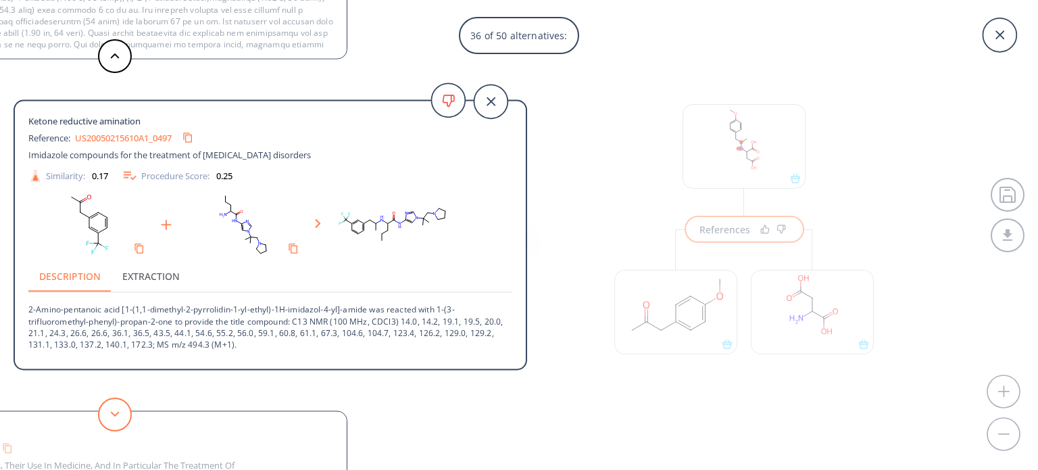
click at [114, 421] on button at bounding box center [115, 414] width 34 height 34
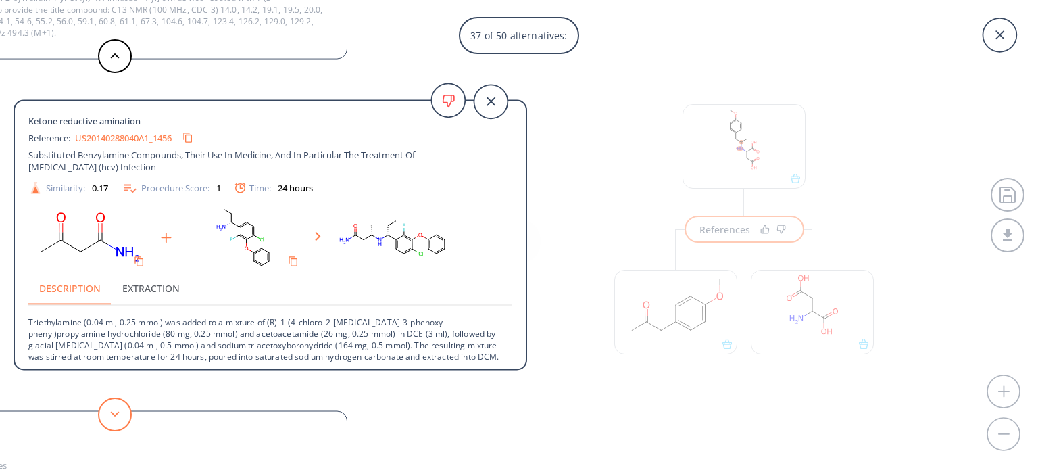
click at [114, 421] on button at bounding box center [115, 414] width 34 height 34
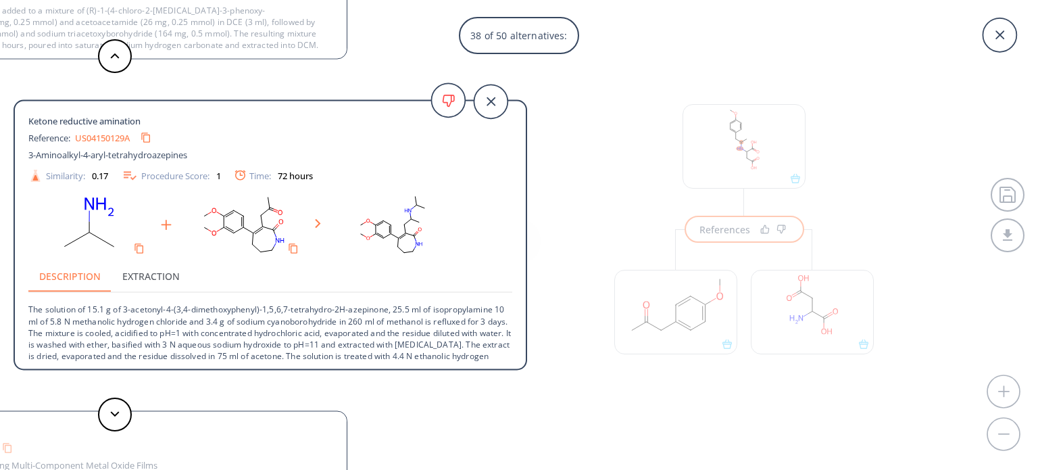
scroll to position [24, 0]
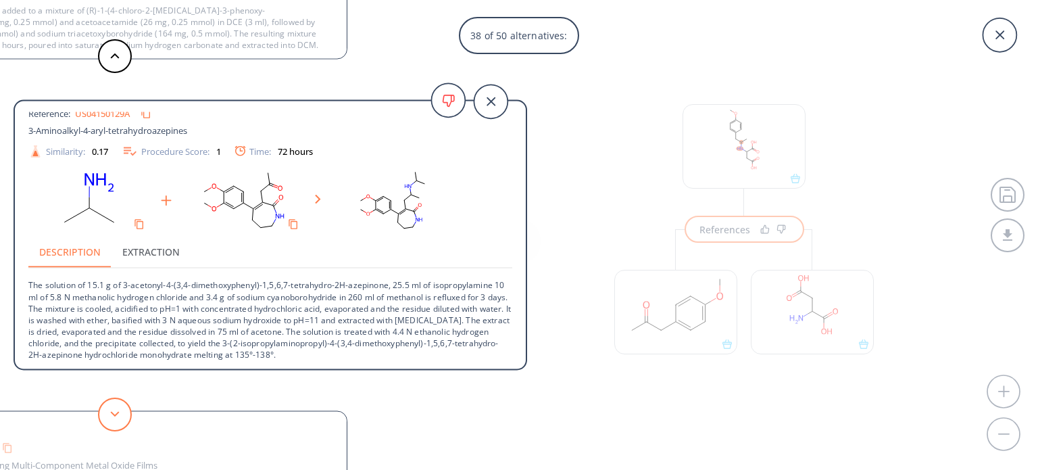
click at [112, 419] on button at bounding box center [115, 414] width 34 height 34
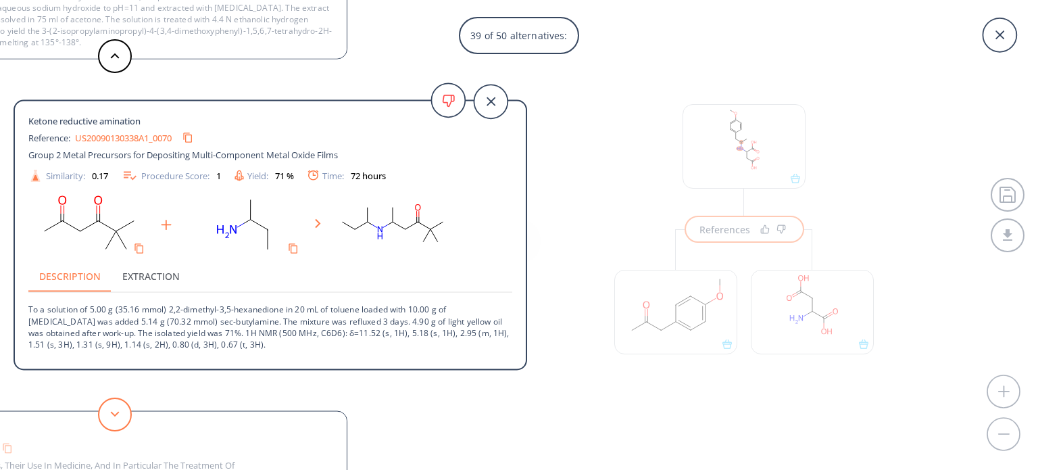
click at [120, 420] on button at bounding box center [115, 414] width 34 height 34
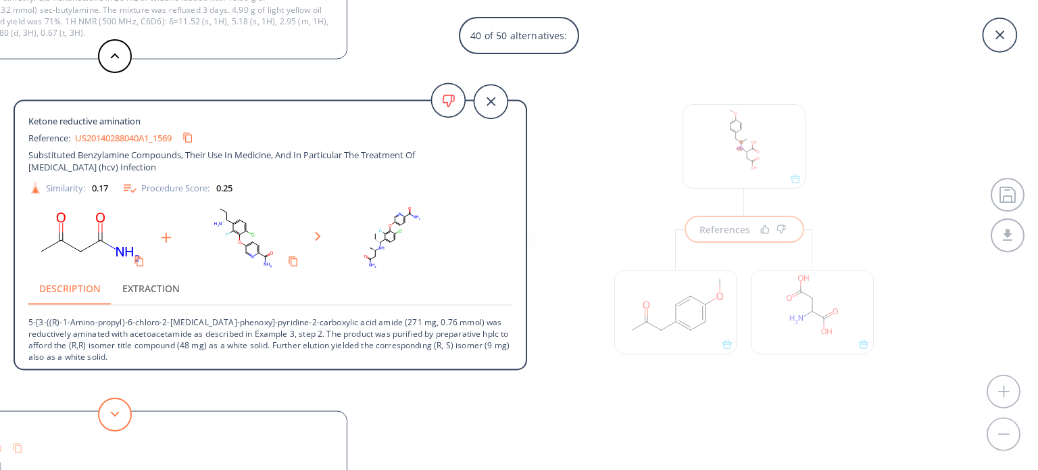
click at [120, 420] on button at bounding box center [115, 414] width 34 height 34
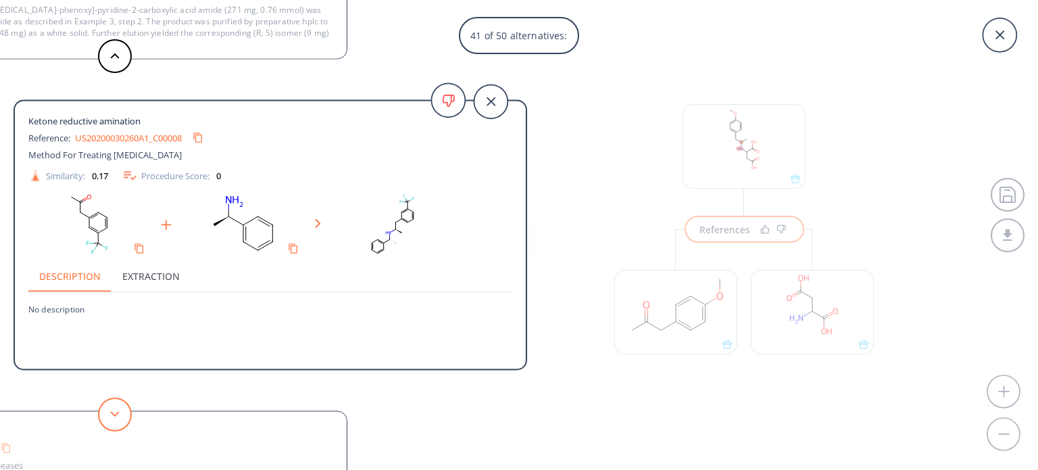
click at [120, 420] on button at bounding box center [115, 414] width 34 height 34
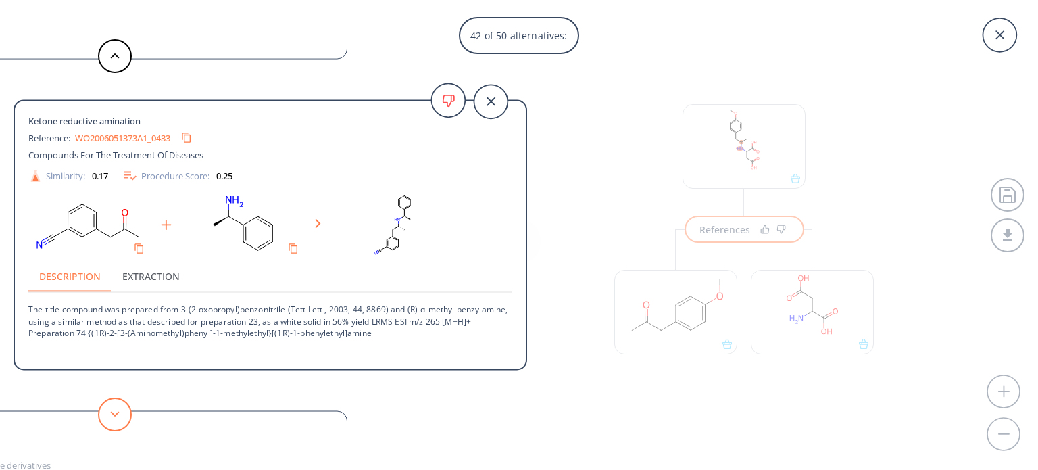
click at [120, 420] on button at bounding box center [115, 414] width 34 height 34
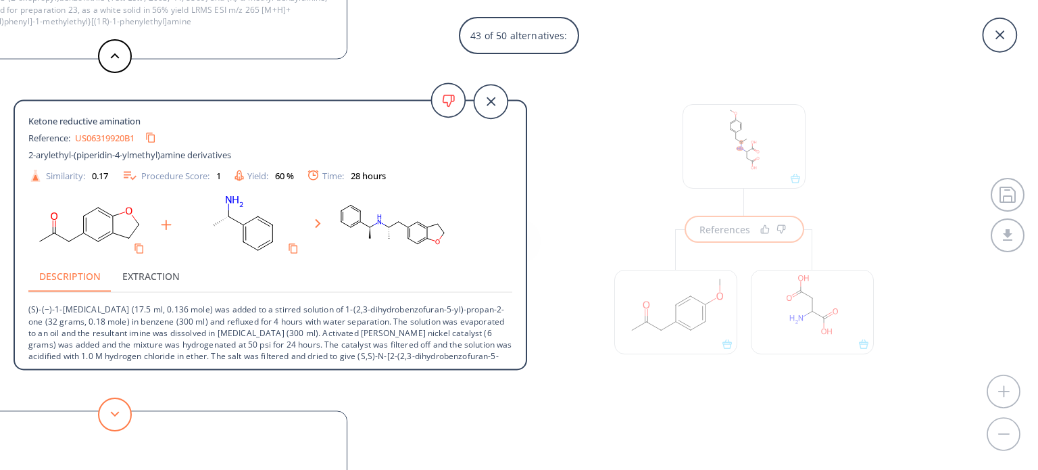
click at [120, 420] on button at bounding box center [115, 414] width 34 height 34
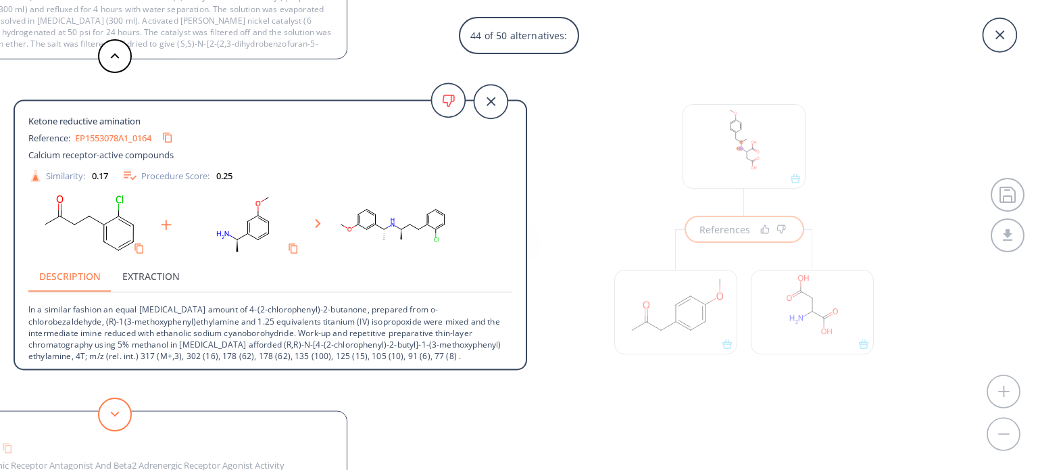
click at [120, 420] on button at bounding box center [115, 414] width 34 height 34
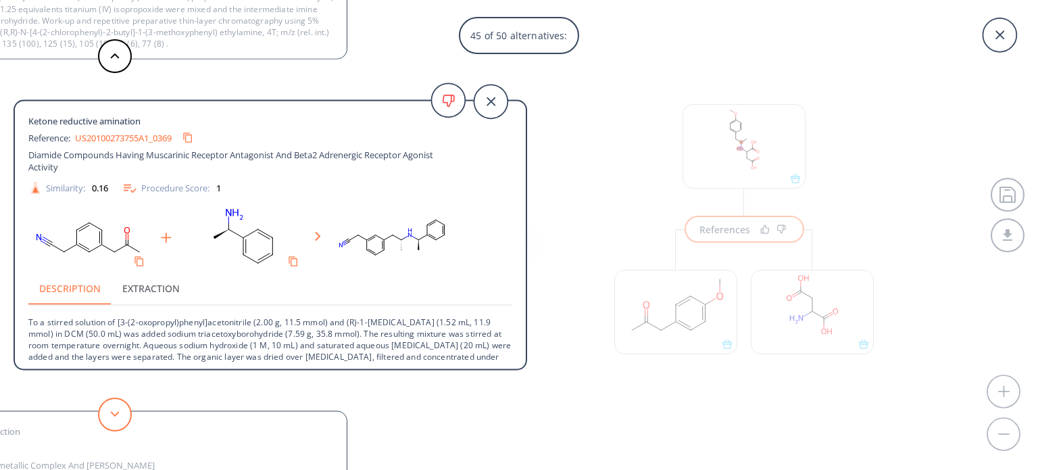
click at [120, 420] on button at bounding box center [115, 414] width 34 height 34
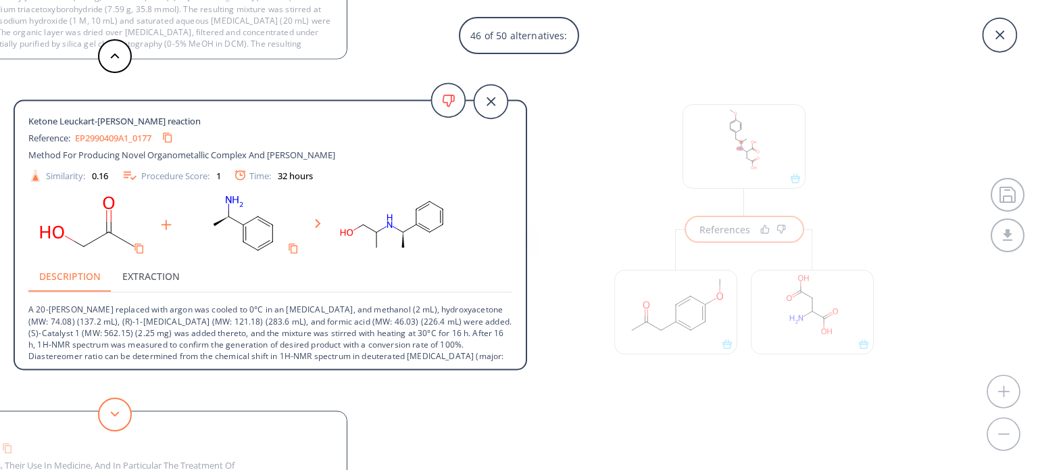
click at [120, 420] on button at bounding box center [115, 414] width 34 height 34
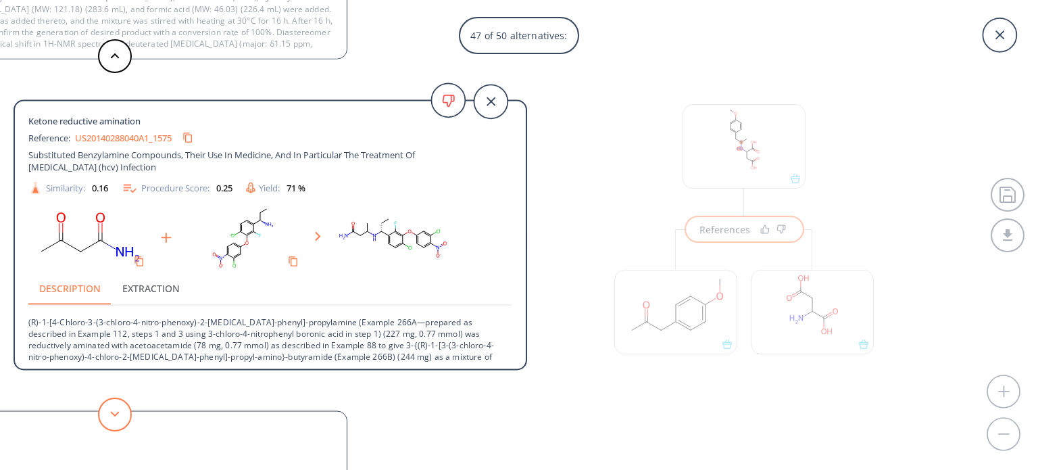
click at [120, 420] on button at bounding box center [115, 414] width 34 height 34
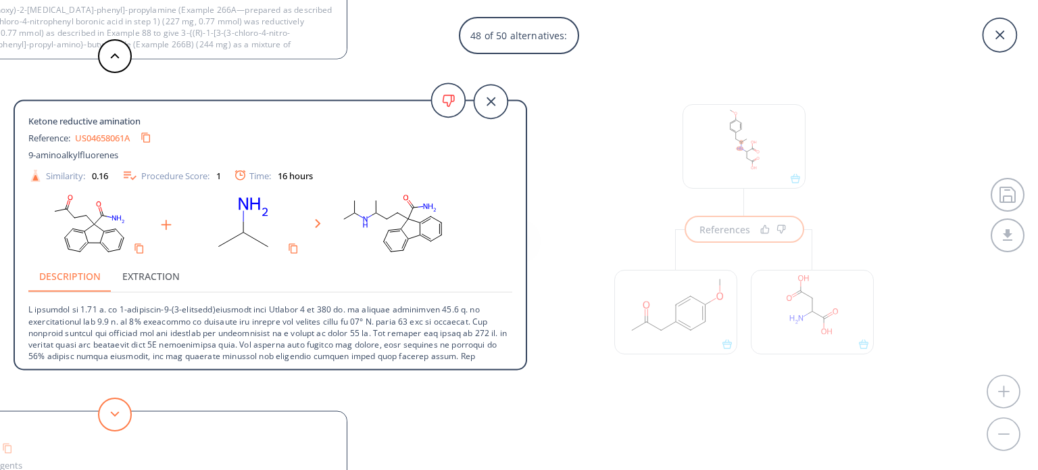
click at [120, 420] on button at bounding box center [115, 414] width 34 height 34
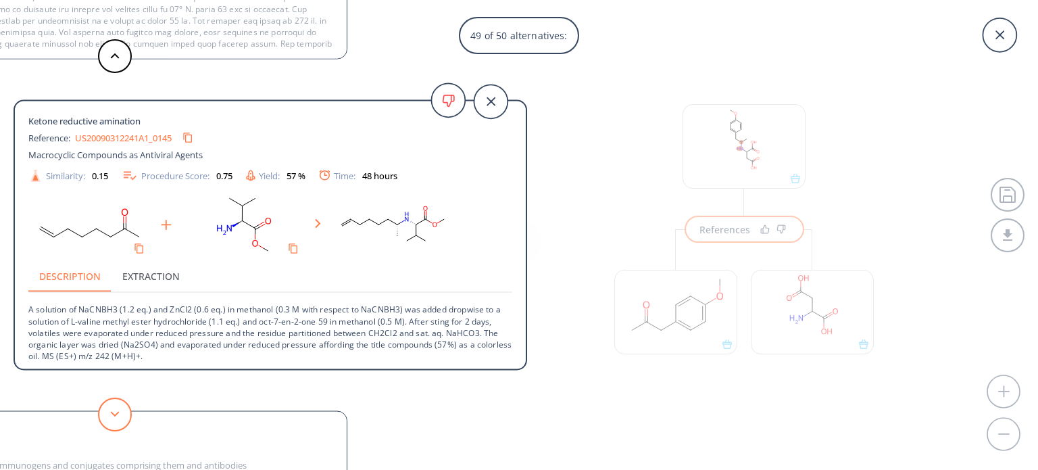
click at [120, 420] on button at bounding box center [115, 414] width 34 height 34
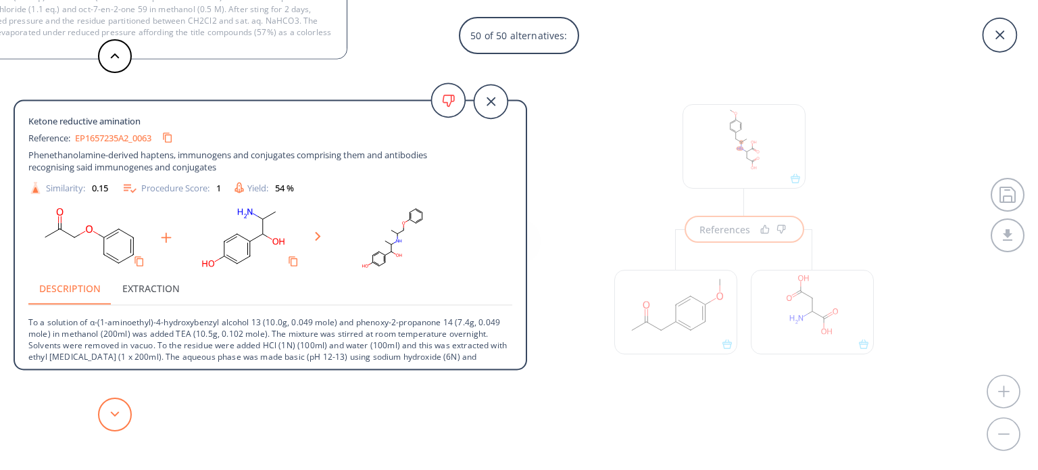
click at [120, 420] on button at bounding box center [115, 414] width 34 height 34
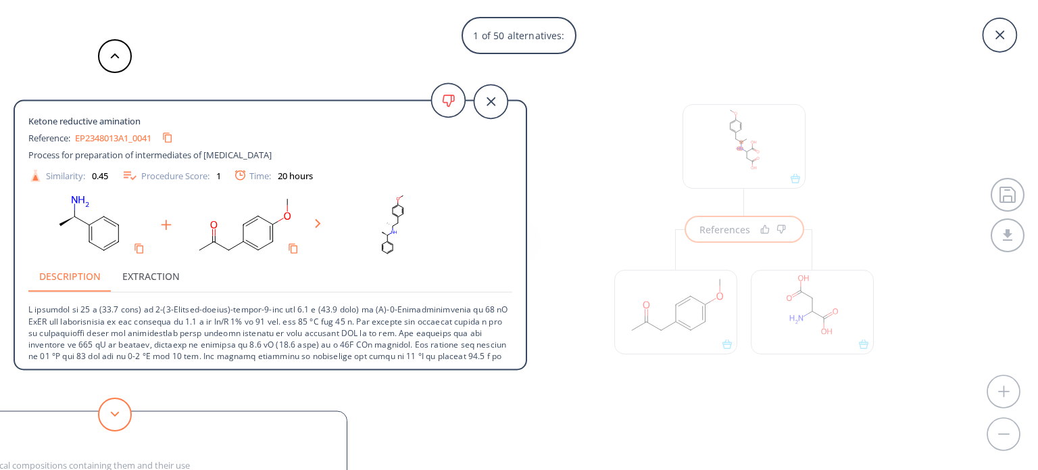
click at [114, 408] on button at bounding box center [115, 414] width 34 height 34
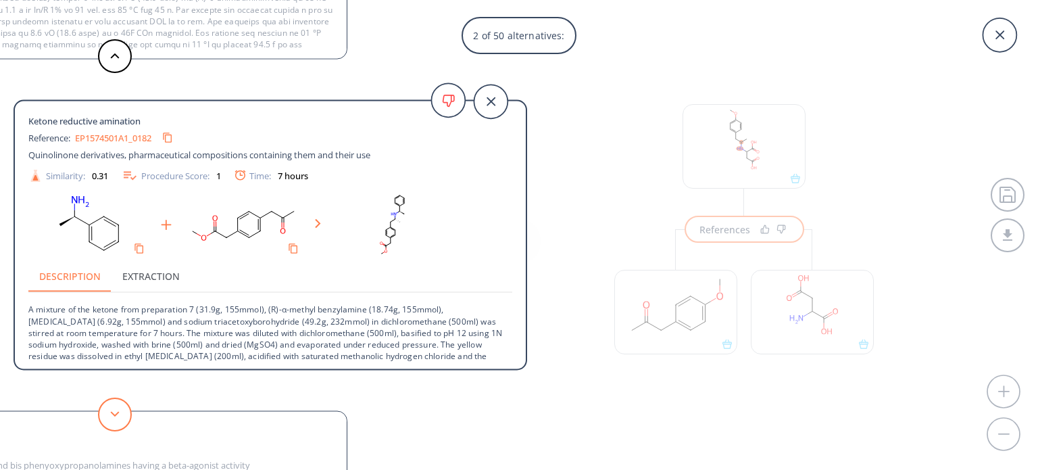
click at [121, 417] on button at bounding box center [115, 414] width 34 height 34
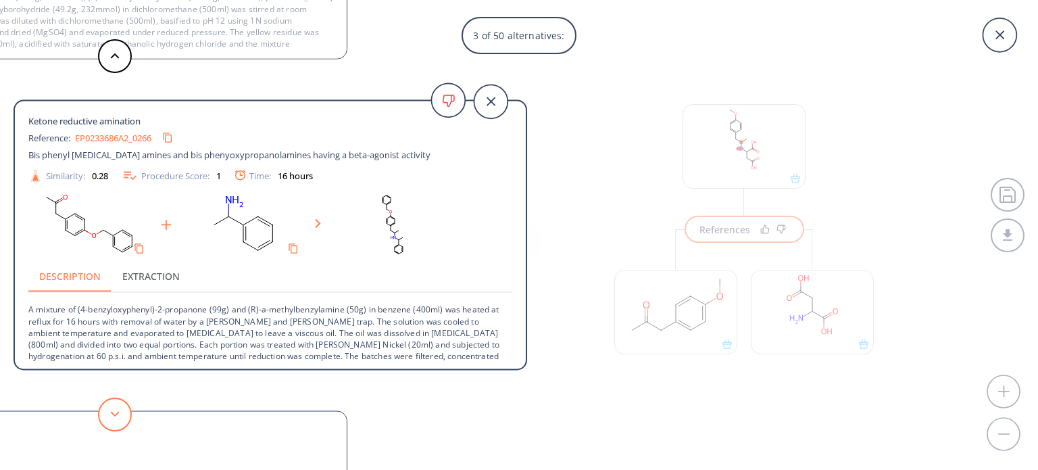
click at [121, 417] on button at bounding box center [115, 414] width 34 height 34
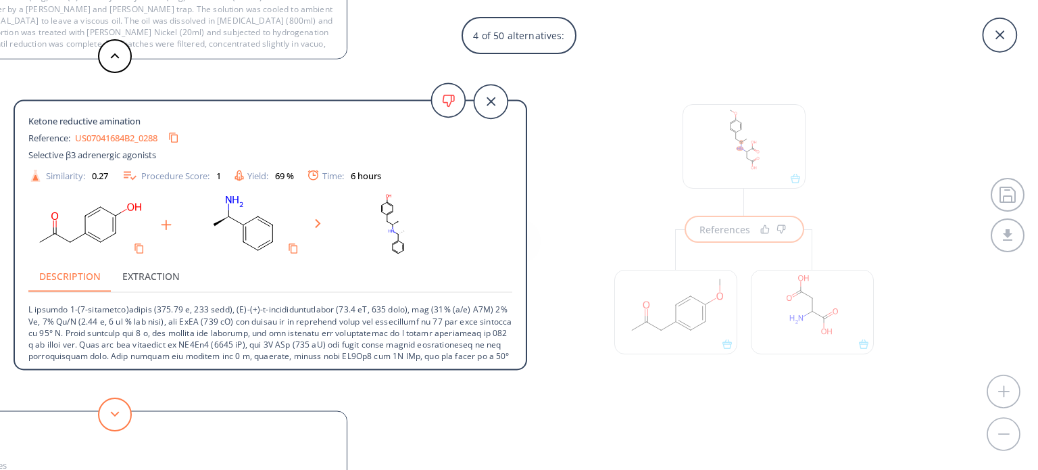
click at [121, 417] on button at bounding box center [115, 414] width 34 height 34
